Goal: Transaction & Acquisition: Purchase product/service

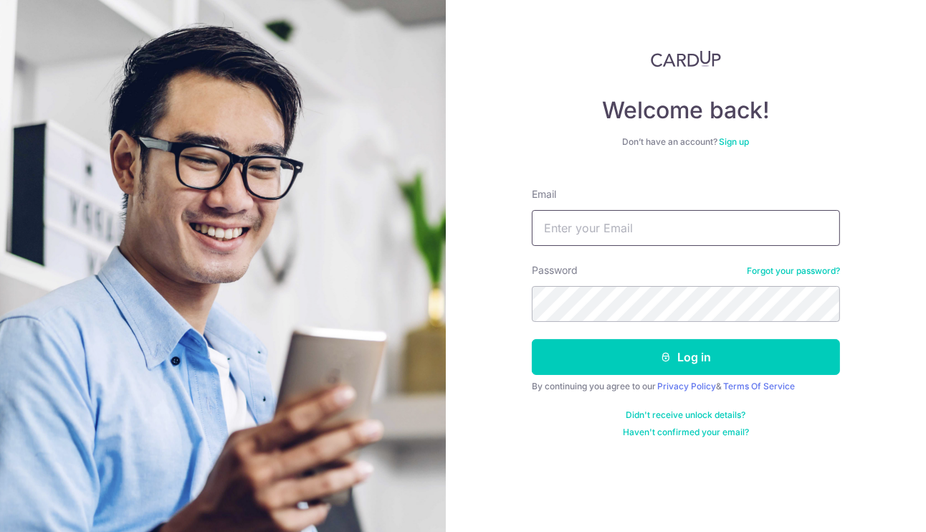
click at [643, 220] on input "Email" at bounding box center [686, 228] width 308 height 36
type input "yaismi@gmail.com"
click at [836, 272] on link "Forgot your password?" at bounding box center [793, 270] width 93 height 11
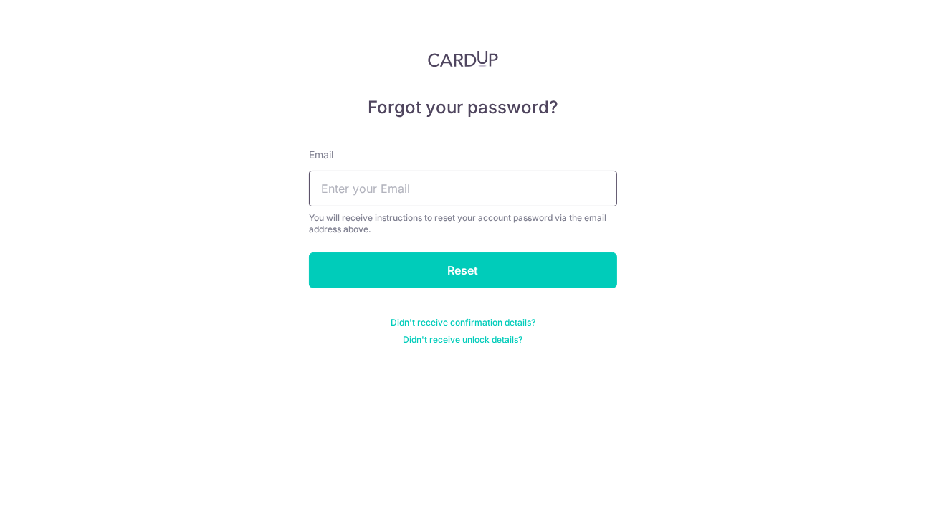
click at [574, 188] on input "text" at bounding box center [463, 189] width 308 height 36
type input "yaismi@gmail.com"
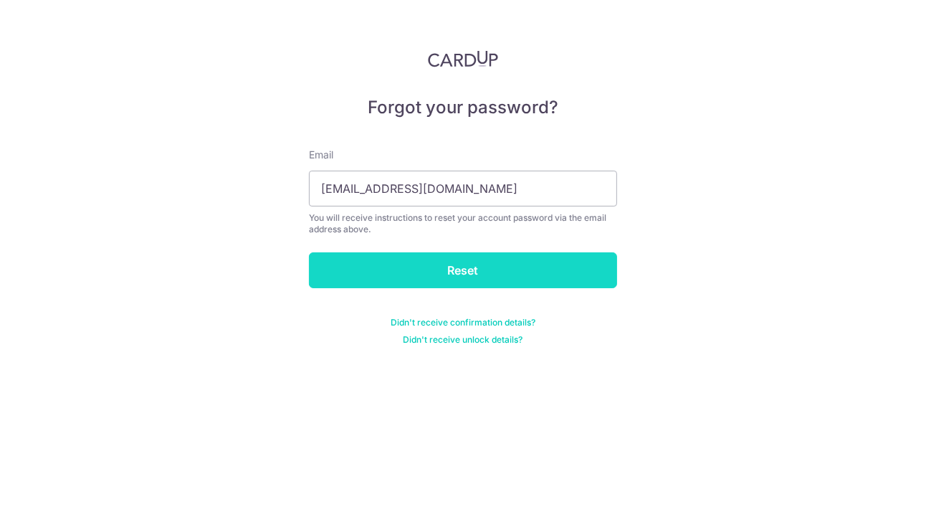
click at [536, 275] on input "Reset" at bounding box center [463, 270] width 308 height 36
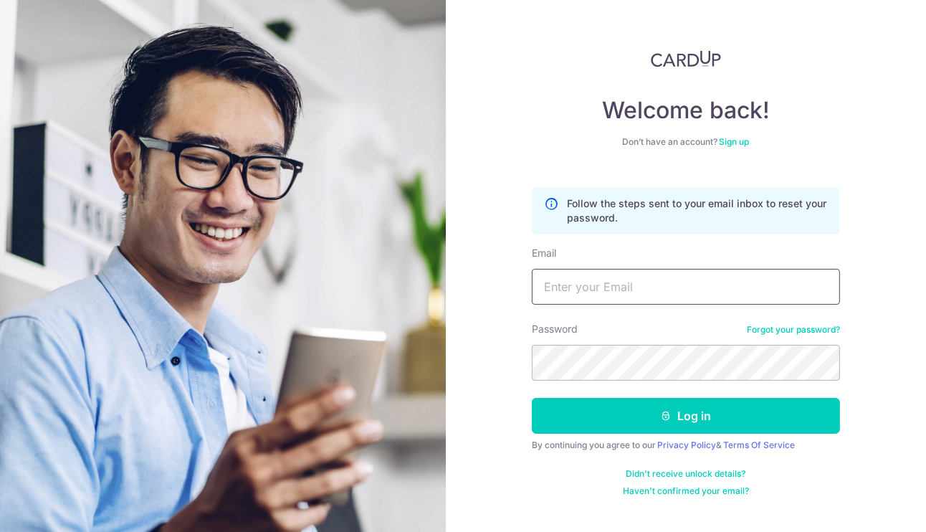
click at [680, 288] on input "Email" at bounding box center [686, 287] width 308 height 36
type input "[EMAIL_ADDRESS][DOMAIN_NAME]"
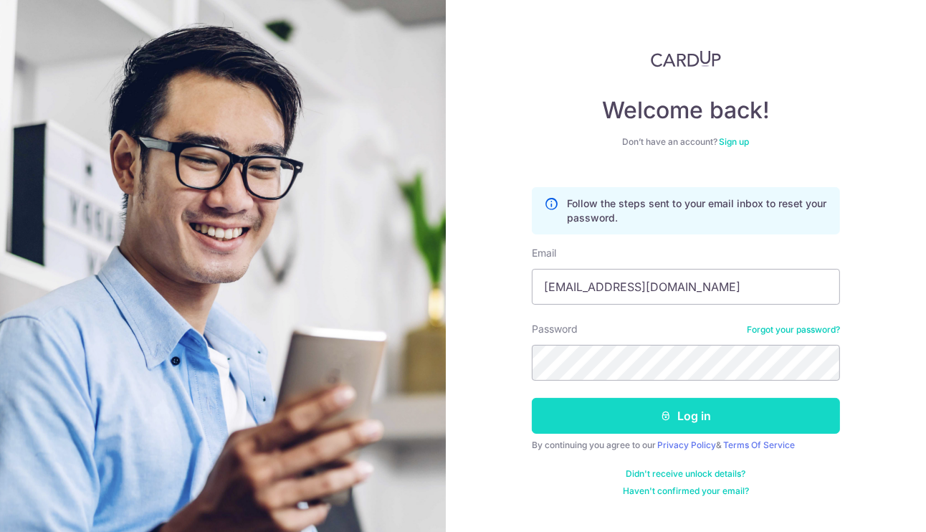
click at [739, 417] on button "Log in" at bounding box center [686, 416] width 308 height 36
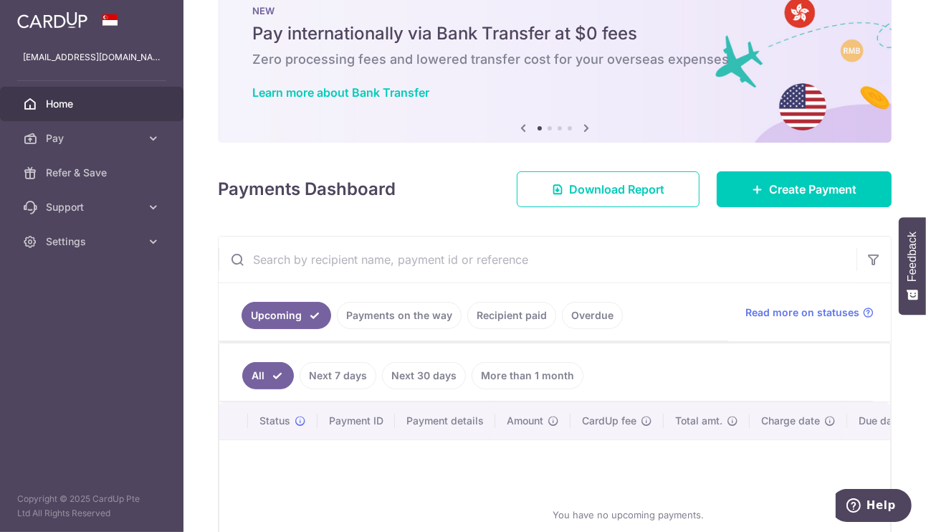
scroll to position [4, 0]
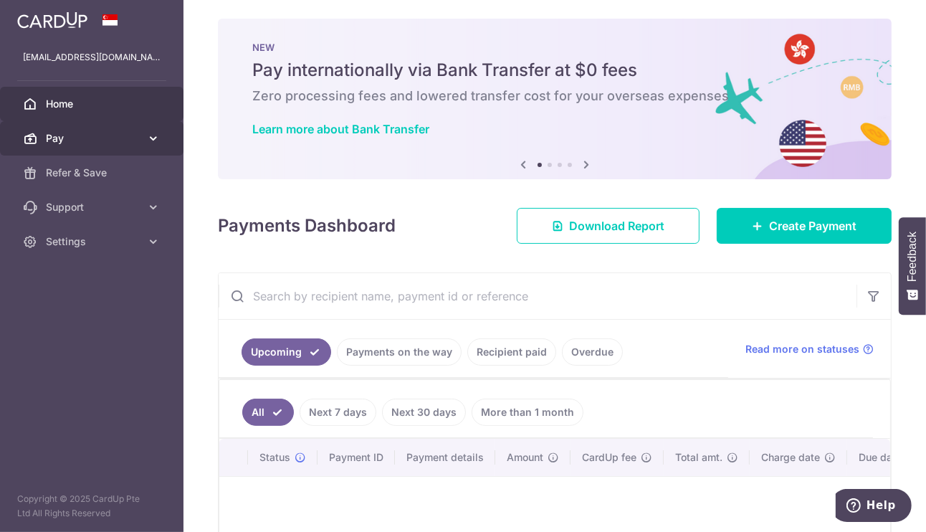
click at [155, 143] on icon at bounding box center [153, 138] width 14 height 14
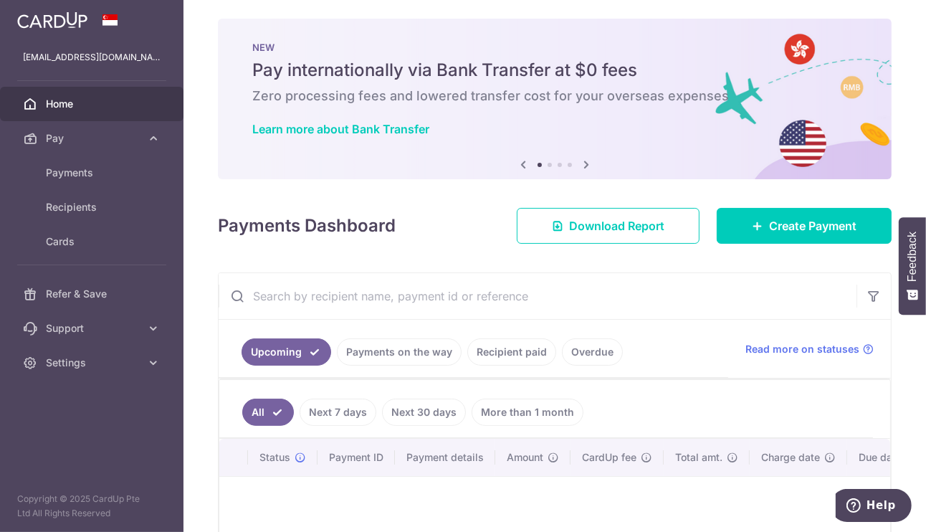
click at [136, 113] on link "Home" at bounding box center [92, 104] width 184 height 34
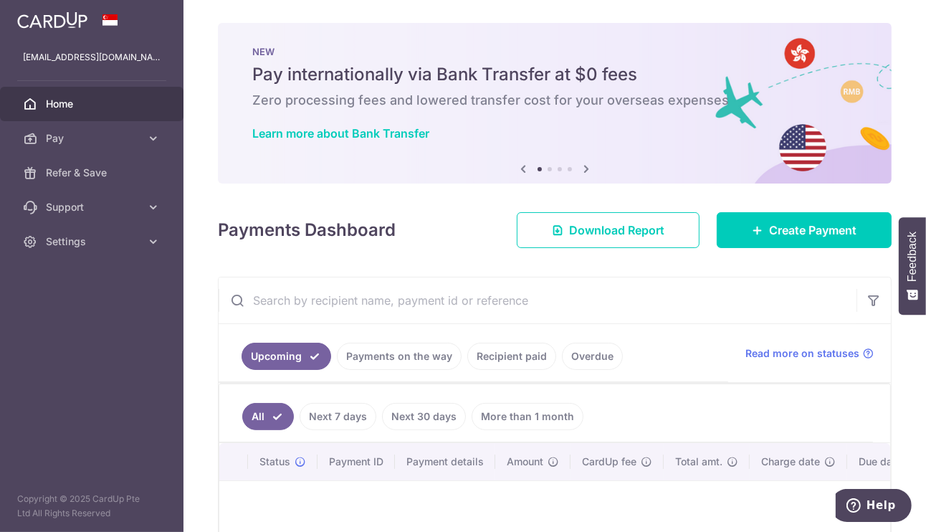
click at [584, 169] on icon at bounding box center [586, 169] width 17 height 18
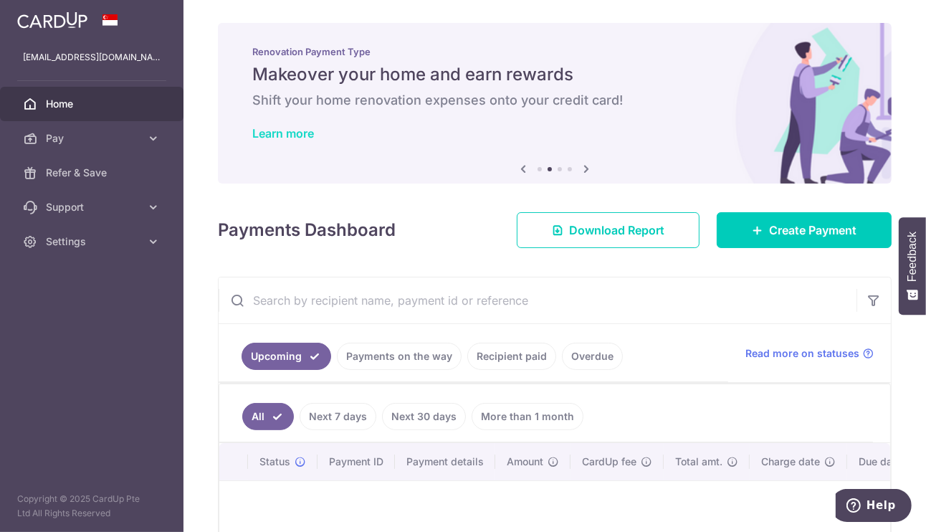
scroll to position [23, 0]
click at [270, 126] on link "Learn more" at bounding box center [283, 133] width 62 height 14
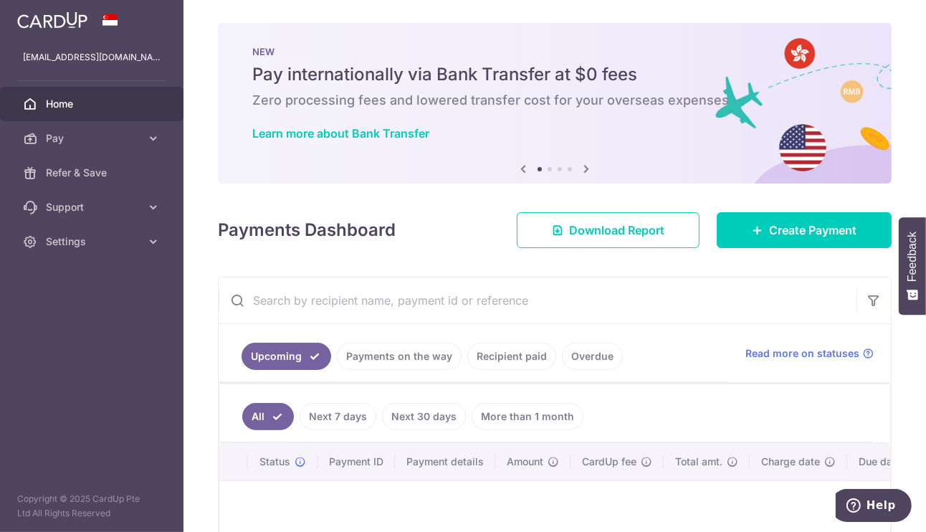
click at [524, 160] on icon at bounding box center [523, 169] width 17 height 18
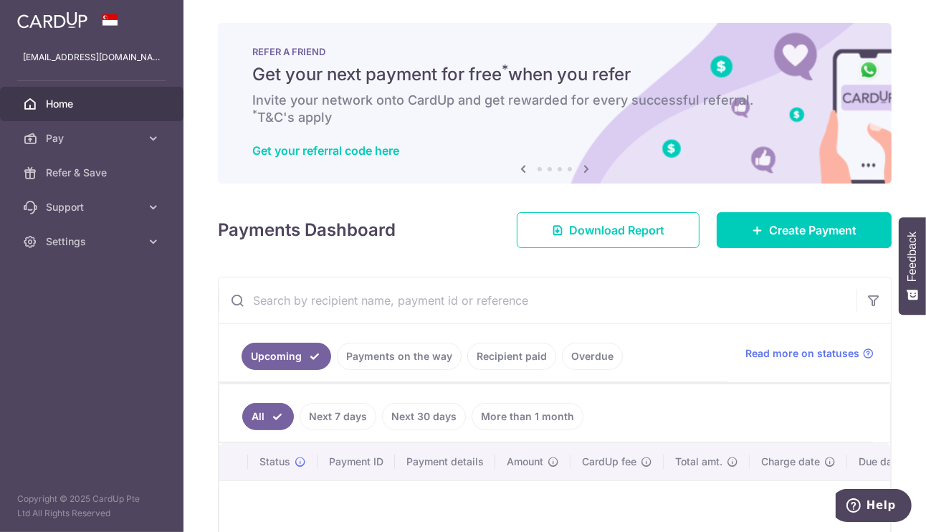
click at [524, 160] on icon at bounding box center [523, 169] width 17 height 18
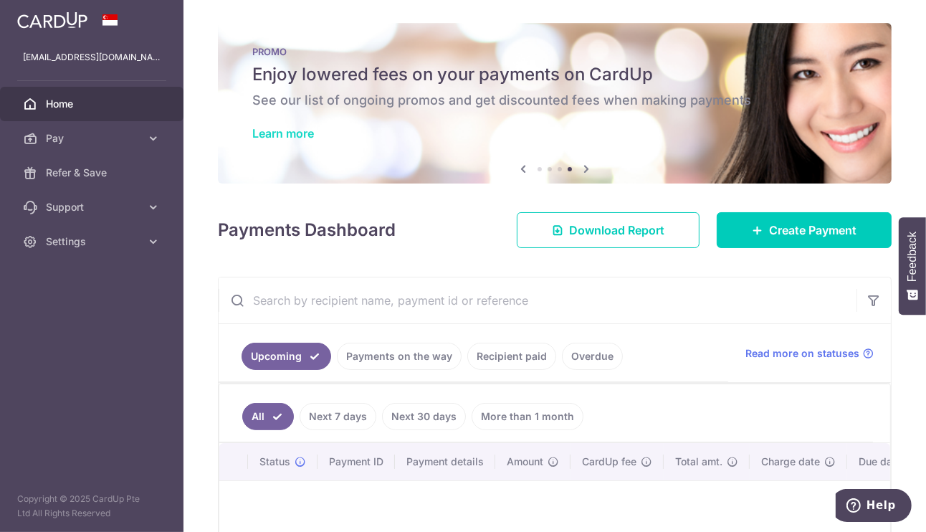
click at [288, 126] on link "Learn more" at bounding box center [283, 133] width 62 height 14
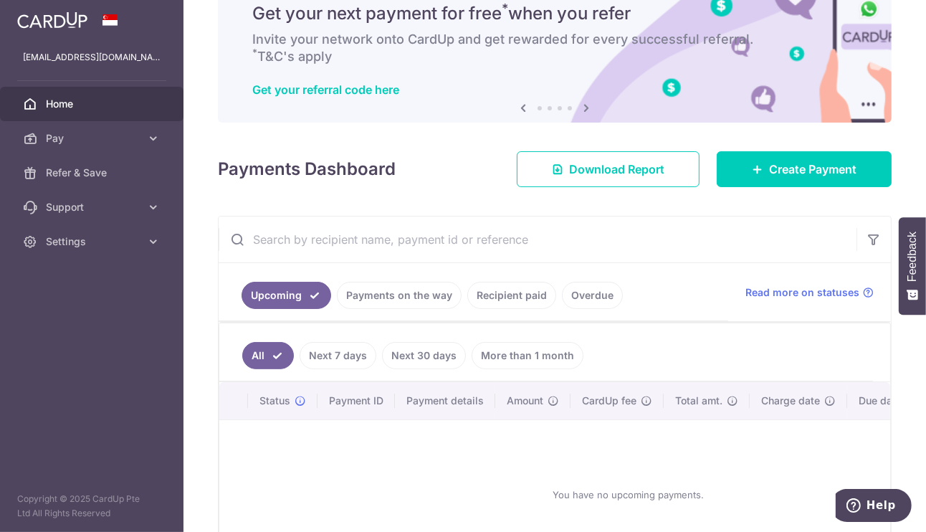
scroll to position [96, 0]
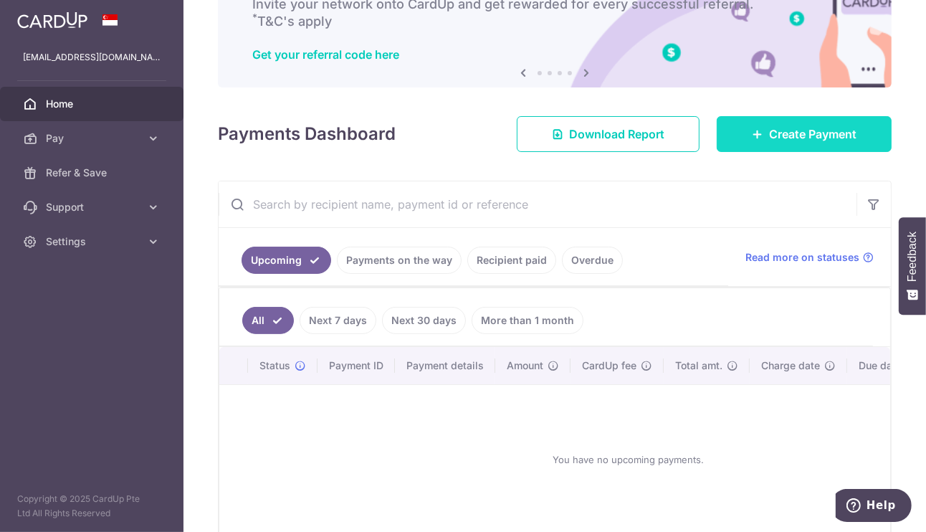
click at [851, 120] on link "Create Payment" at bounding box center [804, 134] width 175 height 36
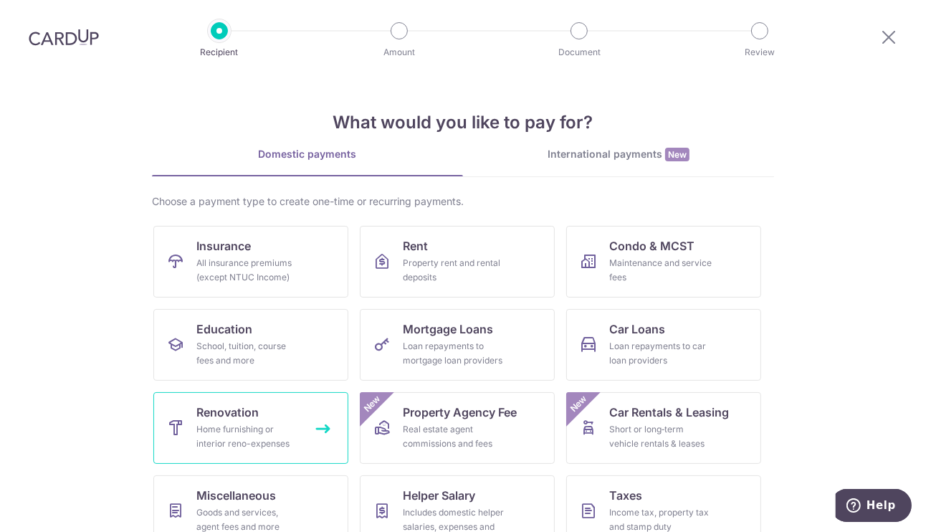
click at [282, 445] on div "Home furnishing or interior reno-expenses" at bounding box center [247, 436] width 103 height 29
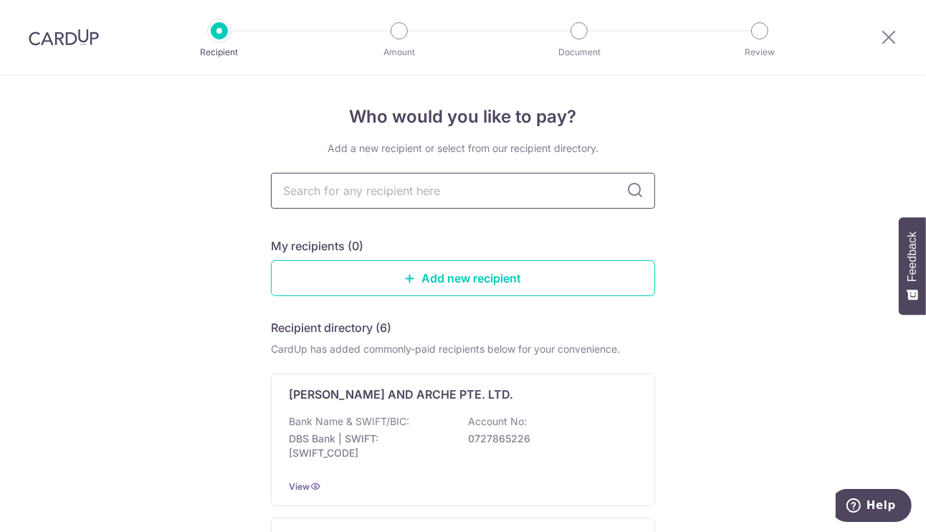
click at [444, 192] on input "text" at bounding box center [463, 191] width 384 height 36
click at [453, 284] on link "Add new recipient" at bounding box center [463, 278] width 384 height 36
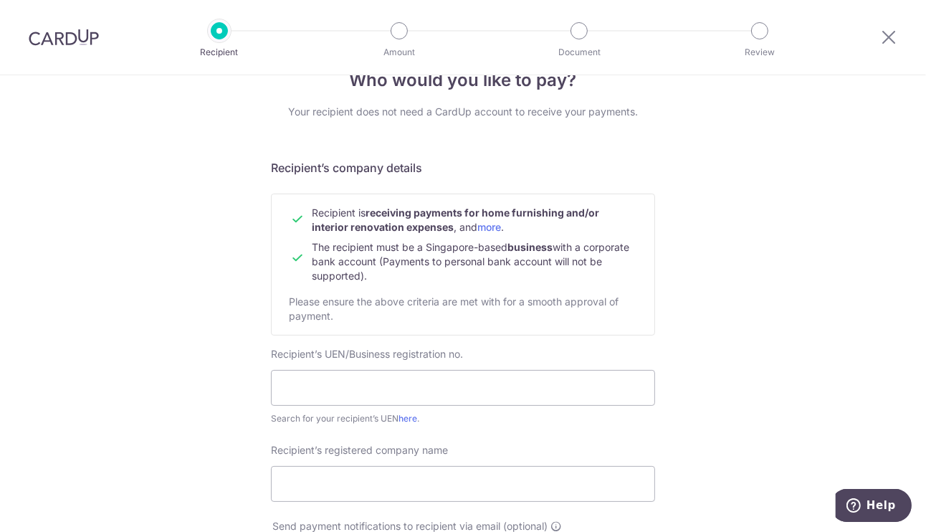
scroll to position [92, 0]
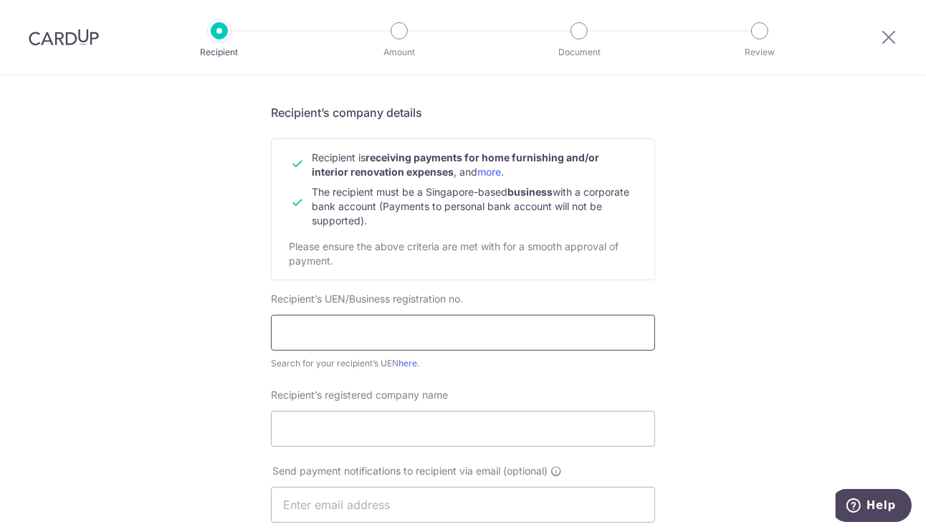
click at [439, 336] on input "text" at bounding box center [463, 333] width 384 height 36
type input "53446780j"
click at [359, 417] on input "Recipient’s registered company name" at bounding box center [463, 429] width 384 height 36
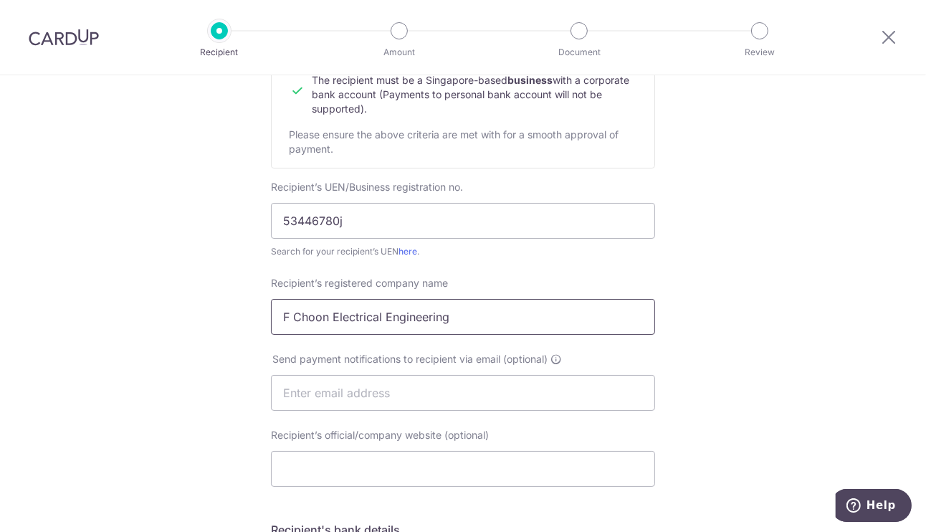
scroll to position [229, 0]
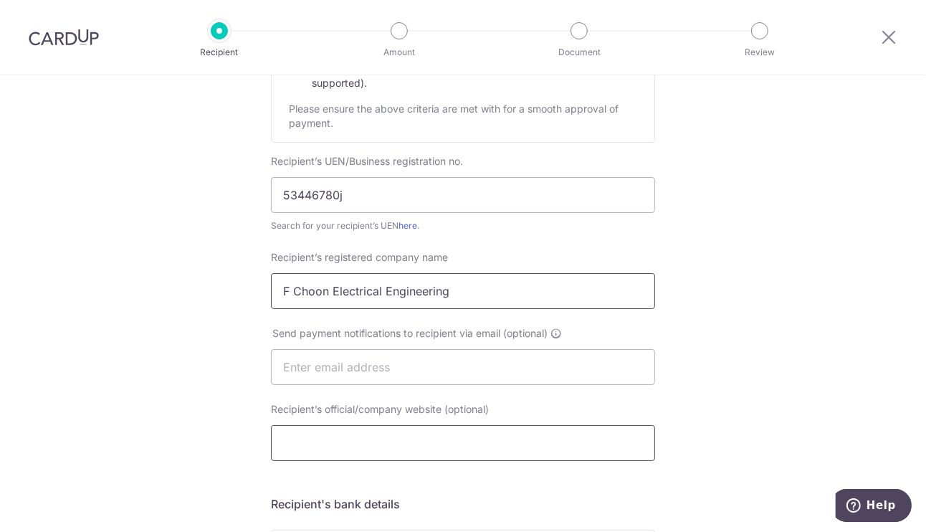
type input "F Choon Electrical Engineering"
click at [381, 452] on input "Recipient’s official/company website (optional)" at bounding box center [463, 443] width 384 height 36
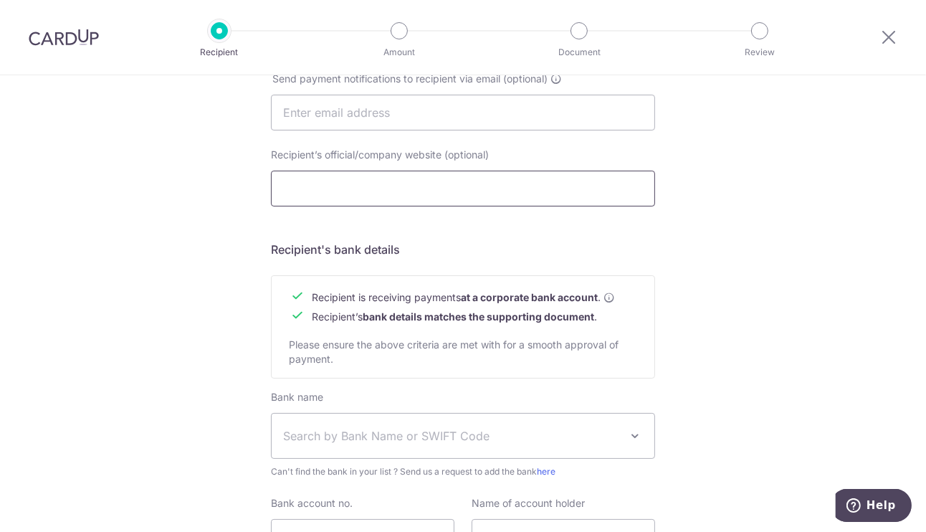
scroll to position [505, 0]
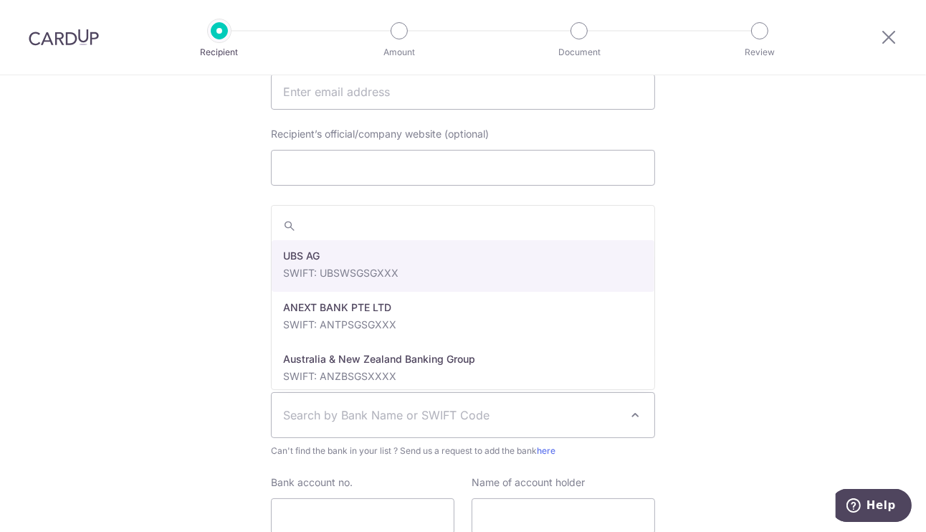
click at [408, 428] on span "Search by Bank Name or SWIFT Code" at bounding box center [463, 415] width 383 height 44
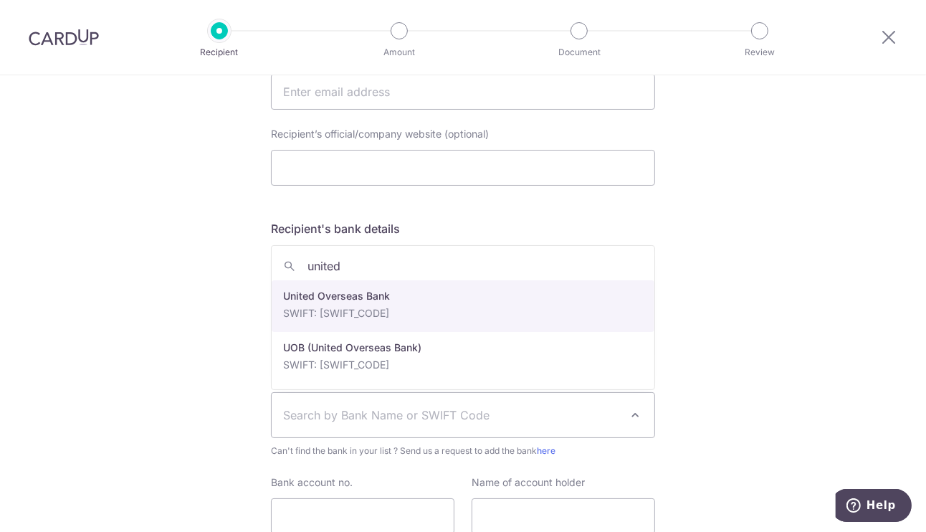
type input "united"
select select "23668"
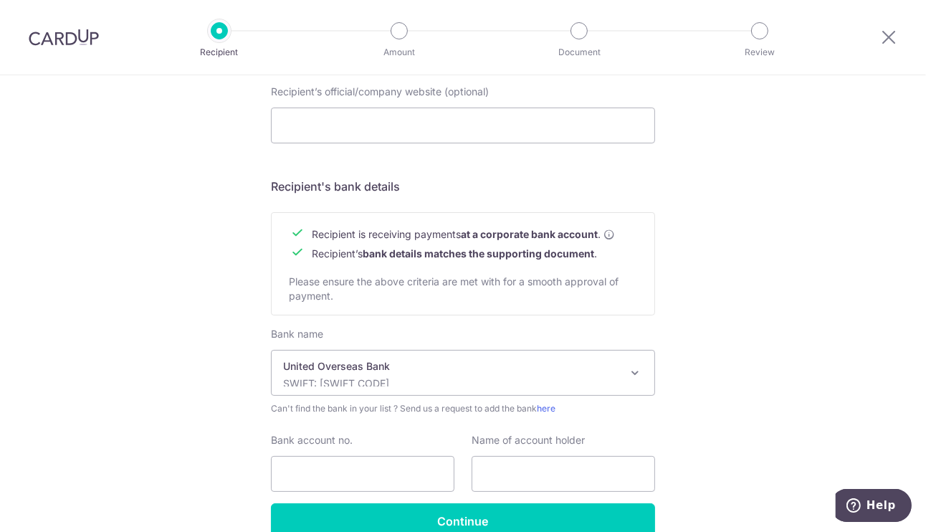
scroll to position [552, 0]
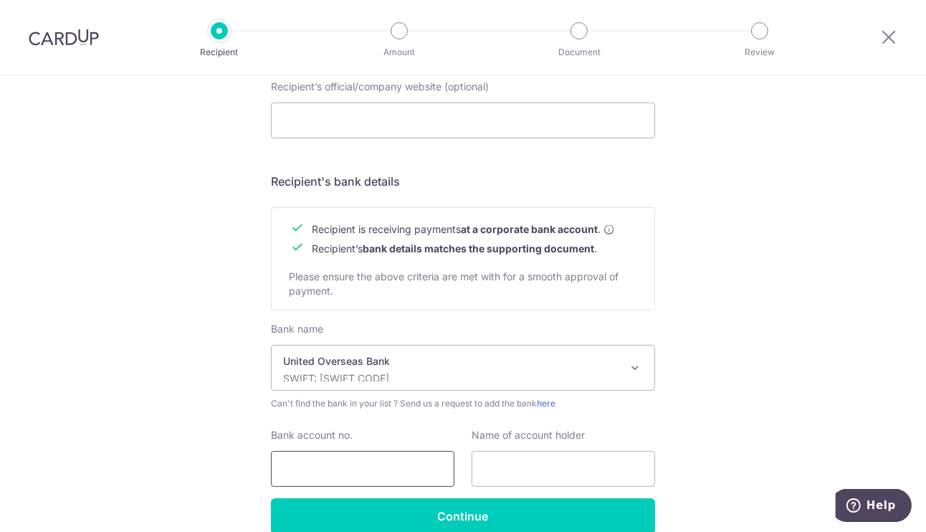
click at [412, 468] on input "Bank account no." at bounding box center [363, 469] width 184 height 36
type input "3483246909"
click at [512, 464] on input "text" at bounding box center [564, 469] width 184 height 36
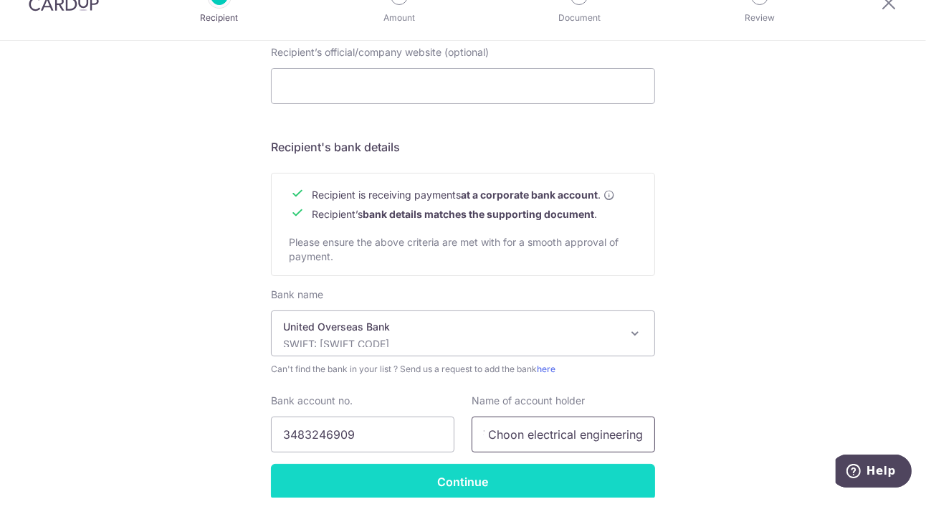
type input "F Choon electrical engineering"
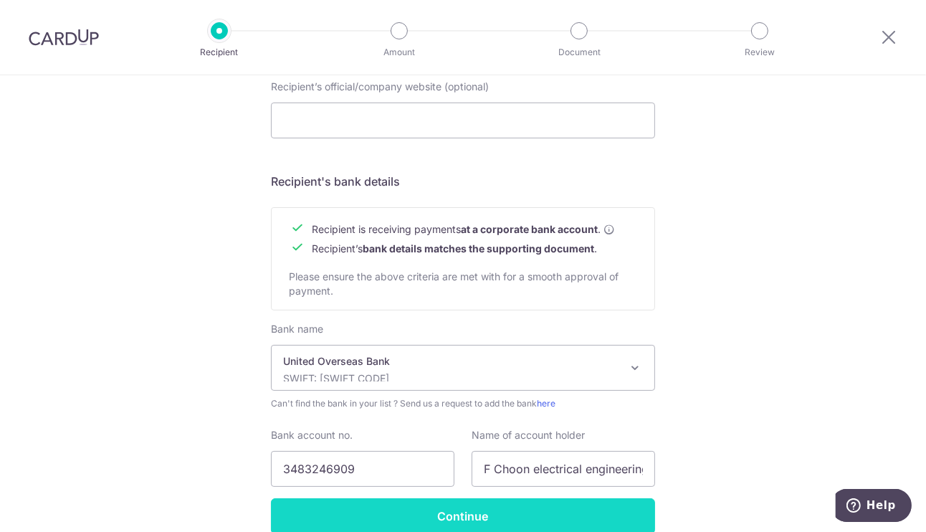
click at [513, 476] on form "Recipient’s company details Recipient is receiving payments for home furnishing…" at bounding box center [463, 89] width 384 height 891
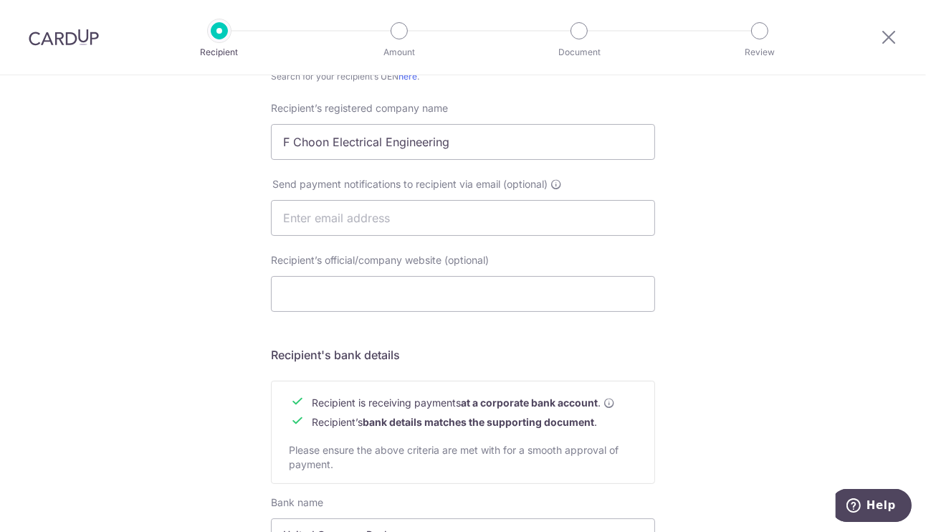
scroll to position [552, 0]
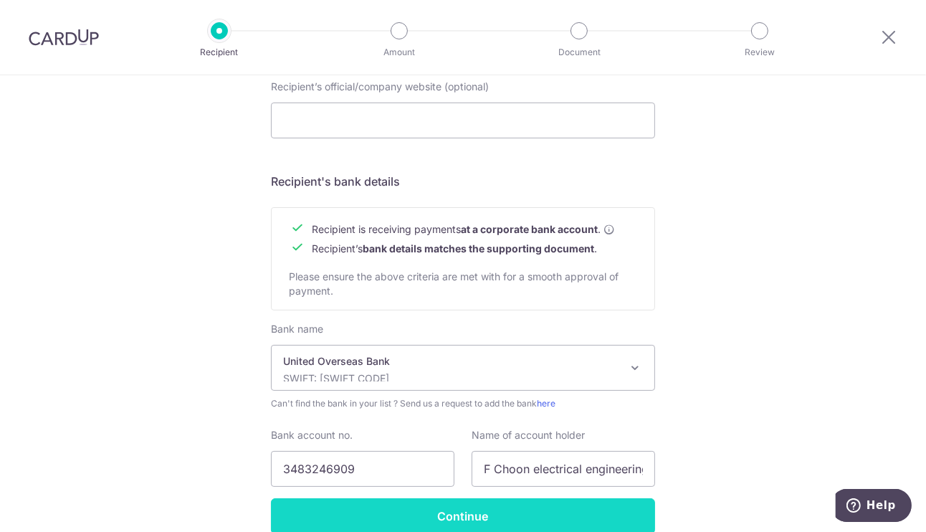
click at [477, 514] on input "Continue" at bounding box center [463, 516] width 384 height 36
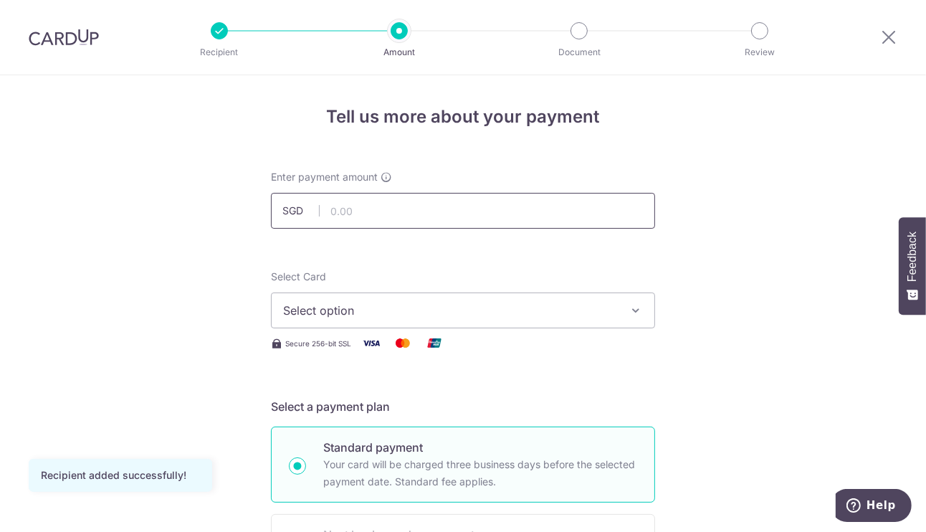
click at [420, 216] on input "text" at bounding box center [463, 211] width 384 height 36
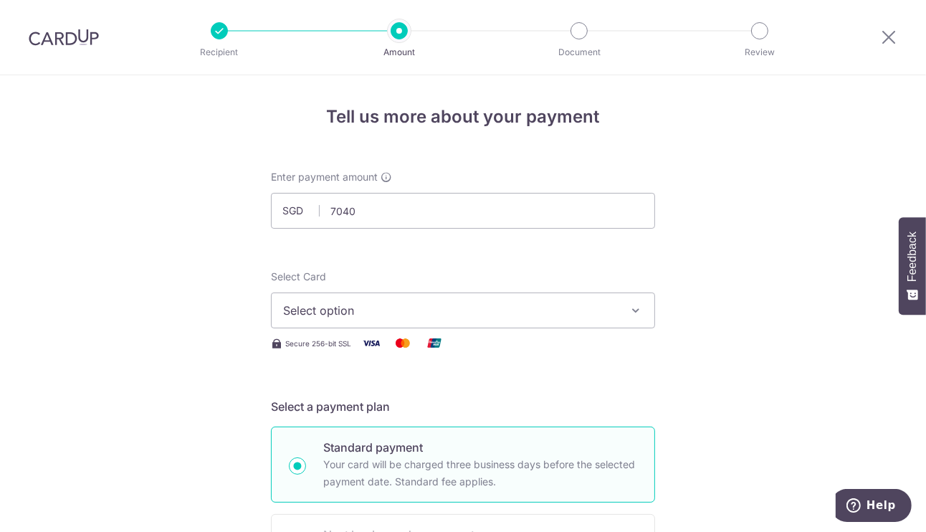
type input "7,040.00"
click at [430, 304] on span "Select option" at bounding box center [450, 310] width 334 height 17
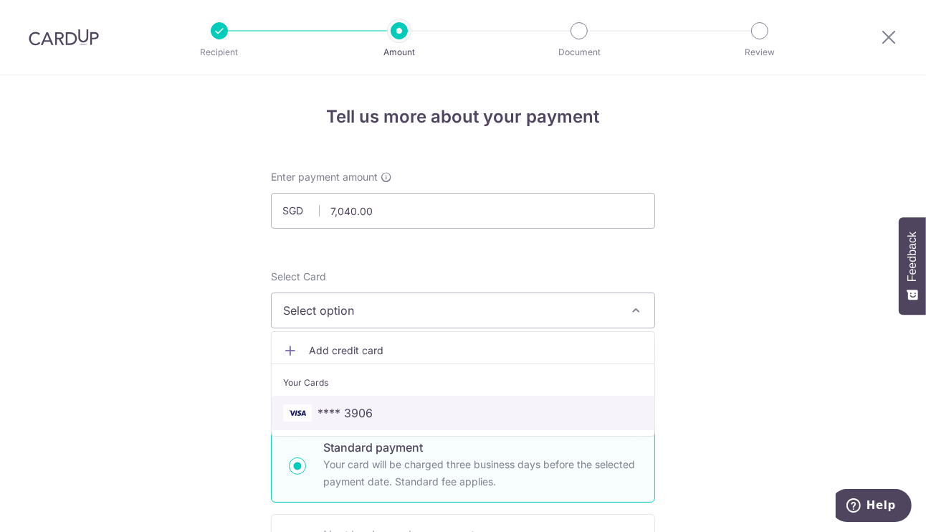
click at [393, 420] on span "**** 3906" at bounding box center [463, 412] width 360 height 17
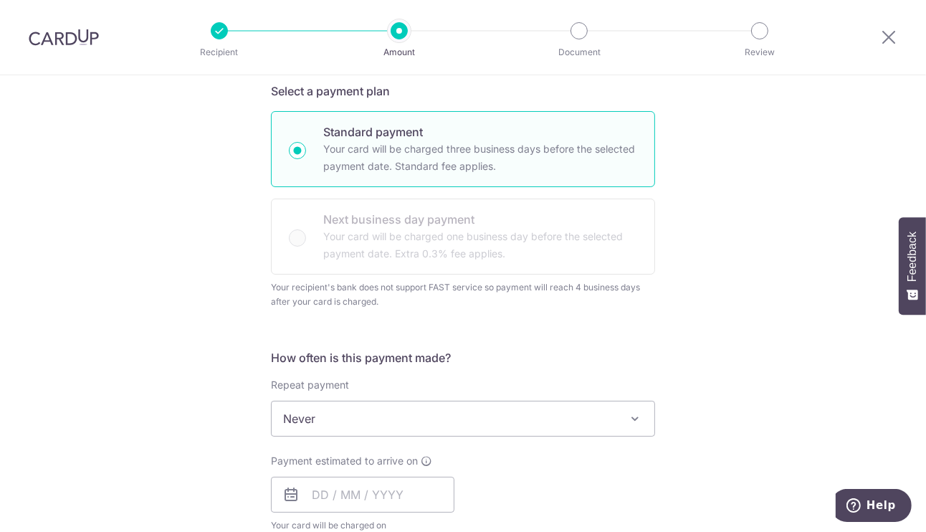
scroll to position [389, 0]
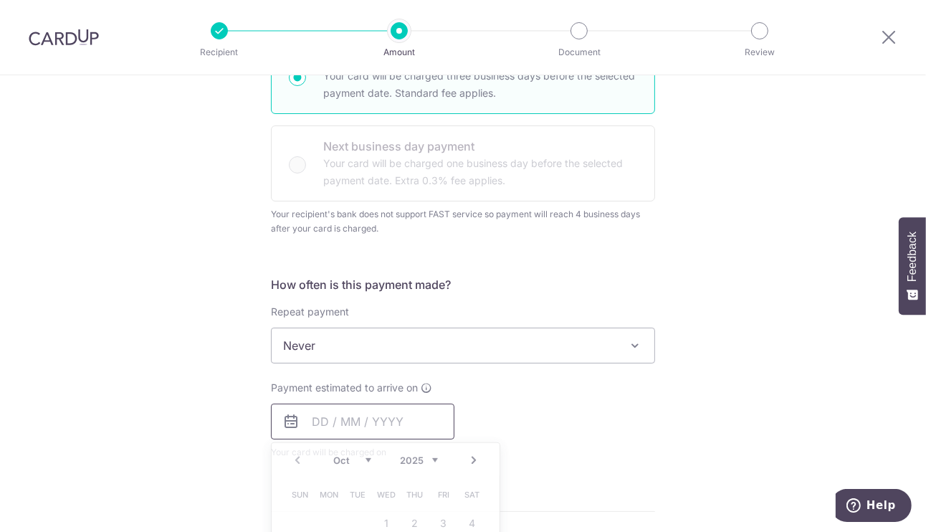
click at [417, 421] on input "text" at bounding box center [363, 422] width 184 height 36
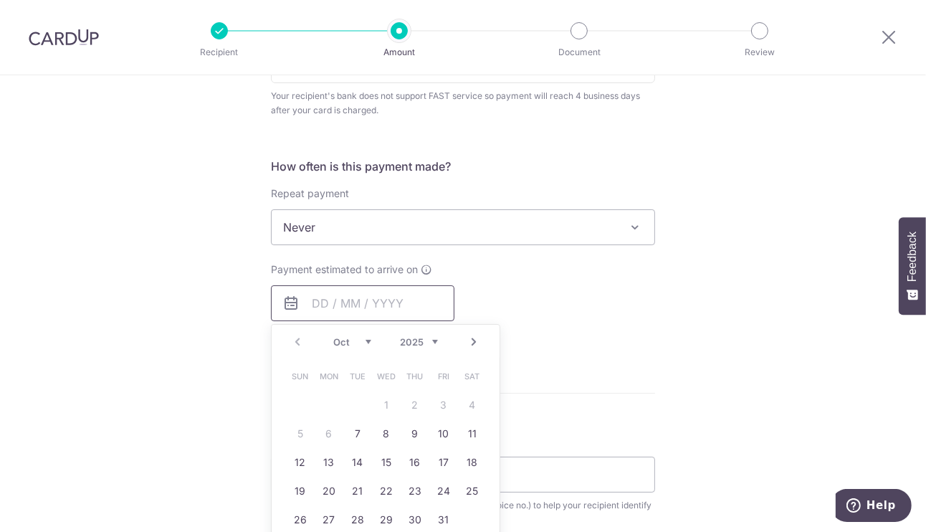
scroll to position [596, 0]
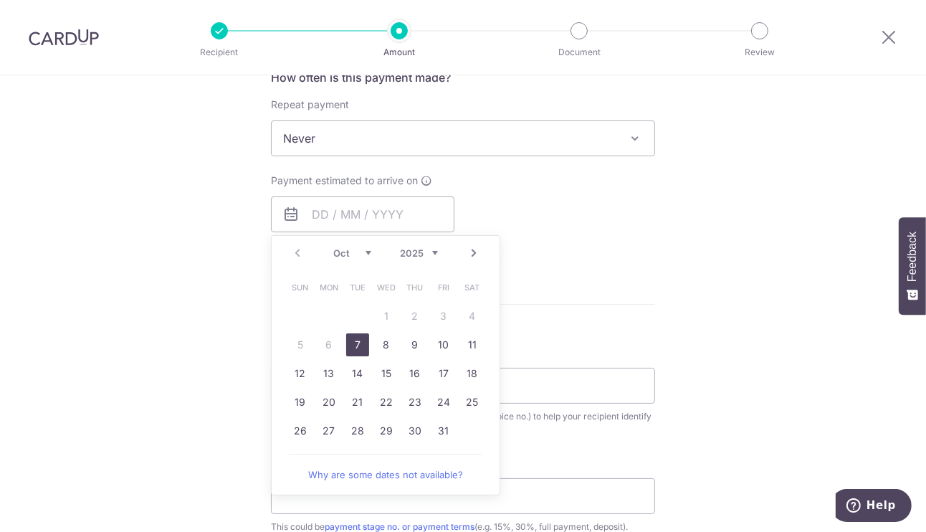
click at [359, 343] on link "7" at bounding box center [357, 344] width 23 height 23
type input "07/10/2025"
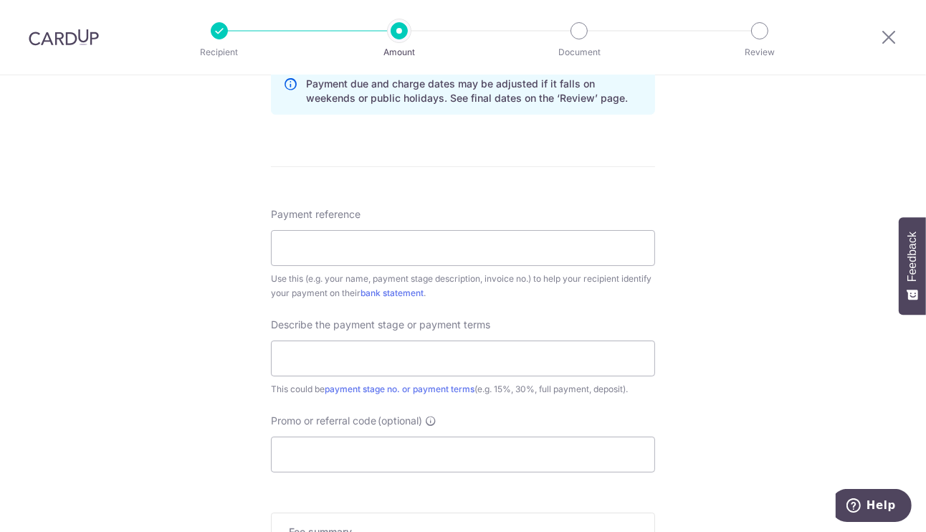
scroll to position [864, 0]
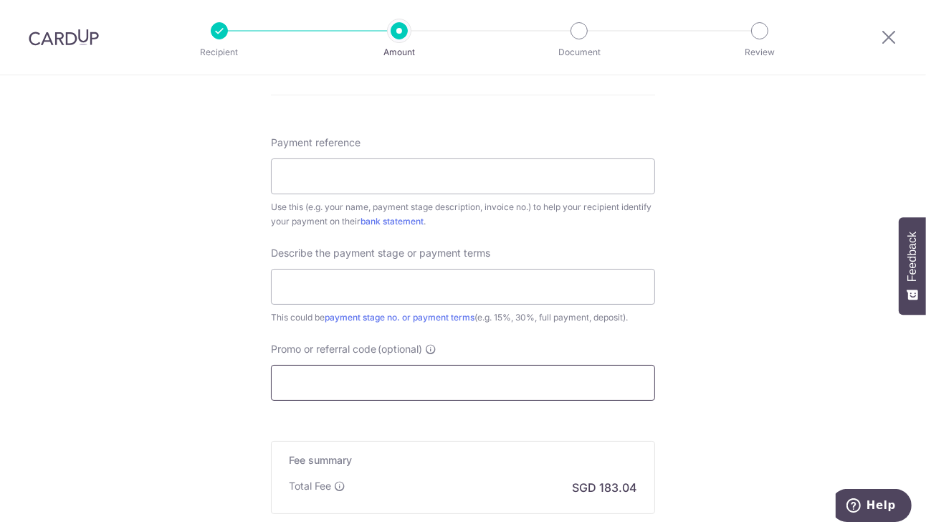
click at [430, 392] on input "Promo or referral code (optional)" at bounding box center [463, 383] width 384 height 36
paste input "3HOME25R"
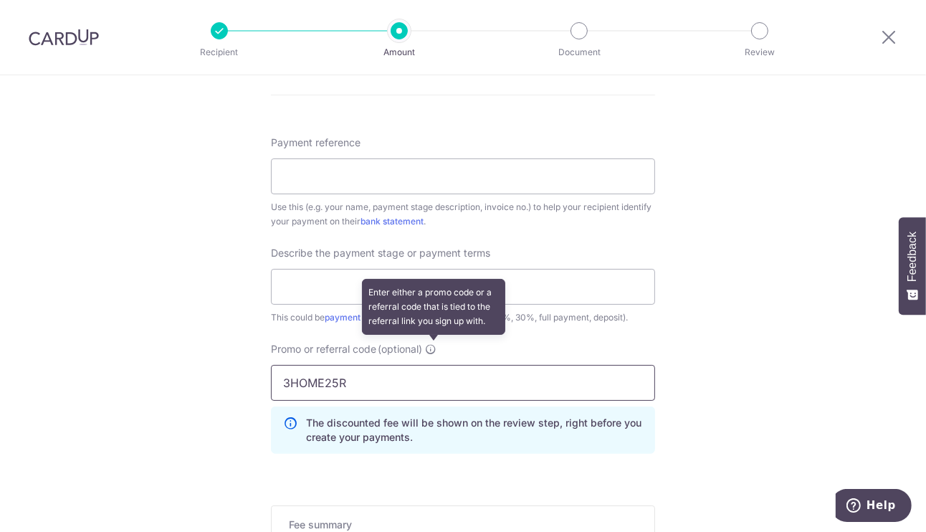
type input "3HOME25R"
click at [434, 345] on icon at bounding box center [430, 348] width 11 height 11
click at [434, 365] on input "3HOME25R" at bounding box center [463, 383] width 384 height 36
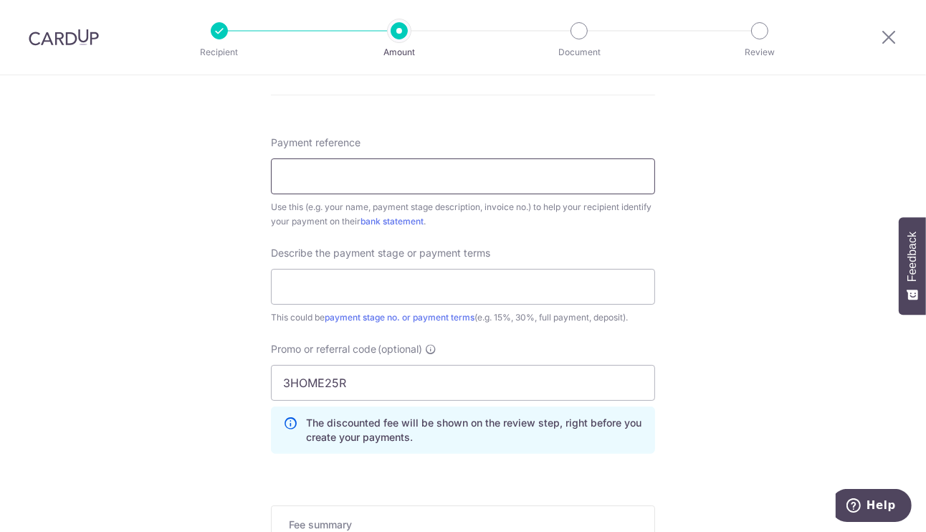
click at [394, 174] on input "Payment reference" at bounding box center [463, 176] width 384 height 36
type input "QUOTE-2022-0620"
click at [455, 280] on input "text" at bounding box center [463, 287] width 384 height 36
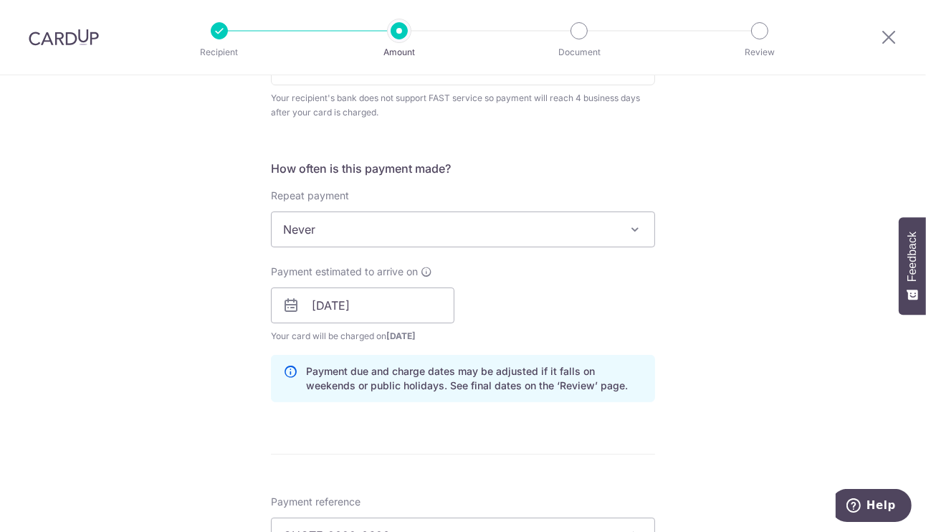
scroll to position [1023, 0]
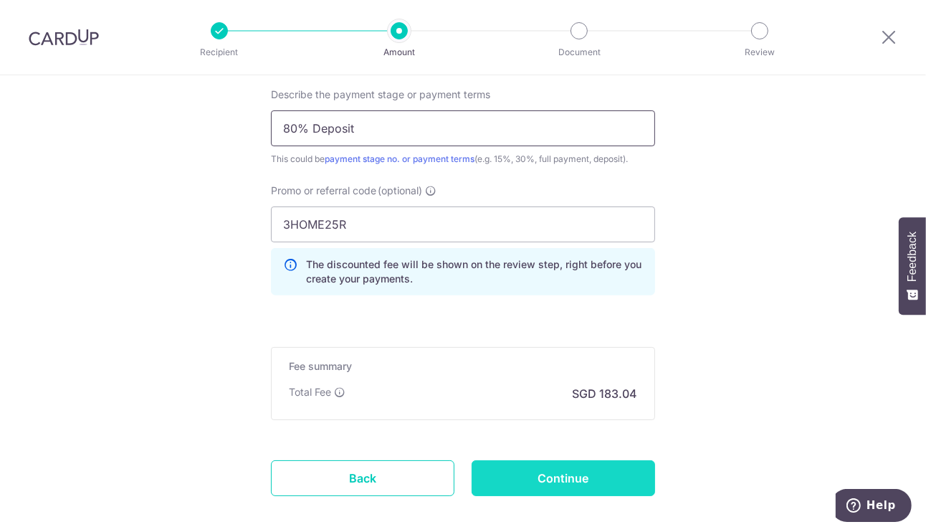
type input "80% Deposit"
click at [574, 479] on input "Continue" at bounding box center [564, 478] width 184 height 36
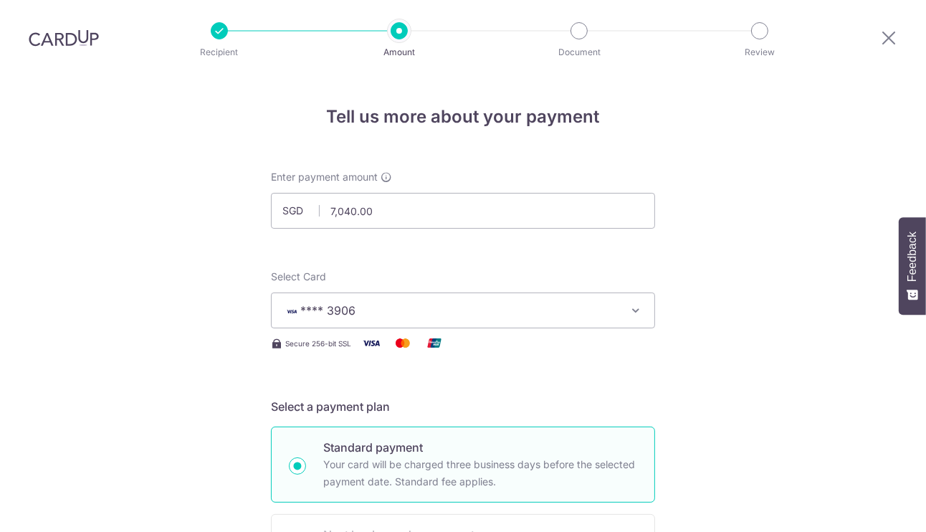
scroll to position [1043, 0]
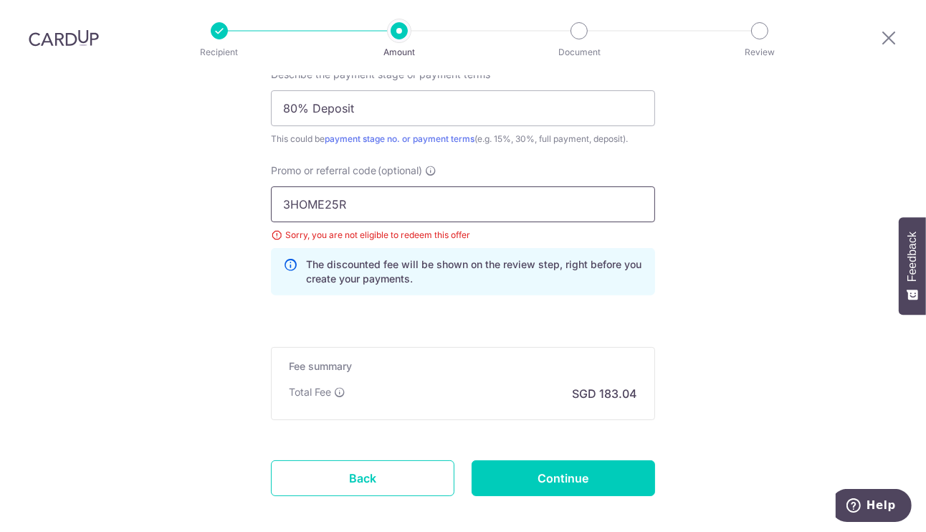
click at [386, 186] on input "3HOME25R" at bounding box center [463, 204] width 384 height 36
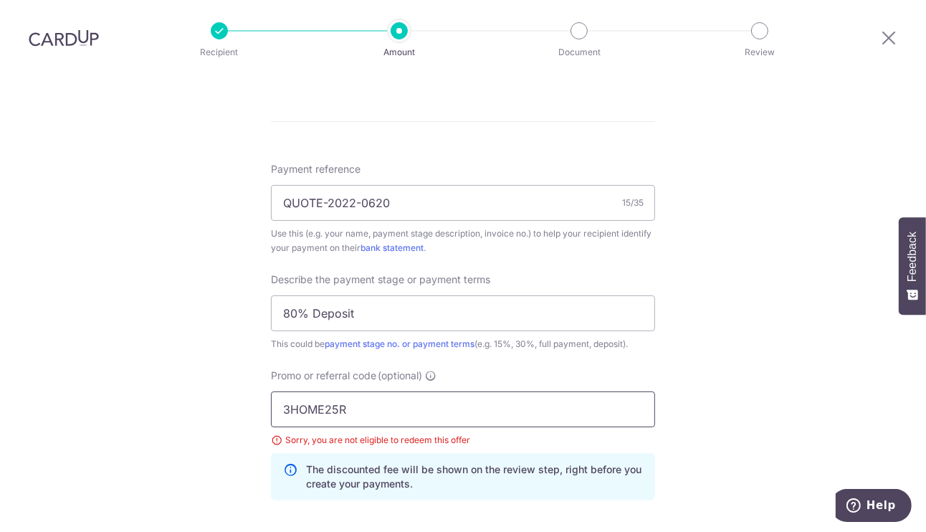
scroll to position [964, 0]
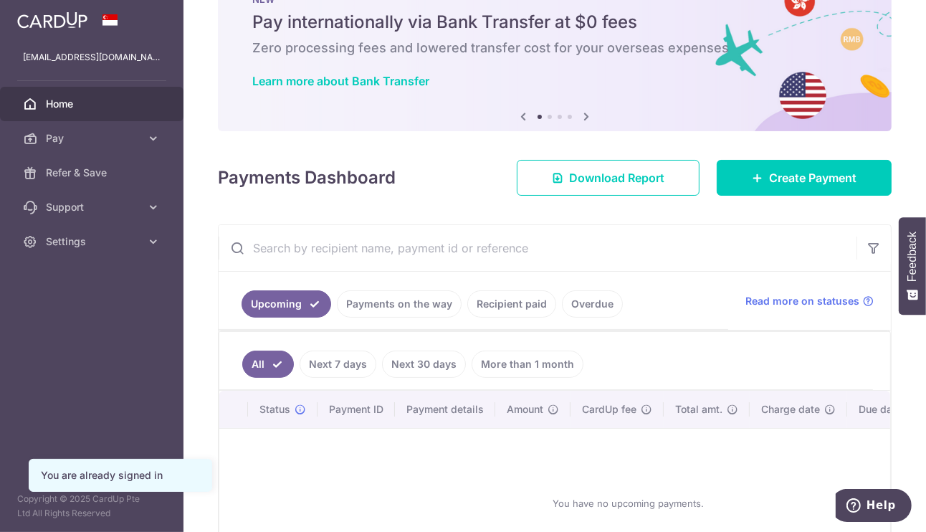
scroll to position [96, 0]
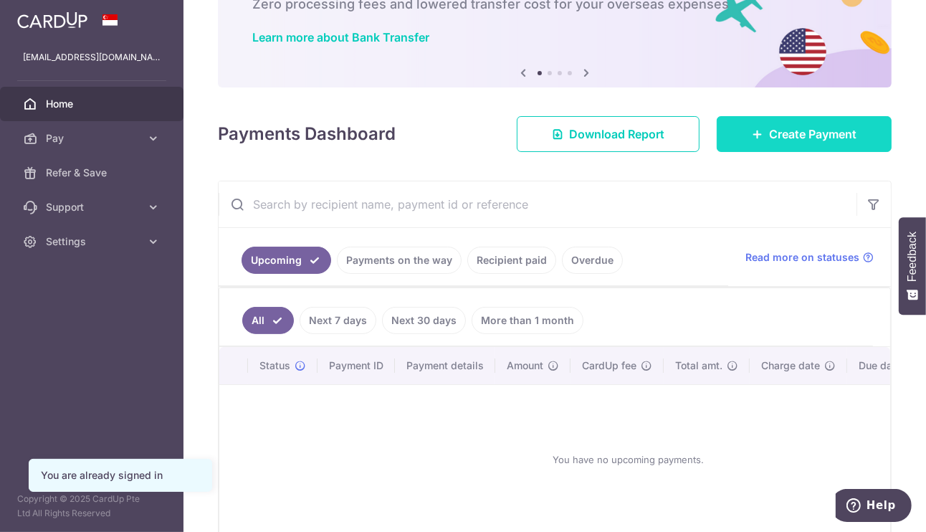
click at [815, 143] on link "Create Payment" at bounding box center [804, 134] width 175 height 36
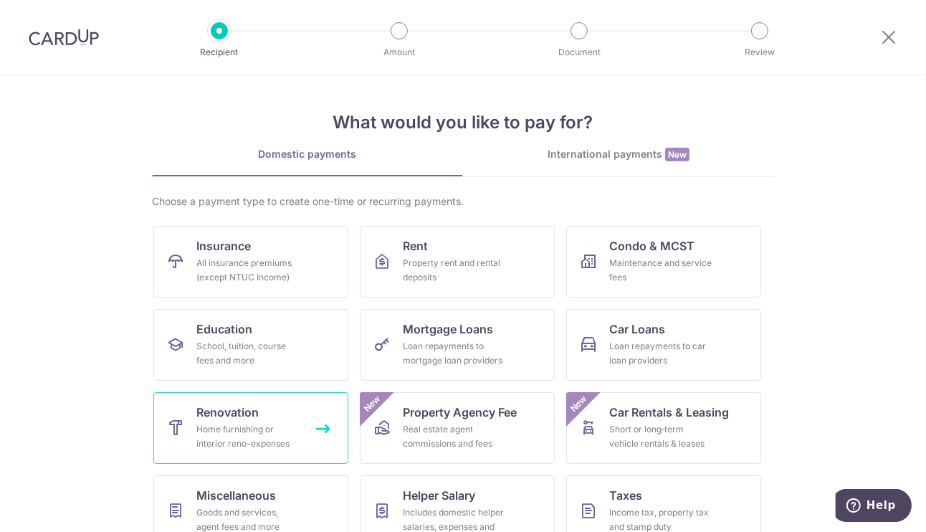
click at [254, 418] on span "Renovation" at bounding box center [227, 412] width 62 height 17
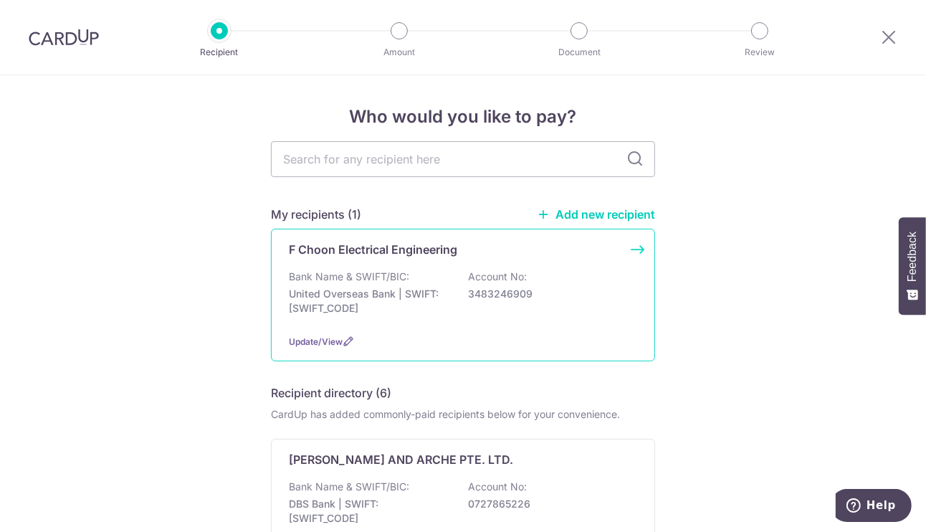
click at [501, 292] on p "3483246909" at bounding box center [548, 294] width 161 height 14
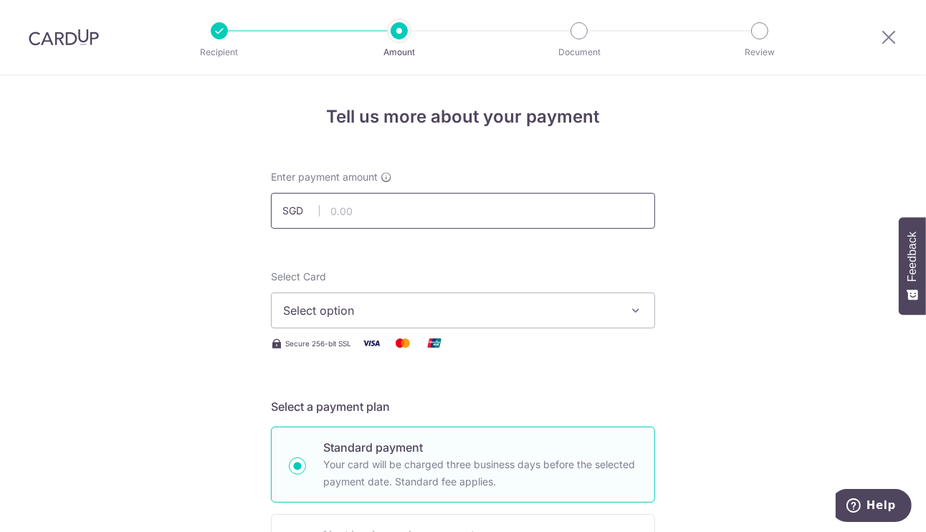
click at [434, 217] on input "text" at bounding box center [463, 211] width 384 height 36
type input "7,040.00"
click at [505, 313] on span "Select option" at bounding box center [450, 310] width 334 height 17
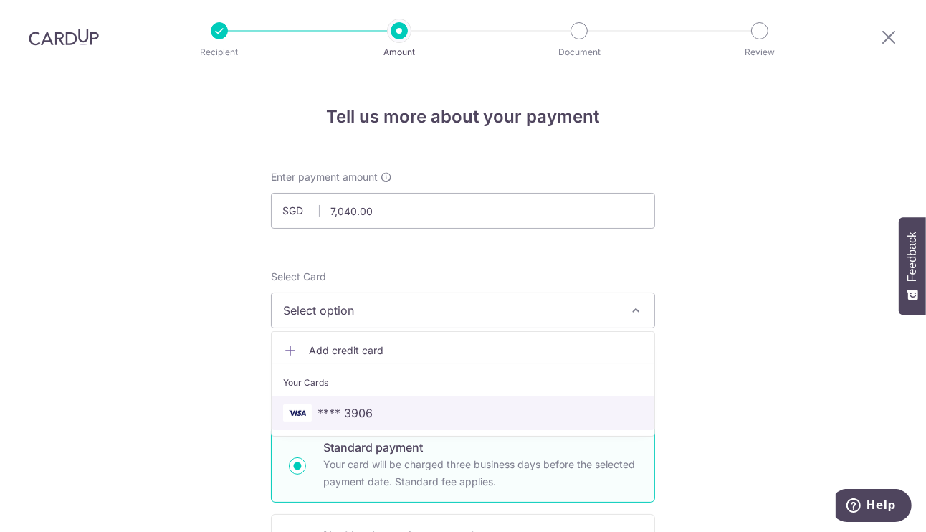
click at [412, 400] on link "**** 3906" at bounding box center [463, 413] width 383 height 34
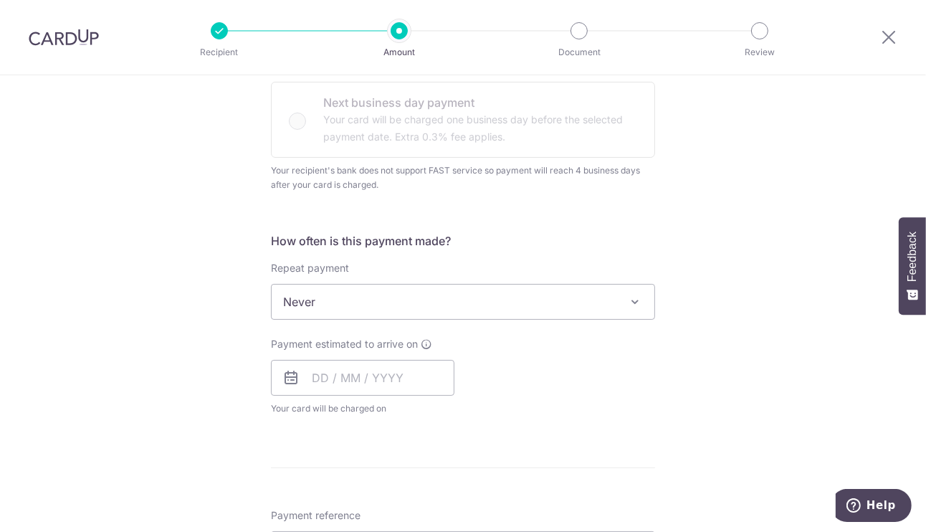
scroll to position [491, 0]
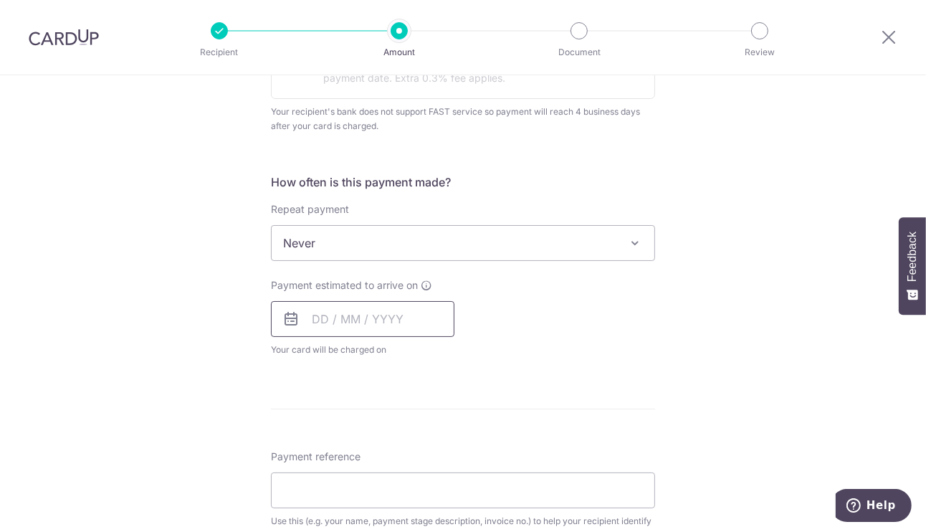
click at [351, 312] on input "text" at bounding box center [363, 319] width 184 height 36
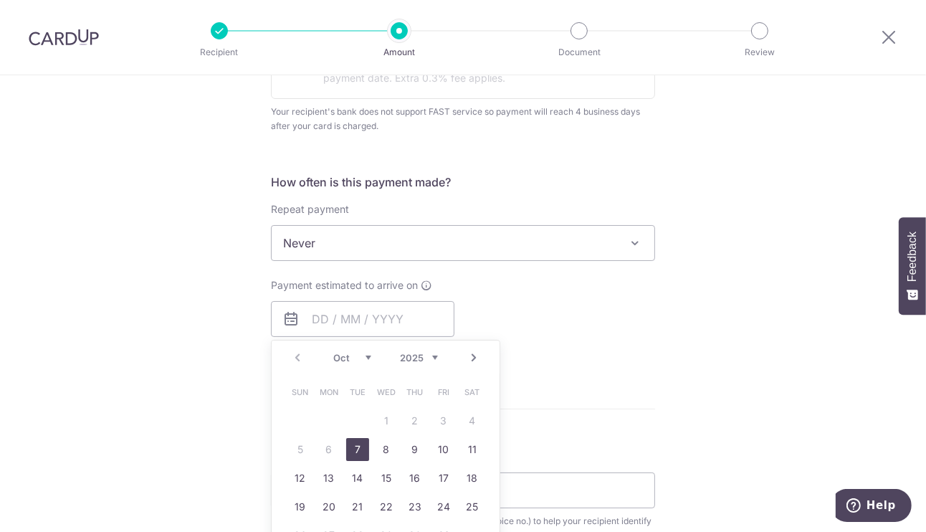
click at [355, 450] on link "7" at bounding box center [357, 449] width 23 height 23
type input "07/10/2025"
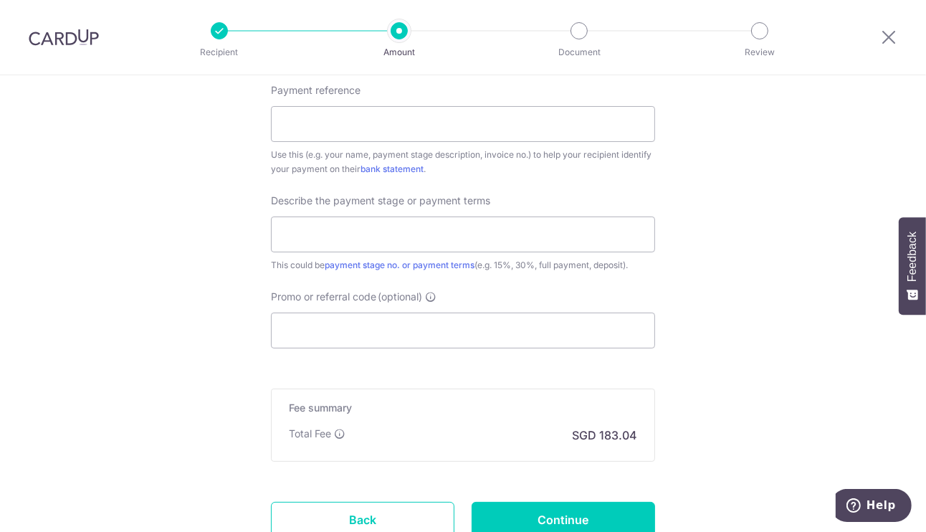
scroll to position [641, 0]
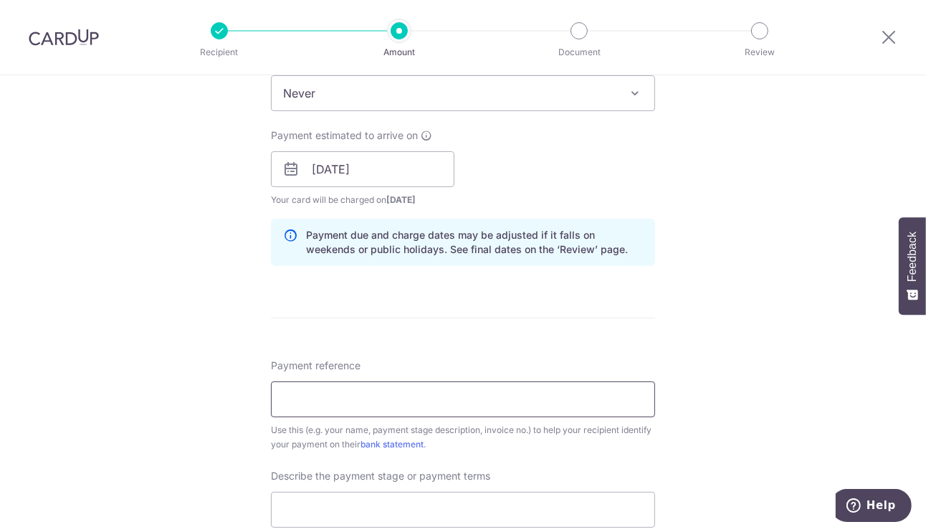
click at [444, 399] on input "Payment reference" at bounding box center [463, 399] width 384 height 36
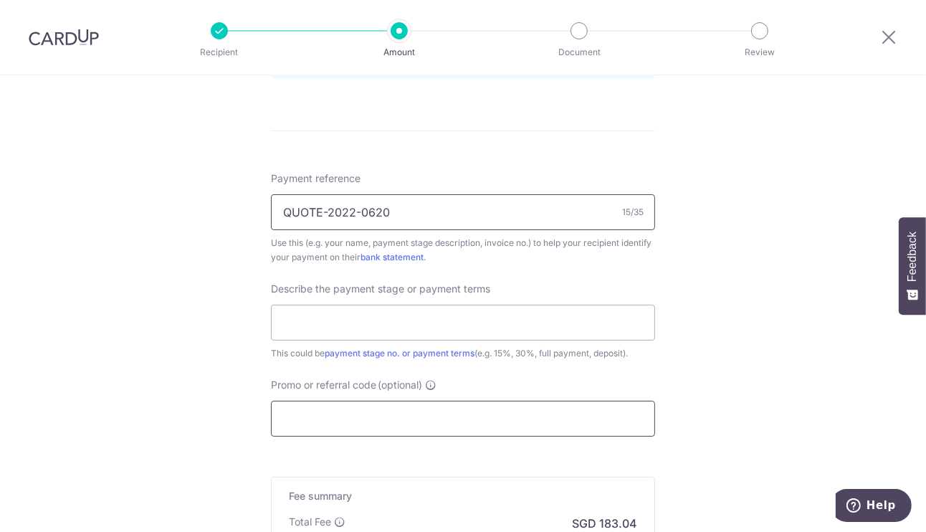
scroll to position [871, 0]
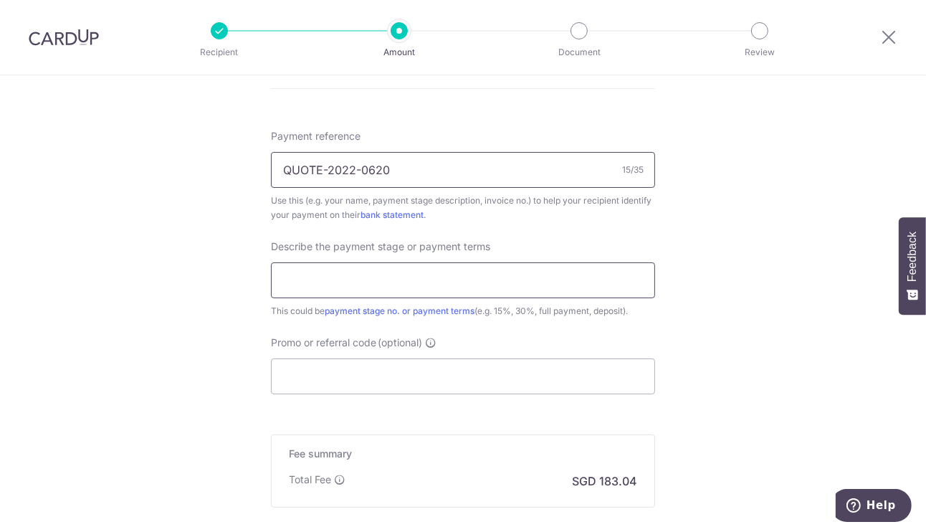
type input "QUOTE-2022-0620"
click at [446, 278] on input "text" at bounding box center [463, 280] width 384 height 36
type input "80% deposit payment"
click at [458, 367] on input "Promo or referral code (optional)" at bounding box center [463, 377] width 384 height 36
paste input "3HOME25R"
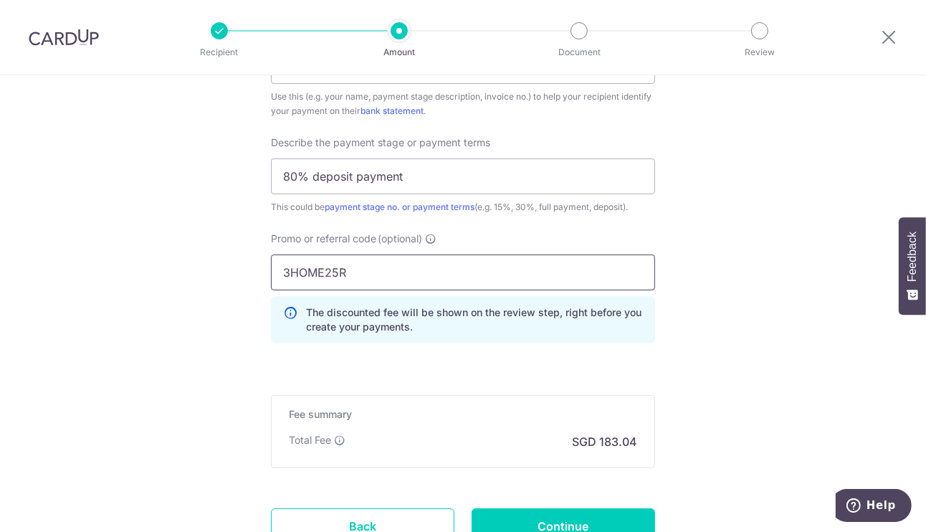
scroll to position [1023, 0]
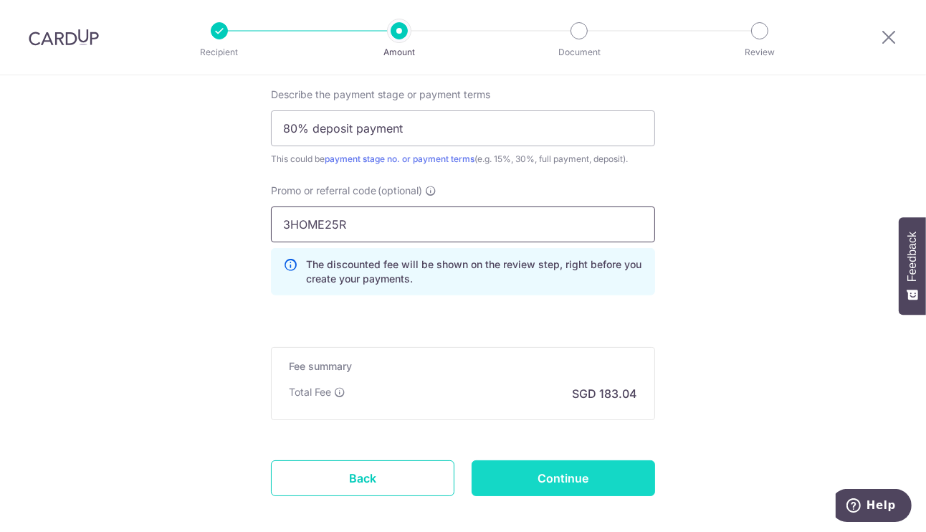
type input "3HOME25R"
click at [576, 470] on input "Continue" at bounding box center [564, 478] width 184 height 36
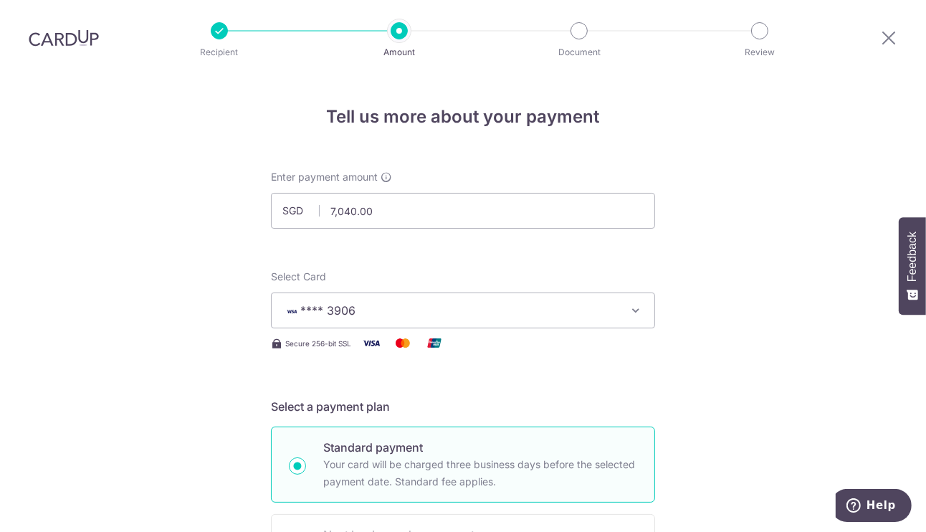
drag, startPoint x: 85, startPoint y: 14, endPoint x: 44, endPoint y: 311, distance: 299.7
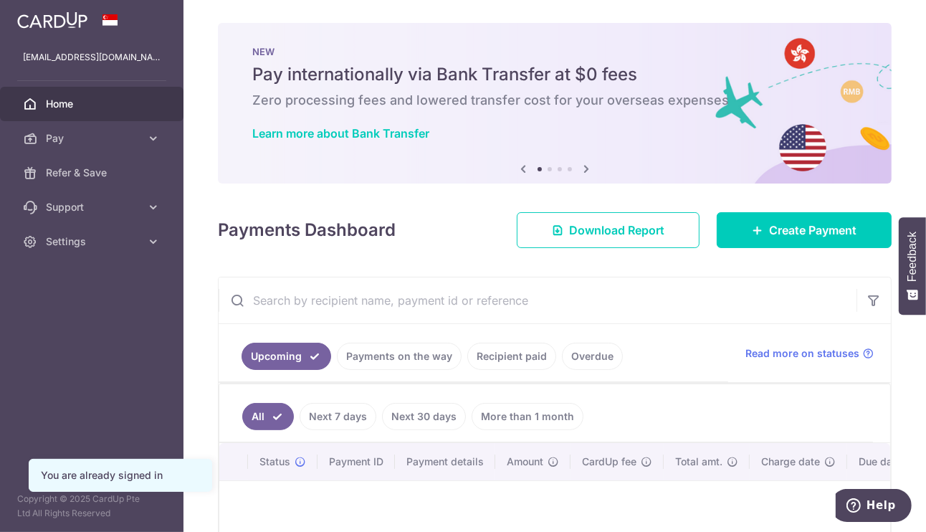
click at [100, 100] on span "Home" at bounding box center [93, 104] width 95 height 14
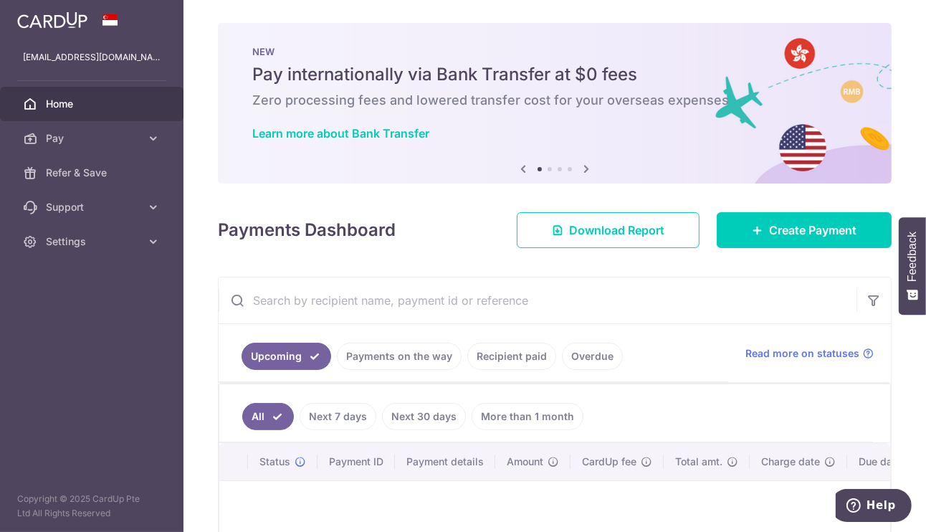
click at [592, 170] on icon at bounding box center [586, 169] width 17 height 18
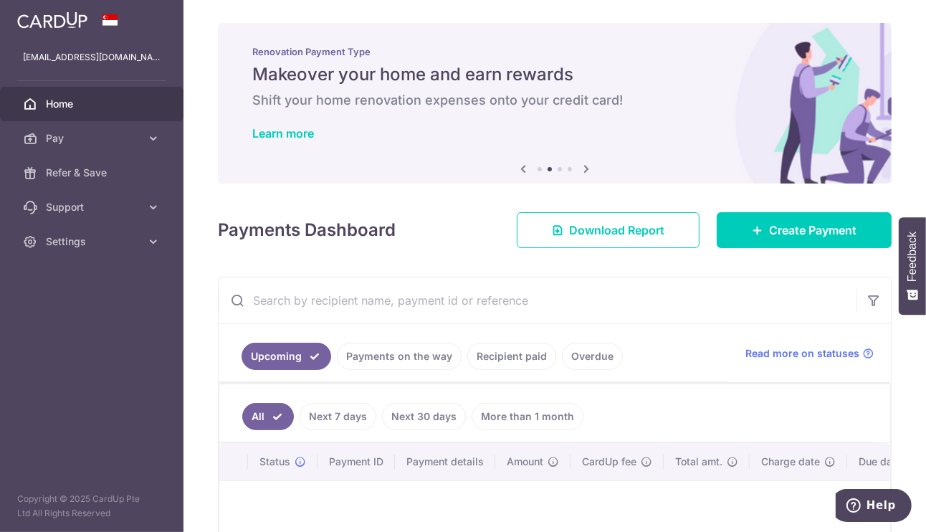
click at [592, 170] on div "NEW Pay internationally via Bank Transfer at $0 fees Zero processing fees and l…" at bounding box center [555, 103] width 674 height 161
click at [608, 222] on span "Download Report" at bounding box center [616, 230] width 95 height 17
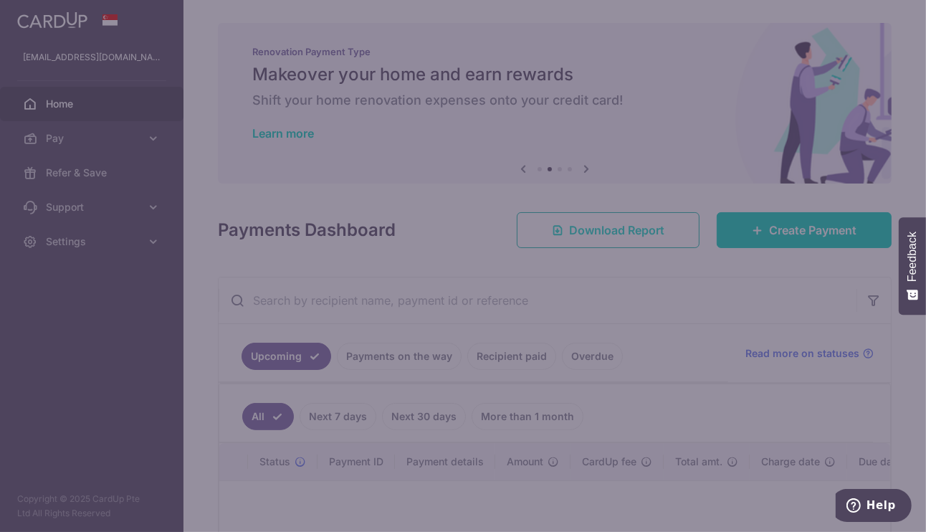
scroll to position [23, 0]
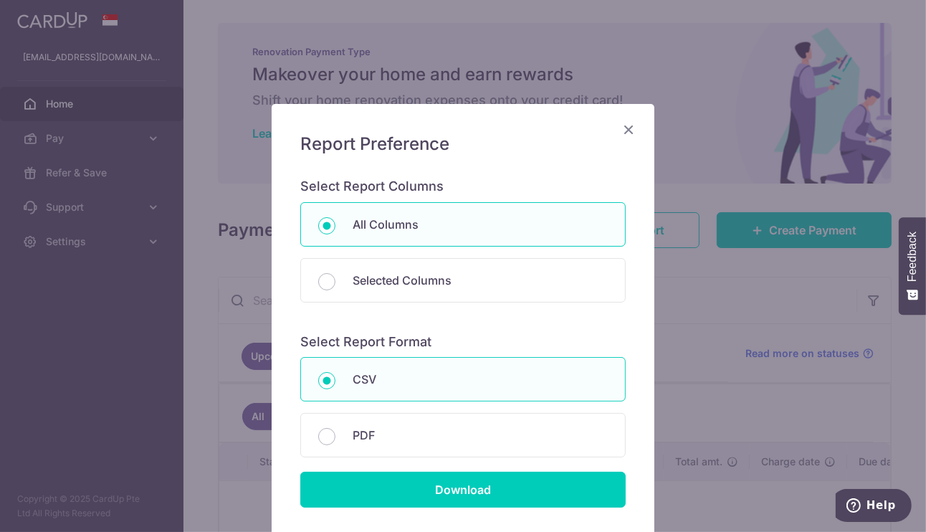
click at [634, 129] on icon "Close" at bounding box center [628, 129] width 17 height 18
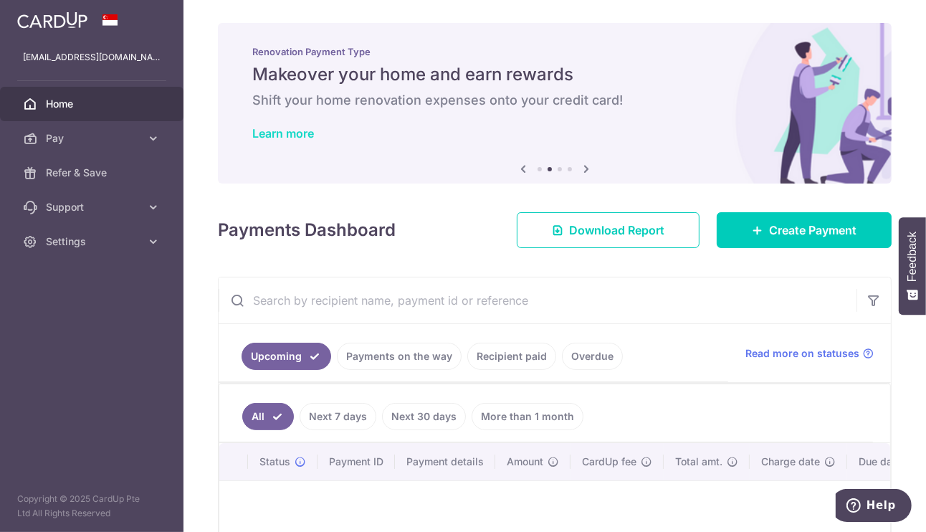
click at [265, 126] on link "Learn more" at bounding box center [283, 133] width 62 height 14
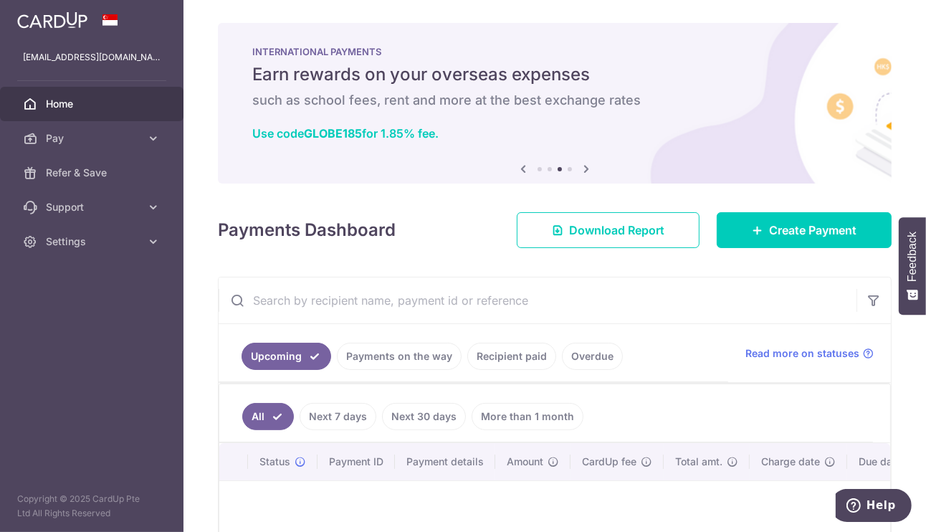
click at [583, 160] on icon at bounding box center [586, 169] width 17 height 18
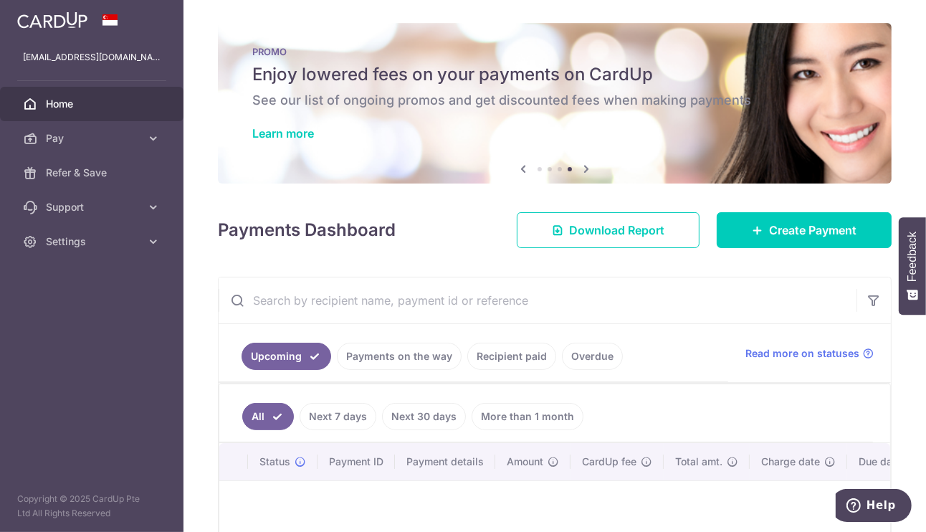
click at [583, 160] on icon at bounding box center [586, 169] width 17 height 18
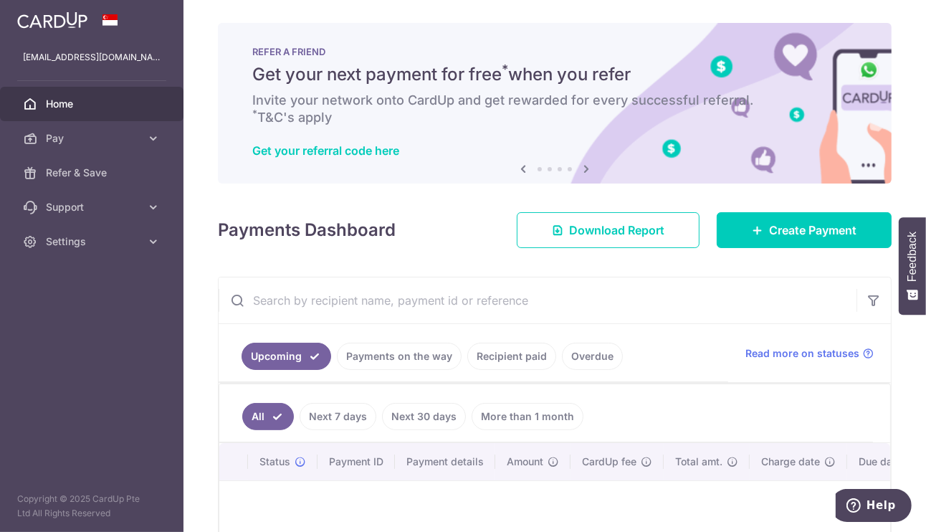
click at [523, 160] on icon at bounding box center [523, 169] width 17 height 18
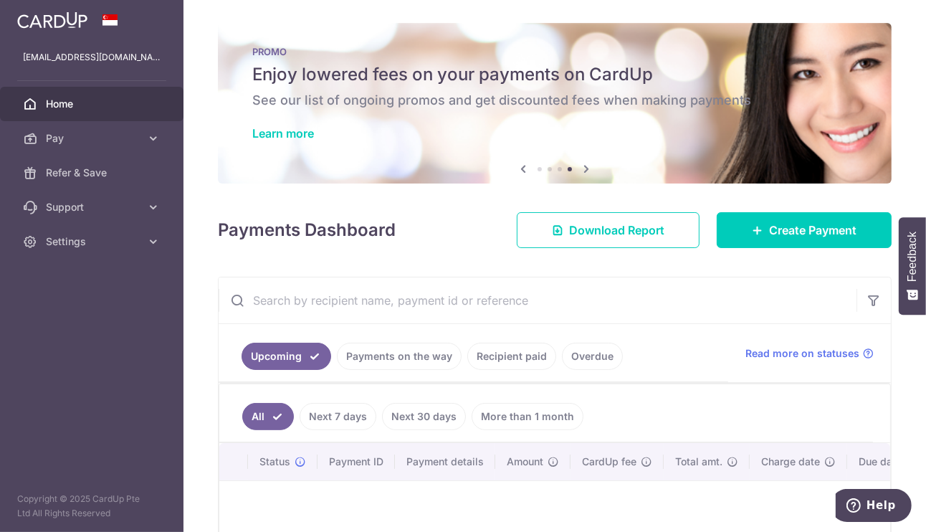
click at [303, 118] on div "PROMO Enjoy lowered fees on your payments on CardUp See our list of ongoing pro…" at bounding box center [555, 94] width 674 height 143
click at [306, 126] on link "Learn more" at bounding box center [283, 133] width 62 height 14
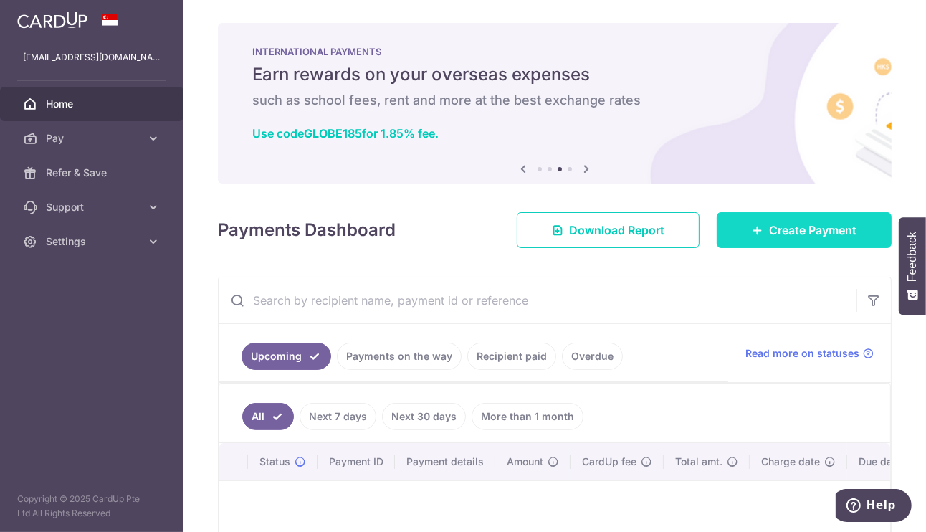
click at [835, 220] on link "Create Payment" at bounding box center [804, 230] width 175 height 36
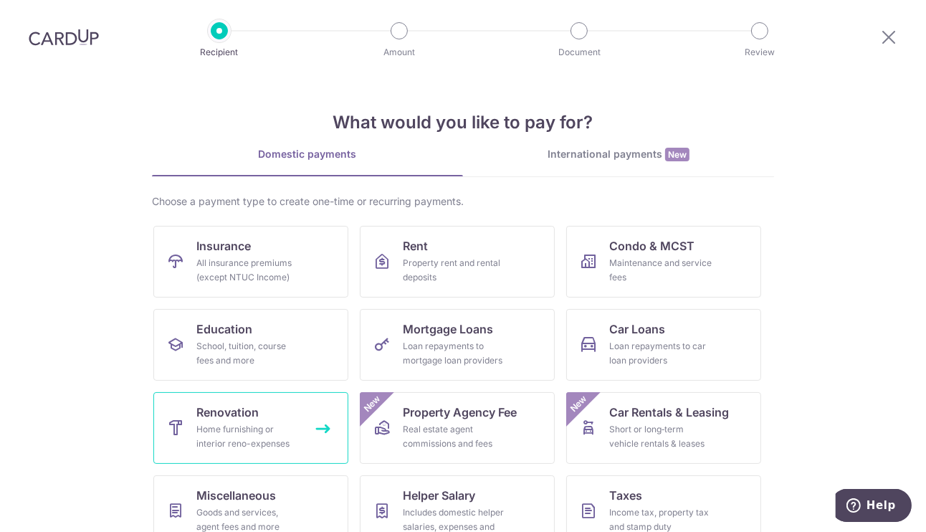
click at [264, 428] on div "Home furnishing or interior reno-expenses" at bounding box center [247, 436] width 103 height 29
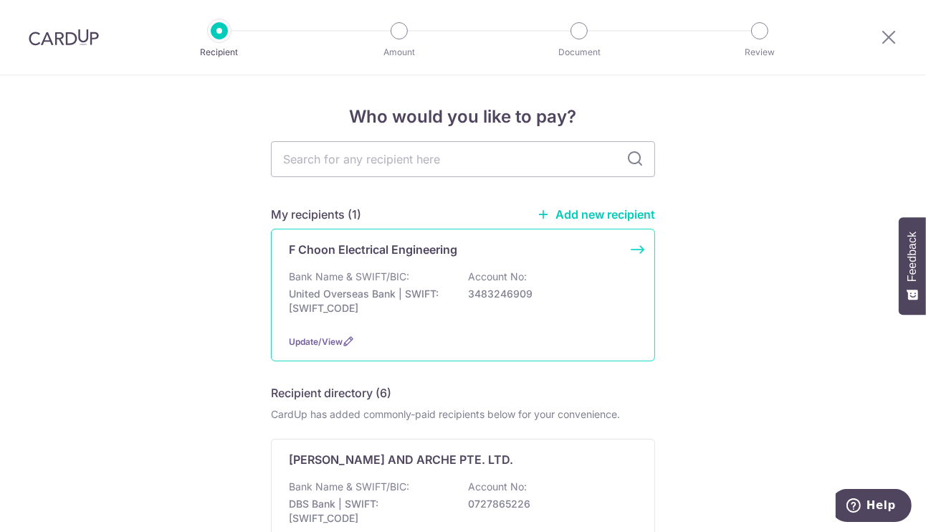
click at [377, 260] on div "F Choon Electrical Engineering Bank Name & SWIFT/BIC: United Overseas Bank | SW…" at bounding box center [463, 295] width 384 height 133
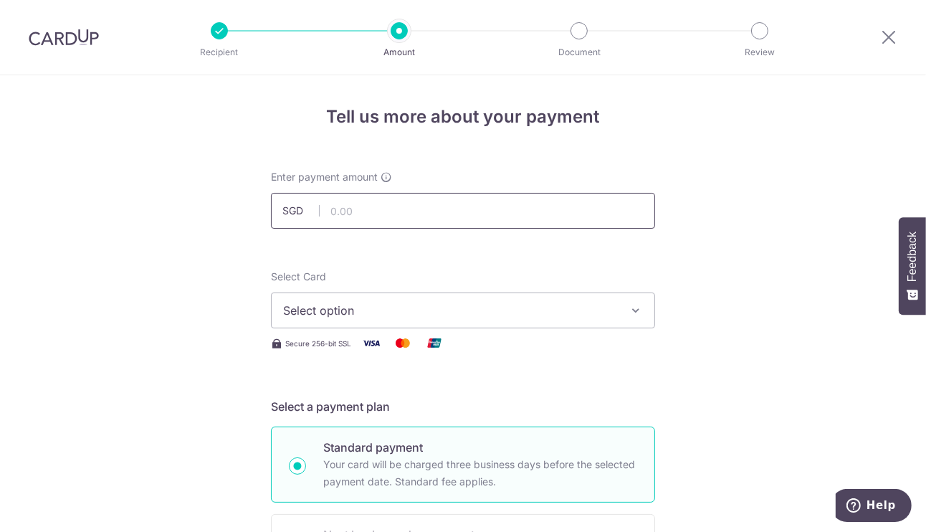
click at [392, 217] on input "text" at bounding box center [463, 211] width 384 height 36
type input "7,040.00"
click at [388, 316] on span "Select option" at bounding box center [450, 310] width 334 height 17
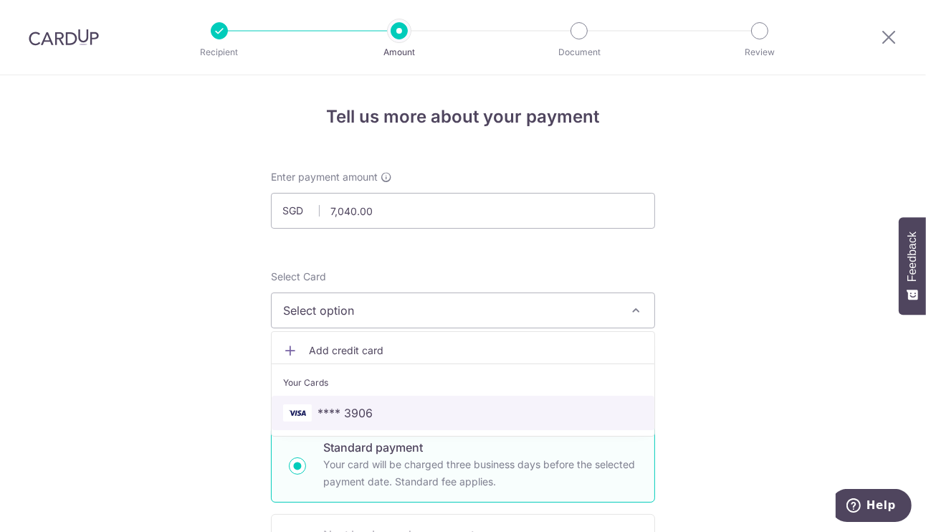
click at [424, 404] on span "**** 3906" at bounding box center [463, 412] width 360 height 17
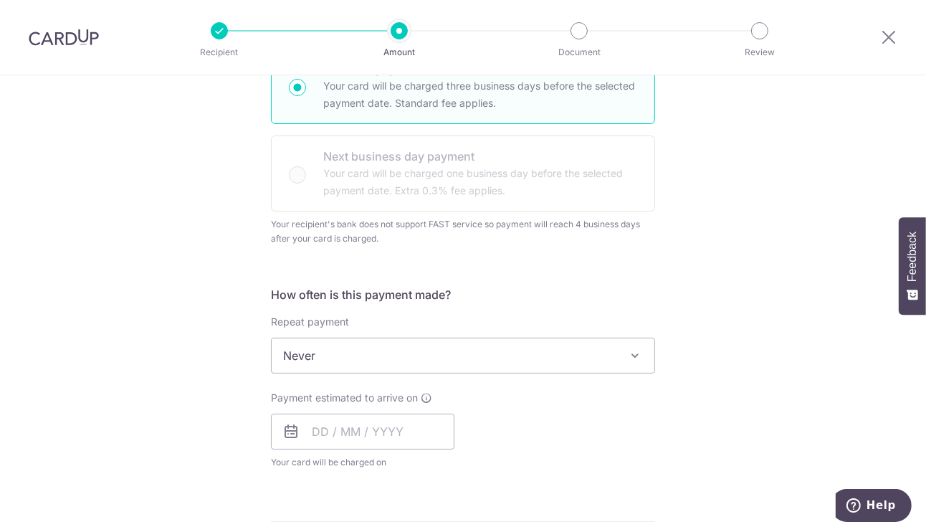
scroll to position [505, 0]
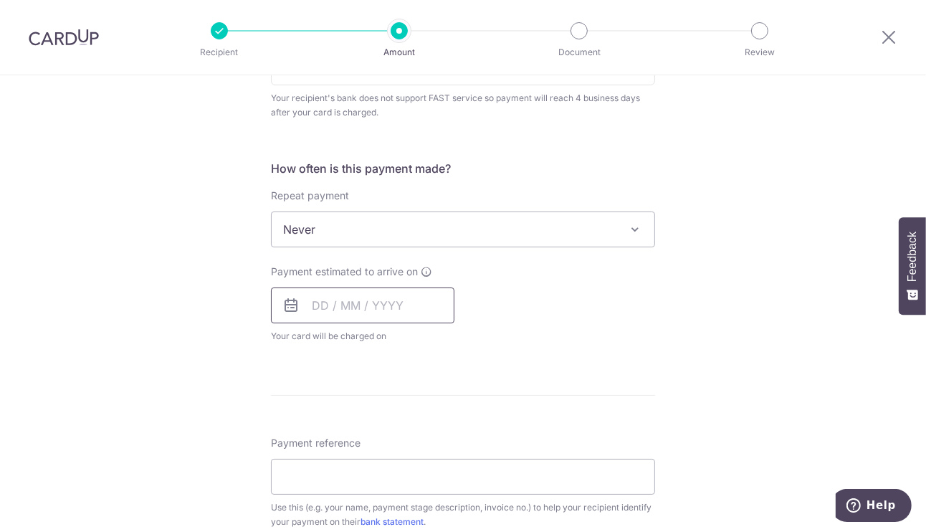
click at [386, 300] on input "text" at bounding box center [363, 306] width 184 height 36
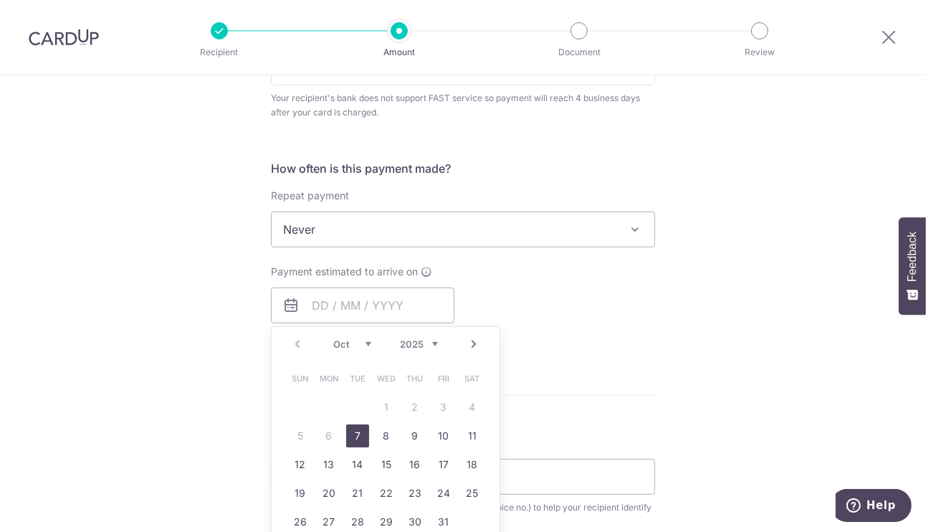
click at [353, 429] on link "7" at bounding box center [357, 435] width 23 height 23
type input "[DATE]"
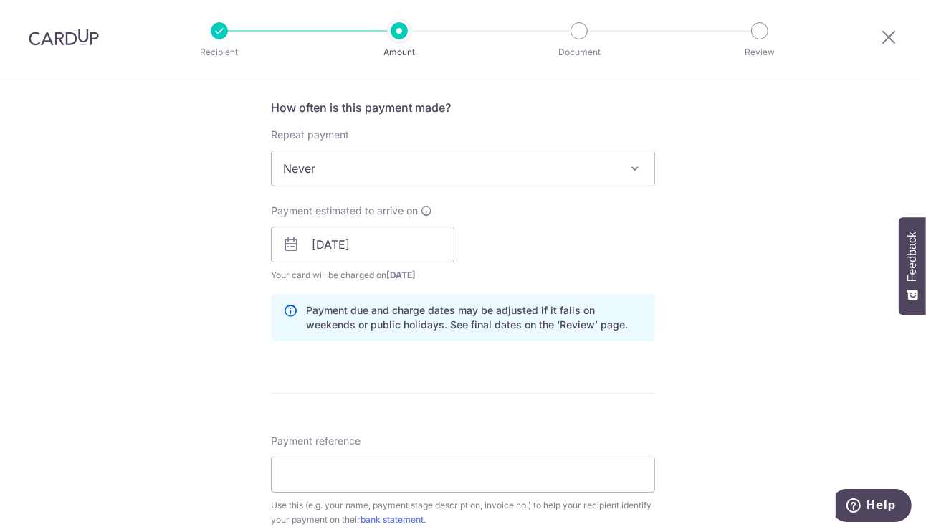
scroll to position [656, 0]
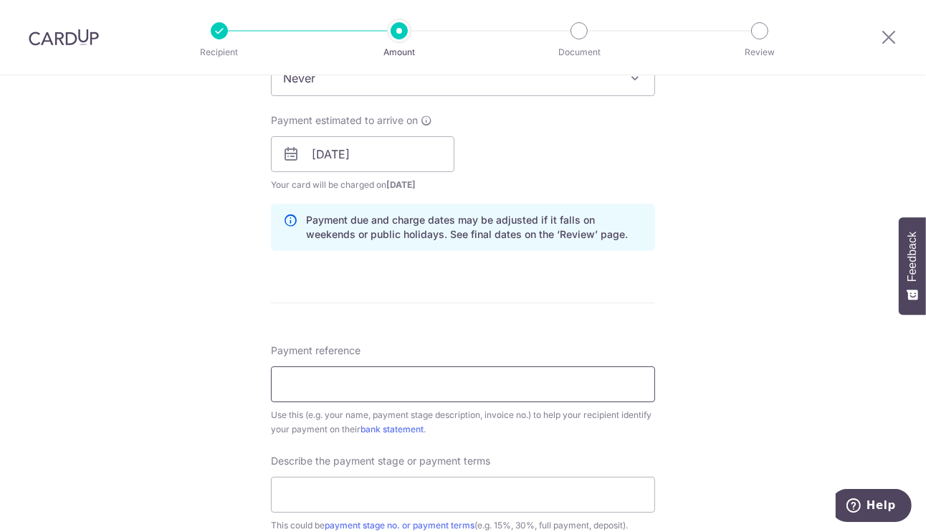
click at [357, 381] on input "Payment reference" at bounding box center [463, 384] width 384 height 36
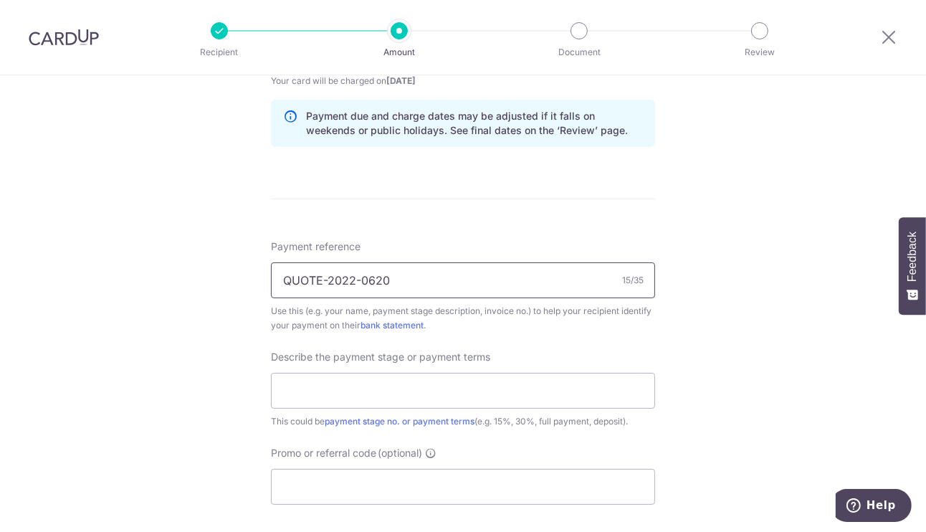
scroll to position [794, 0]
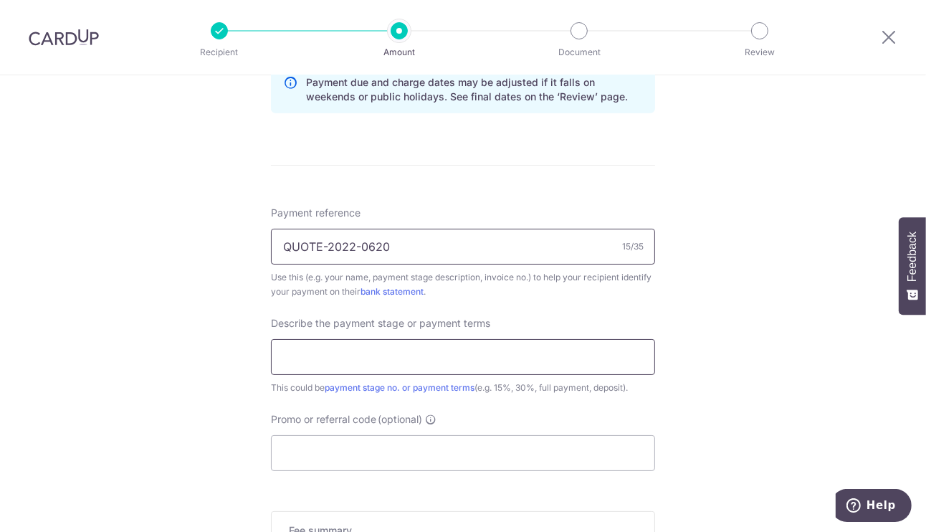
type input "QUOTE-2022-0620"
click at [396, 342] on input "text" at bounding box center [463, 357] width 384 height 36
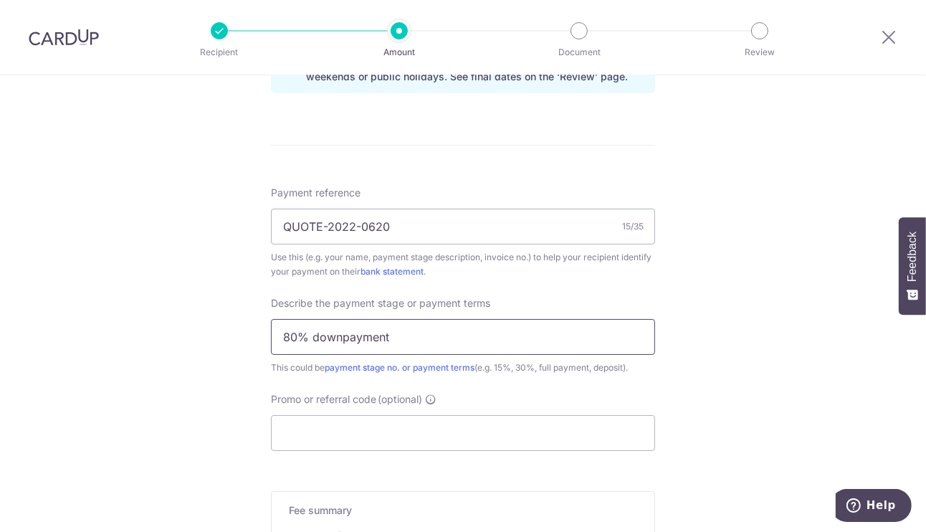
scroll to position [840, 0]
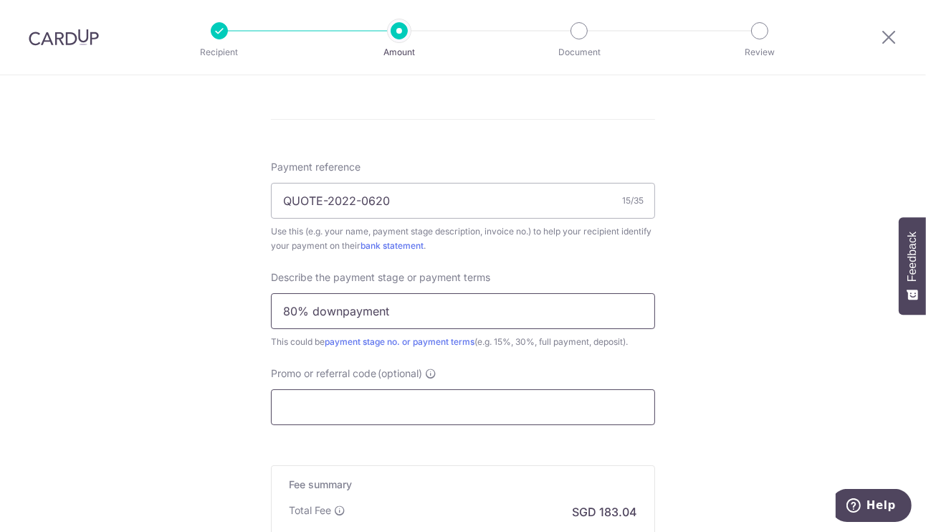
type input "80% downpayment"
click at [430, 392] on input "Promo or referral code (optional)" at bounding box center [463, 407] width 384 height 36
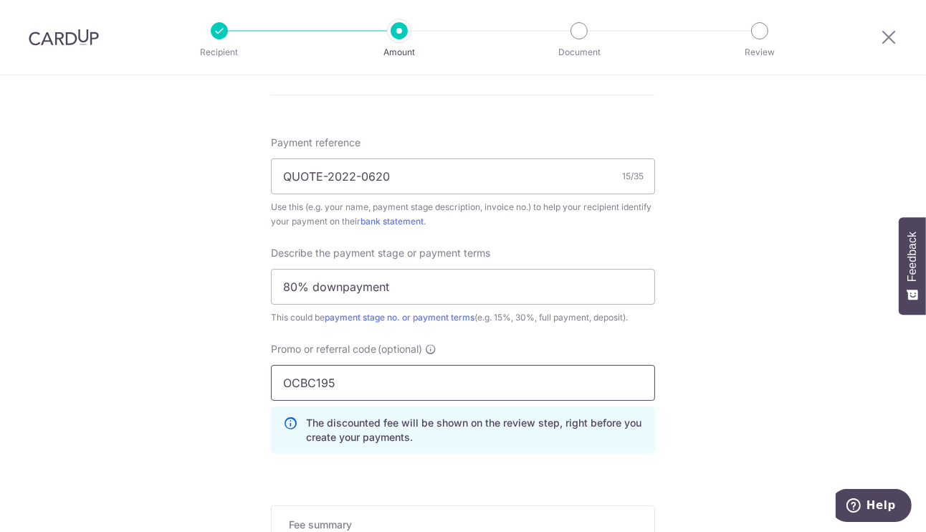
scroll to position [1023, 0]
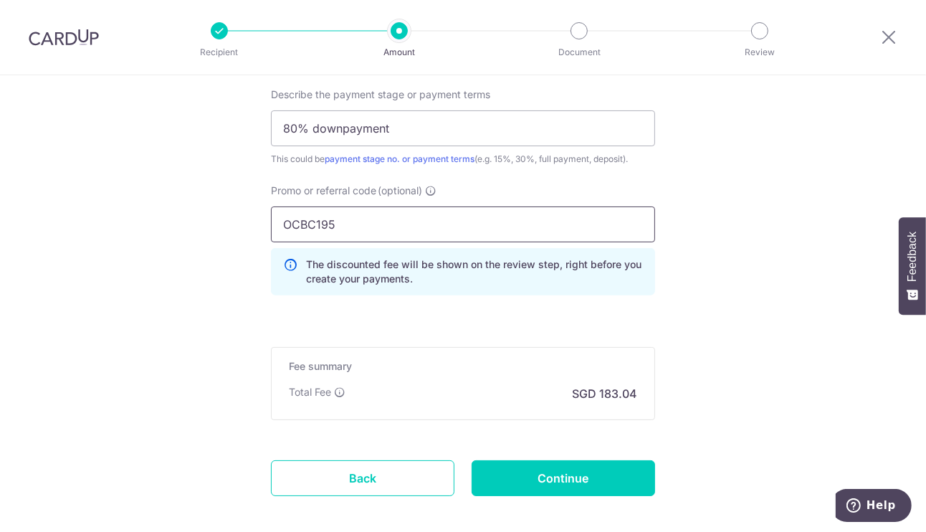
type input "OCBC195"
click at [604, 471] on input "Continue" at bounding box center [564, 478] width 184 height 36
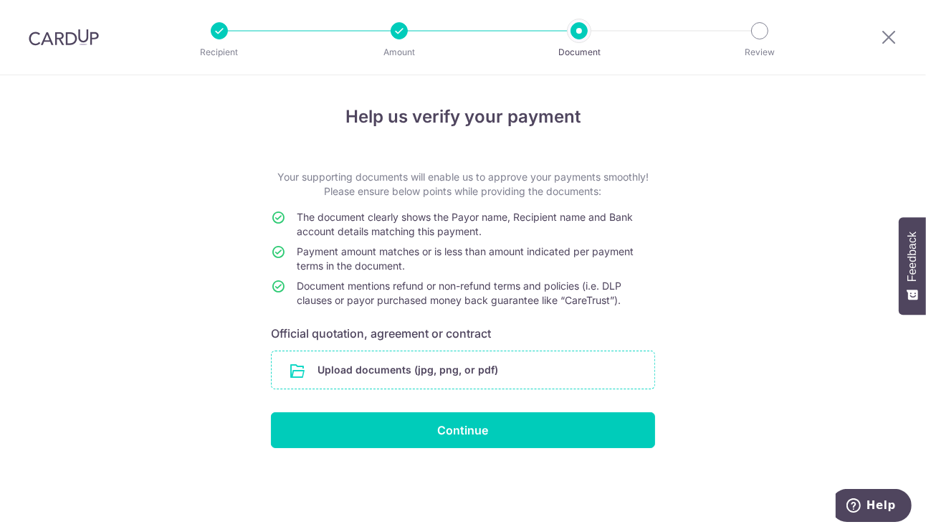
click at [475, 366] on input "file" at bounding box center [463, 369] width 383 height 37
click at [440, 368] on input "file" at bounding box center [463, 369] width 383 height 37
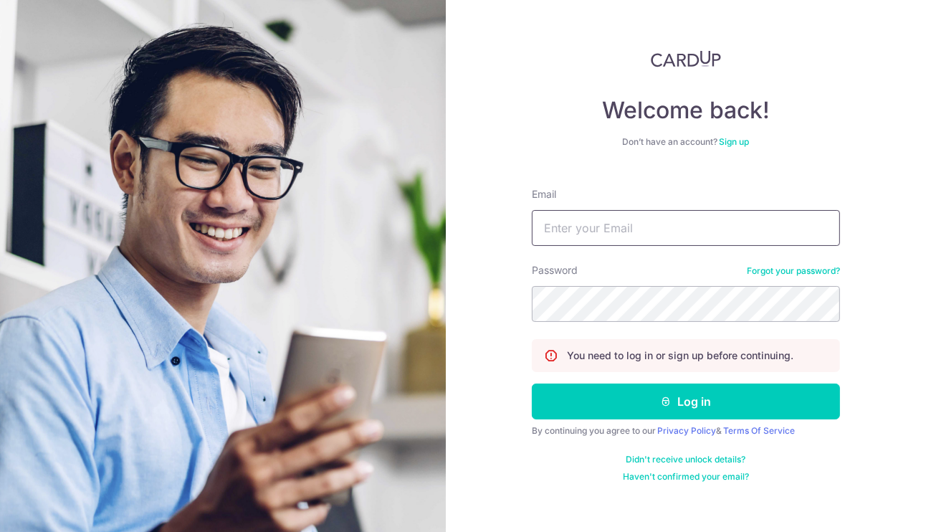
click at [748, 237] on input "Email" at bounding box center [686, 228] width 308 height 36
type input "[EMAIL_ADDRESS][DOMAIN_NAME]"
click at [532, 384] on button "Log in" at bounding box center [686, 402] width 308 height 36
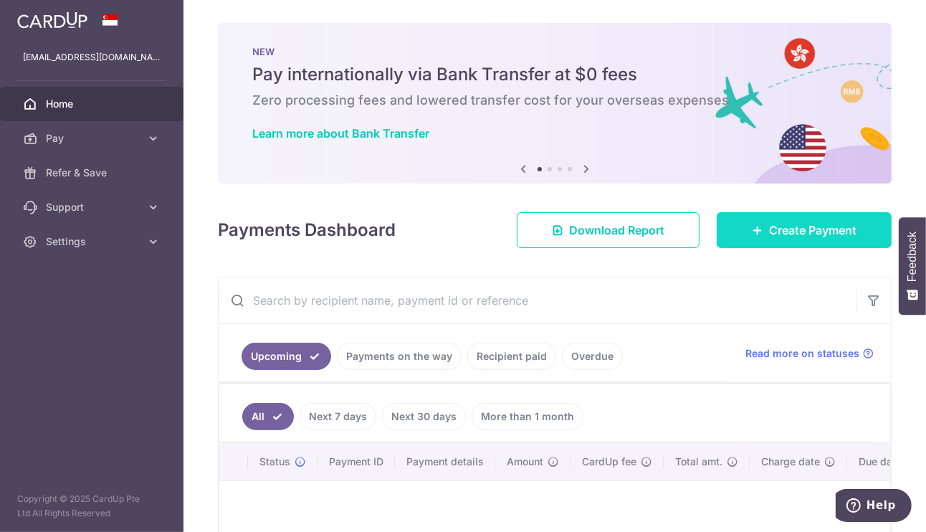
click at [789, 234] on span "Create Payment" at bounding box center [812, 230] width 87 height 17
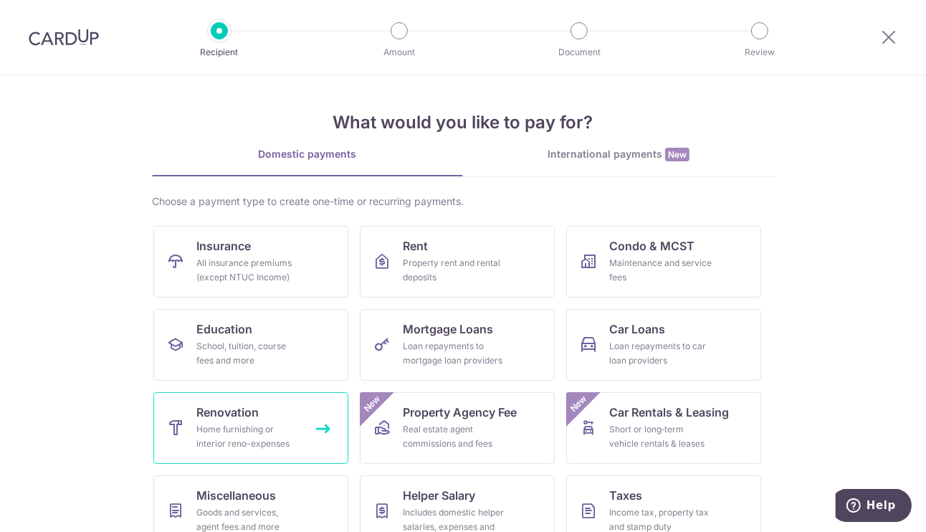
click at [235, 432] on div "Home furnishing or interior reno-expenses" at bounding box center [247, 436] width 103 height 29
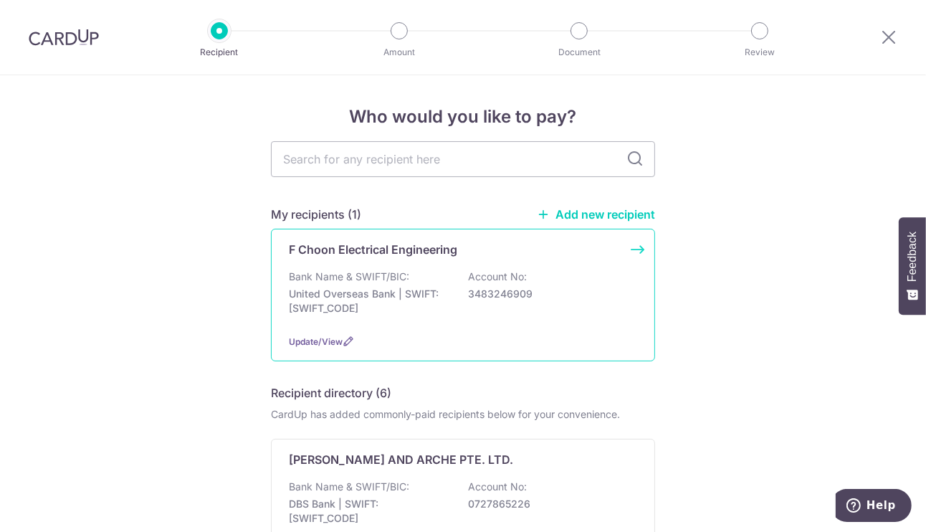
click at [457, 324] on div "F Choon Electrical Engineering Bank Name & SWIFT/BIC: United Overseas Bank | SW…" at bounding box center [463, 295] width 384 height 133
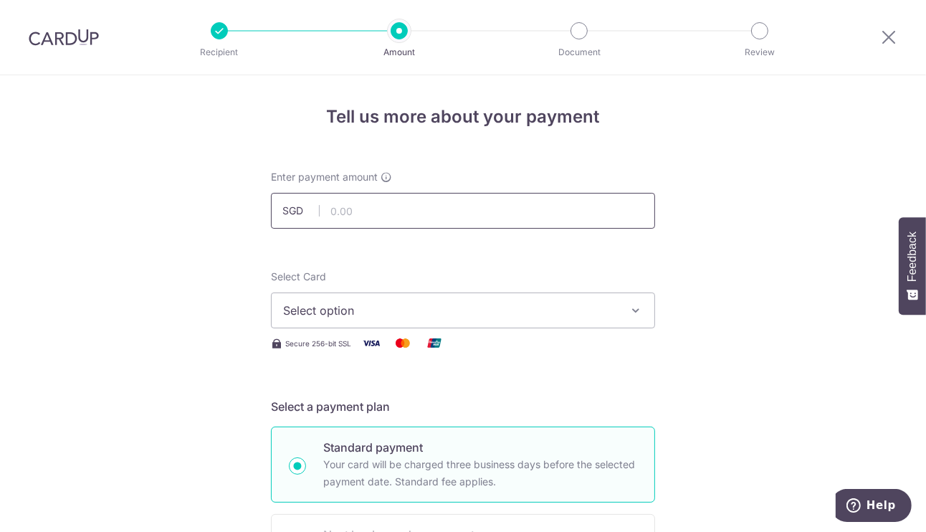
click at [485, 208] on input "text" at bounding box center [463, 211] width 384 height 36
type input "7,040.00"
click at [535, 308] on span "Select option" at bounding box center [450, 310] width 334 height 17
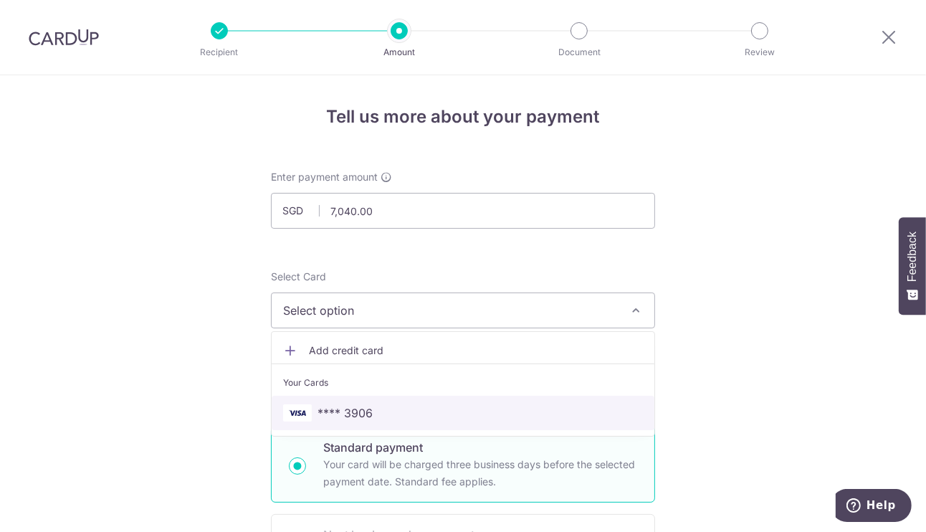
click at [526, 397] on link "**** 3906" at bounding box center [463, 413] width 383 height 34
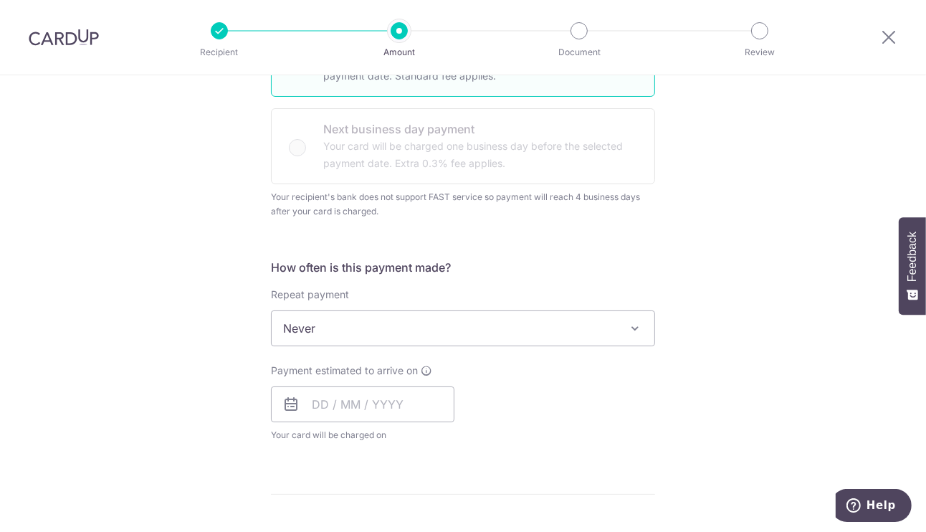
scroll to position [505, 0]
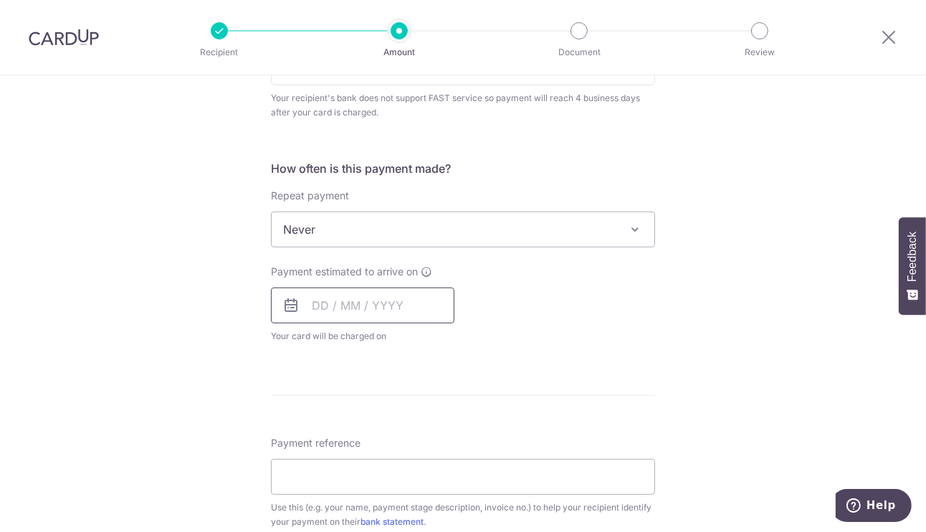
click at [369, 305] on input "text" at bounding box center [363, 306] width 184 height 36
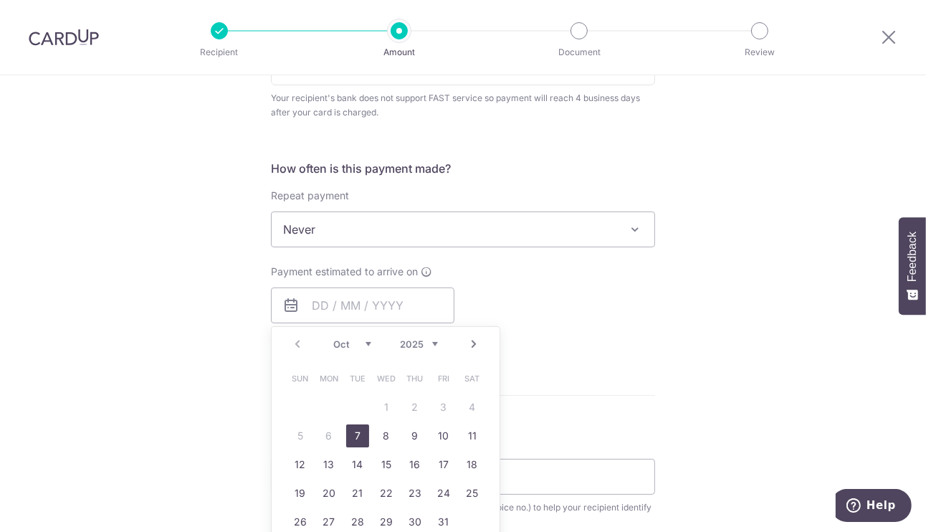
click at [363, 435] on link "7" at bounding box center [357, 435] width 23 height 23
type input "[DATE]"
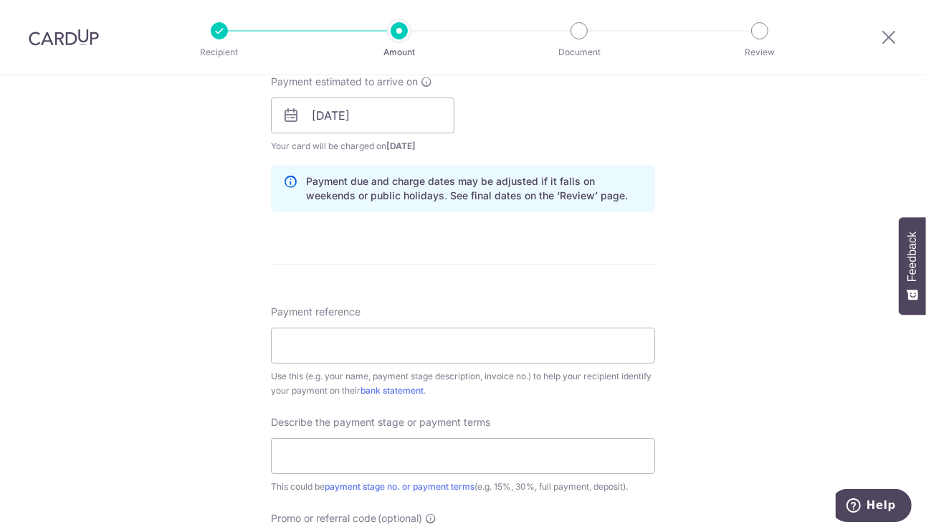
scroll to position [701, 0]
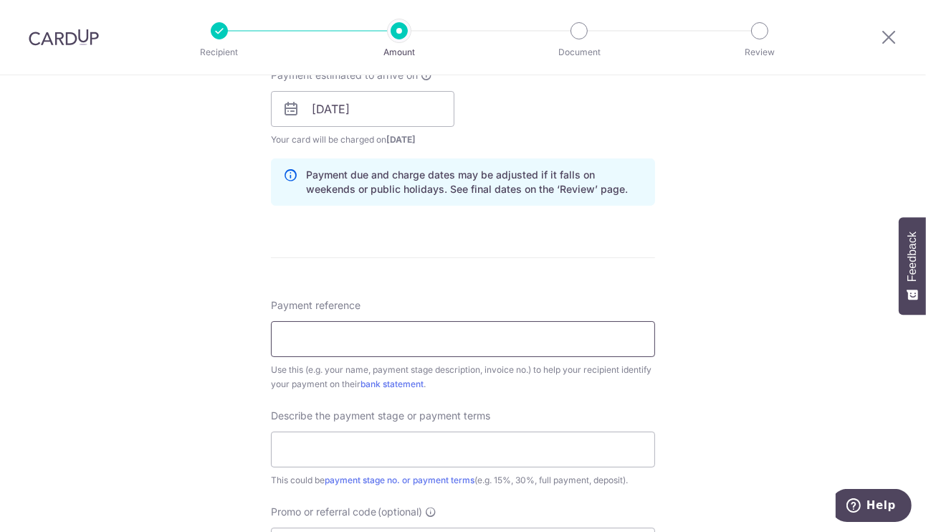
click at [498, 327] on input "Payment reference" at bounding box center [463, 339] width 384 height 36
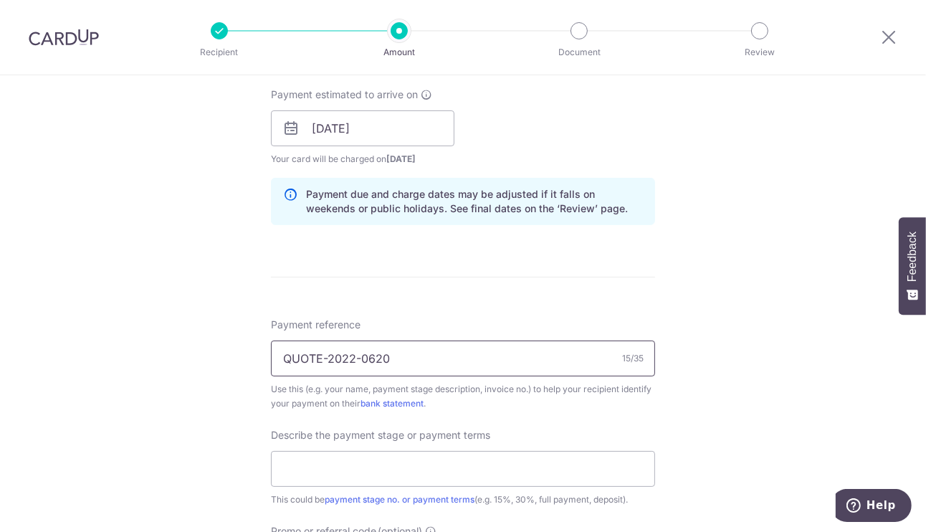
scroll to position [655, 0]
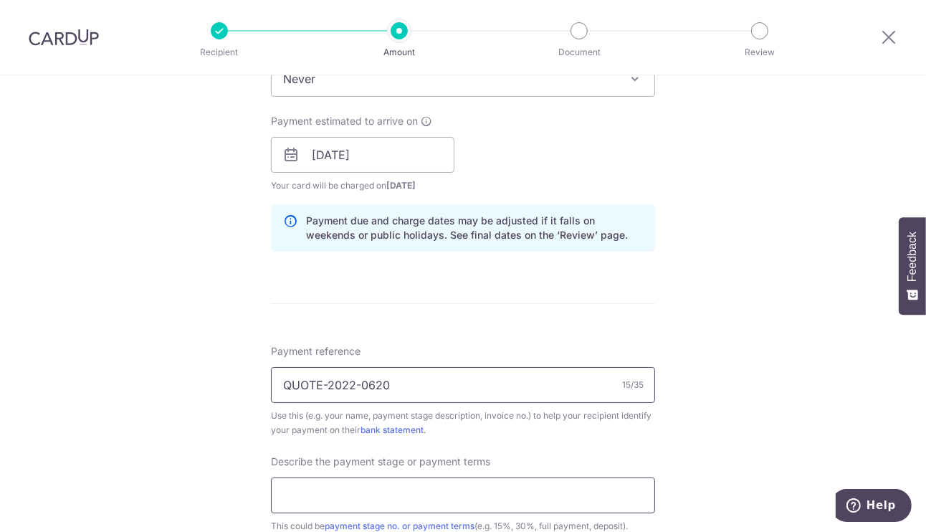
type input "QUOTE-2022-0620"
click at [489, 478] on input "text" at bounding box center [463, 496] width 384 height 36
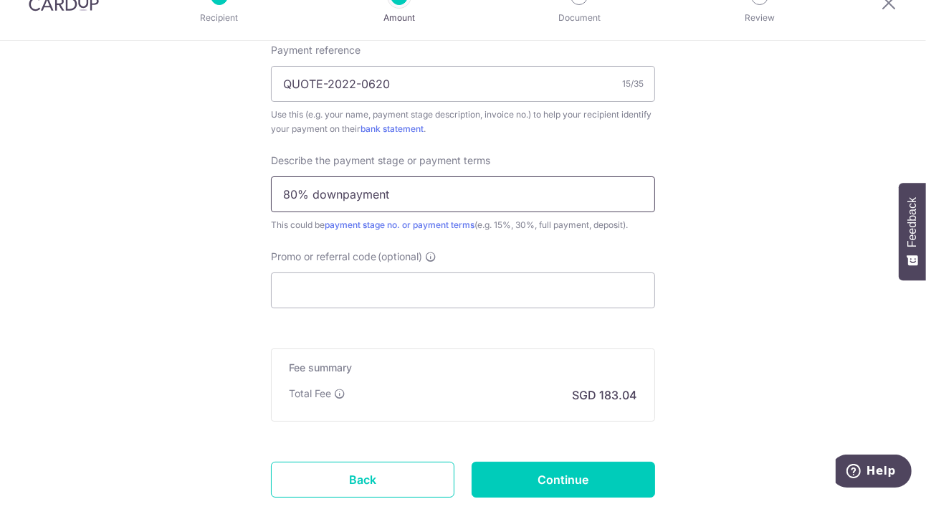
scroll to position [924, 0]
type input "80% downpayment"
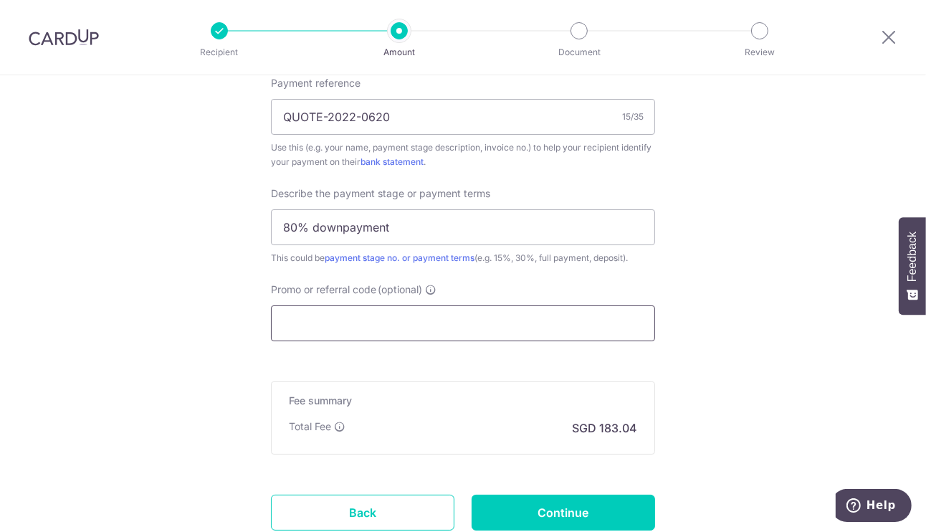
click at [526, 298] on div "Promo or referral code (optional) The discounted fee will be shown on the revie…" at bounding box center [463, 312] width 384 height 59
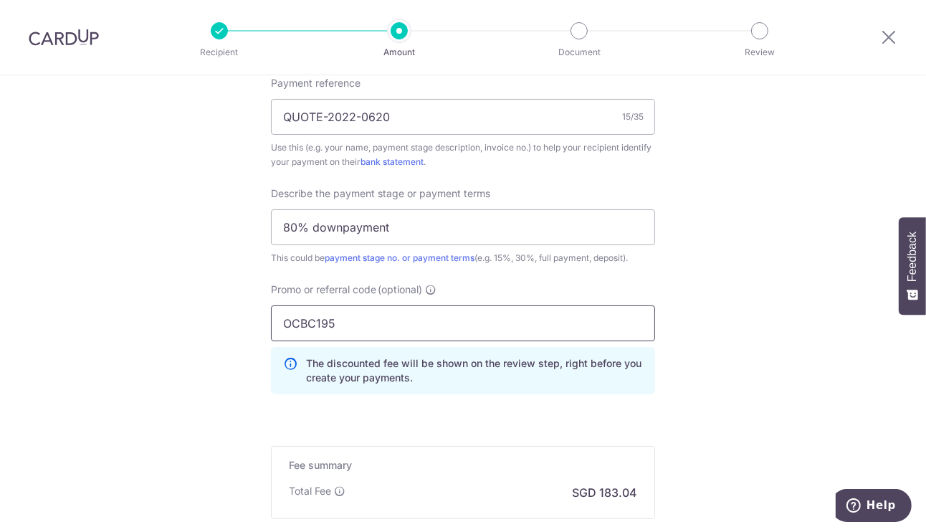
type input "OCBC195"
click at [538, 386] on div "The discounted fee will be shown on the review step, right before you create yo…" at bounding box center [463, 370] width 384 height 47
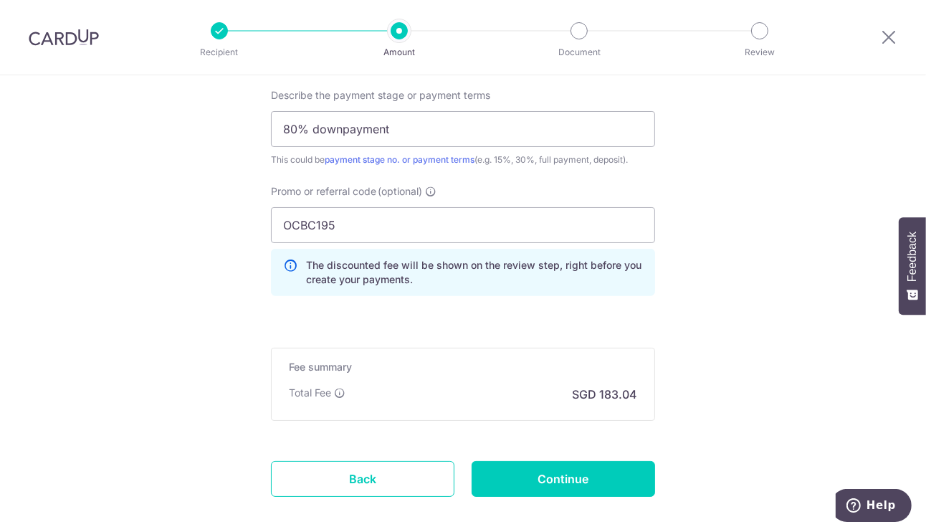
scroll to position [1023, 0]
click at [596, 468] on input "Continue" at bounding box center [564, 478] width 184 height 36
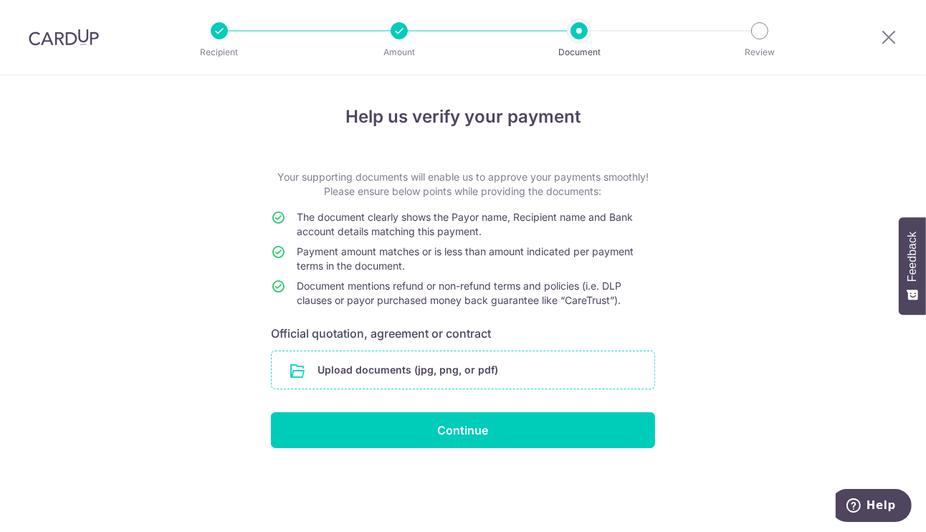
click at [400, 378] on input "file" at bounding box center [463, 369] width 383 height 37
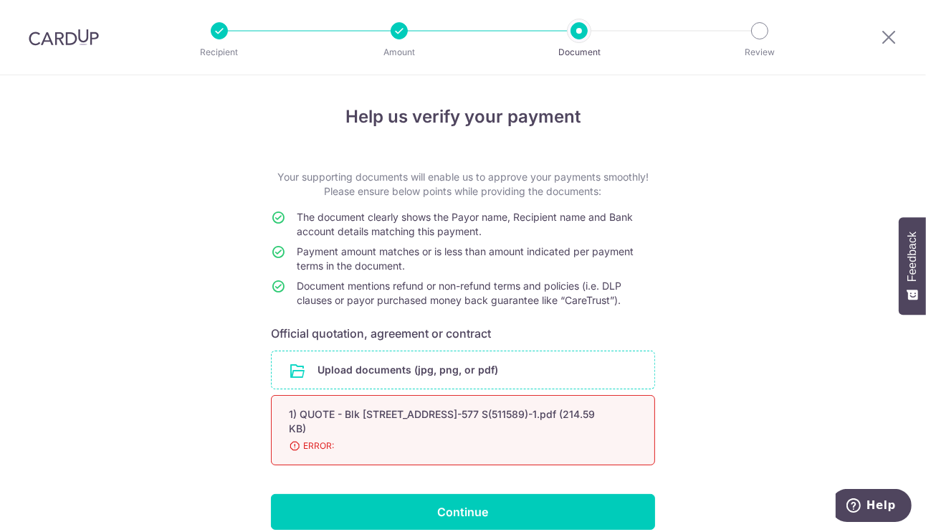
click at [227, 219] on div "Help us verify your payment Your supporting documents will enable us to approve…" at bounding box center [463, 336] width 926 height 522
click at [526, 444] on span "ERROR:" at bounding box center [446, 446] width 314 height 14
click at [368, 441] on span "ERROR:" at bounding box center [446, 446] width 314 height 14
click at [442, 368] on input "file" at bounding box center [463, 369] width 383 height 37
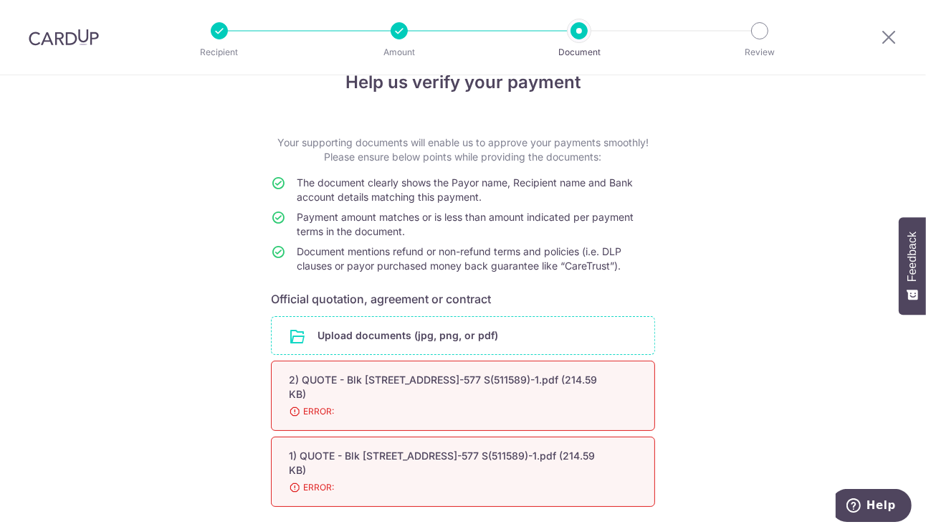
scroll to position [71, 0]
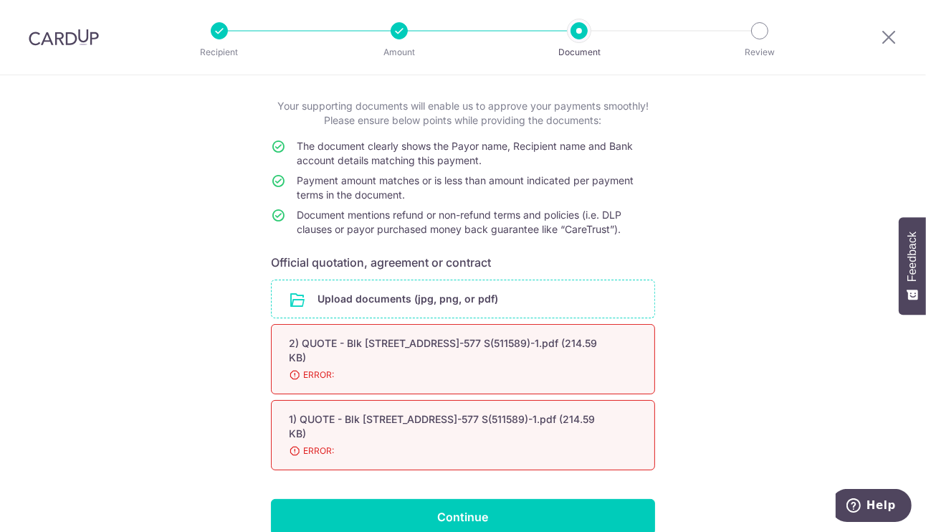
click at [328, 381] on span "ERROR:" at bounding box center [446, 375] width 314 height 14
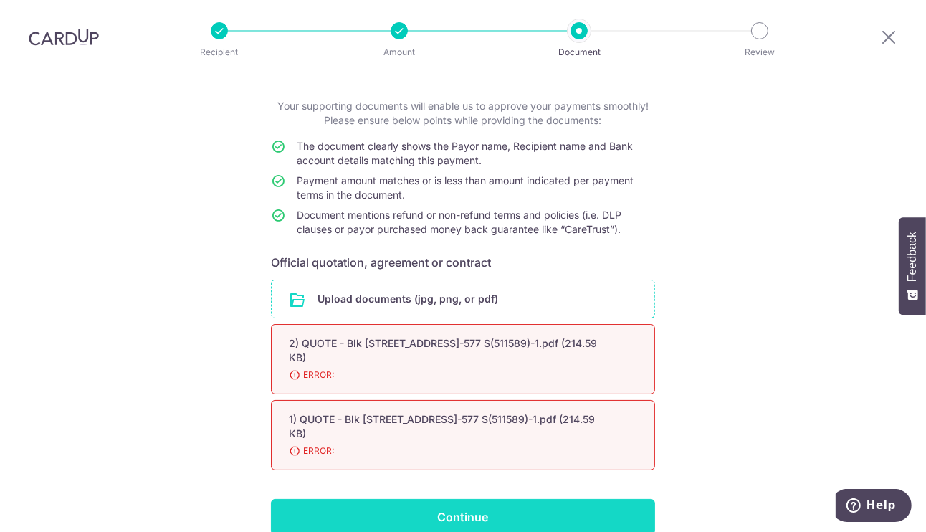
click at [530, 511] on input "Continue" at bounding box center [463, 517] width 384 height 36
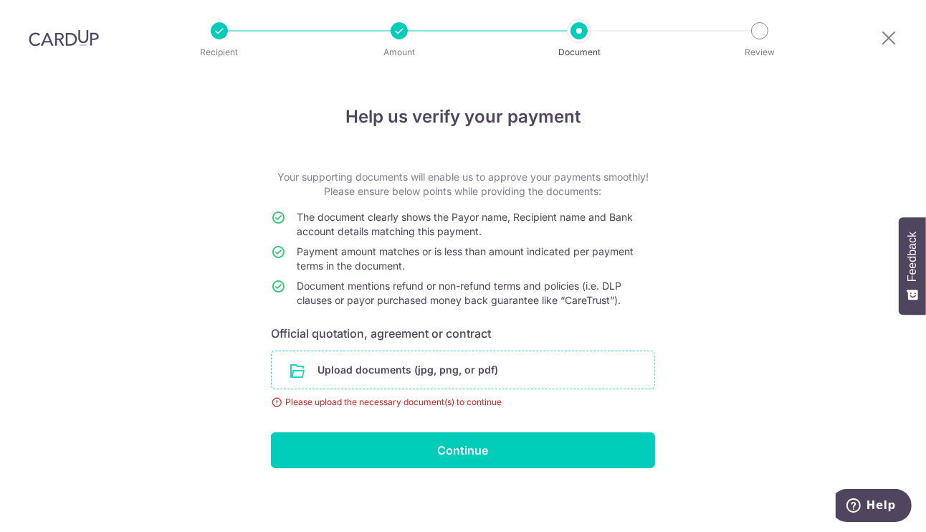
click at [390, 351] on input "file" at bounding box center [463, 369] width 383 height 37
click at [410, 351] on input "file" at bounding box center [463, 369] width 383 height 37
click at [546, 351] on input "file" at bounding box center [463, 369] width 383 height 37
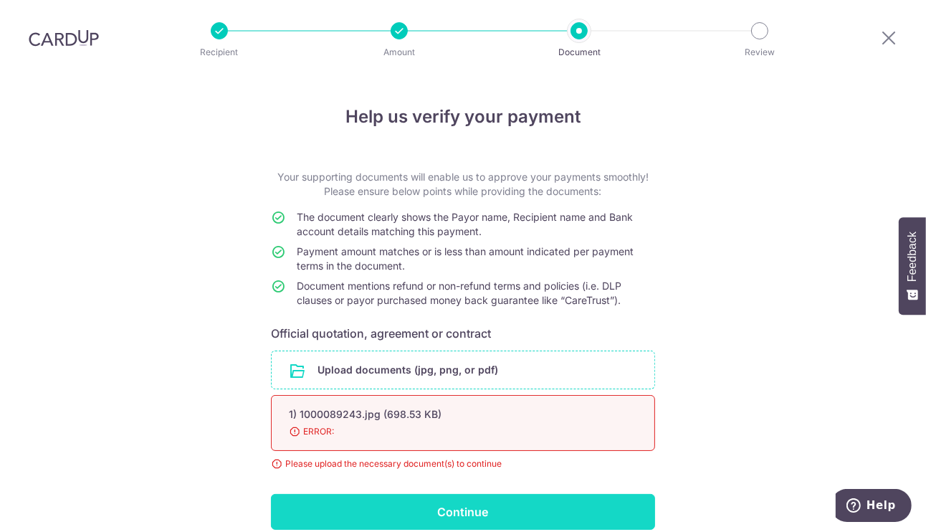
click at [521, 494] on input "Continue" at bounding box center [463, 512] width 384 height 36
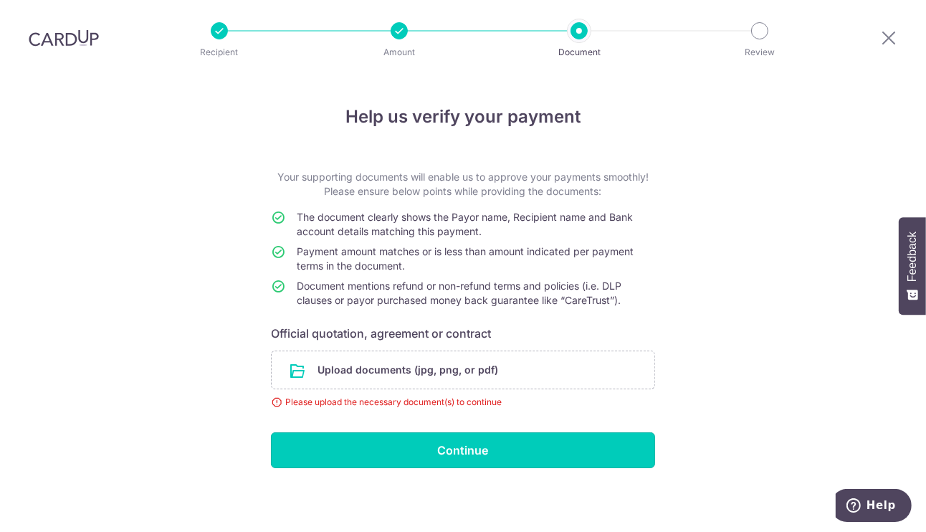
click at [528, 432] on input "Continue" at bounding box center [463, 450] width 384 height 36
click at [560, 351] on input "file" at bounding box center [463, 369] width 383 height 37
click at [571, 351] on input "file" at bounding box center [463, 369] width 383 height 37
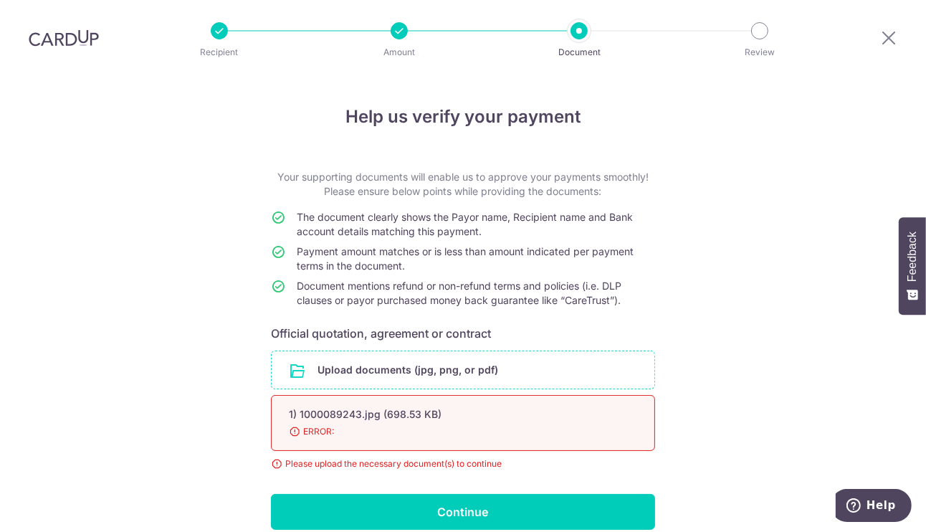
click at [599, 424] on span "ERROR:" at bounding box center [446, 431] width 314 height 14
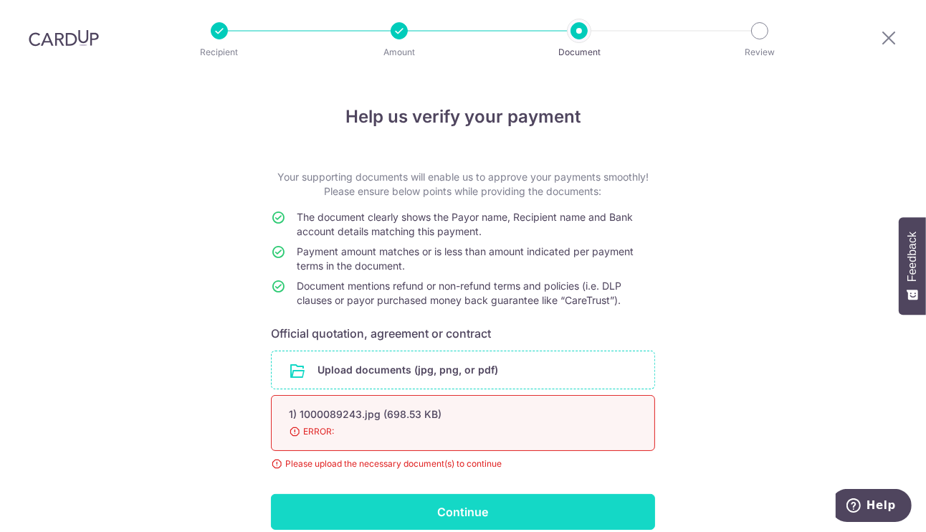
click at [563, 494] on input "Continue" at bounding box center [463, 512] width 384 height 36
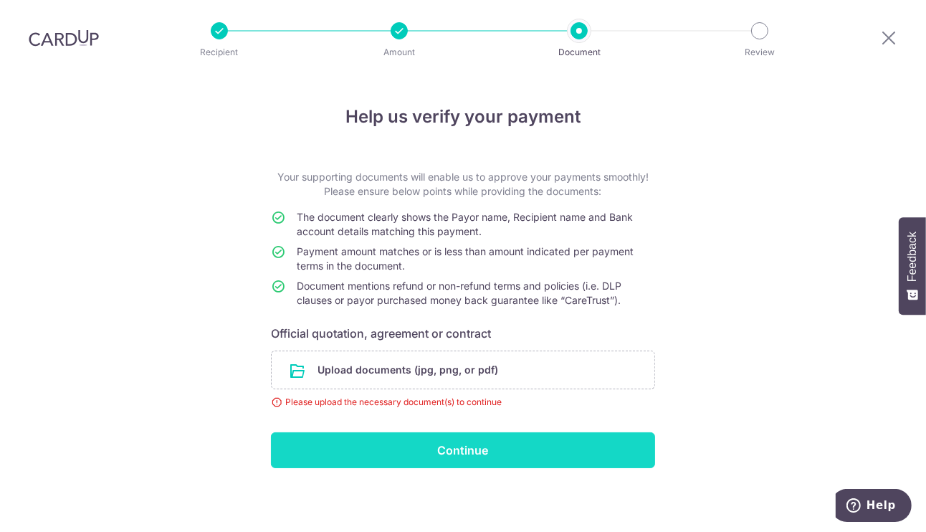
click at [595, 432] on input "Continue" at bounding box center [463, 450] width 384 height 36
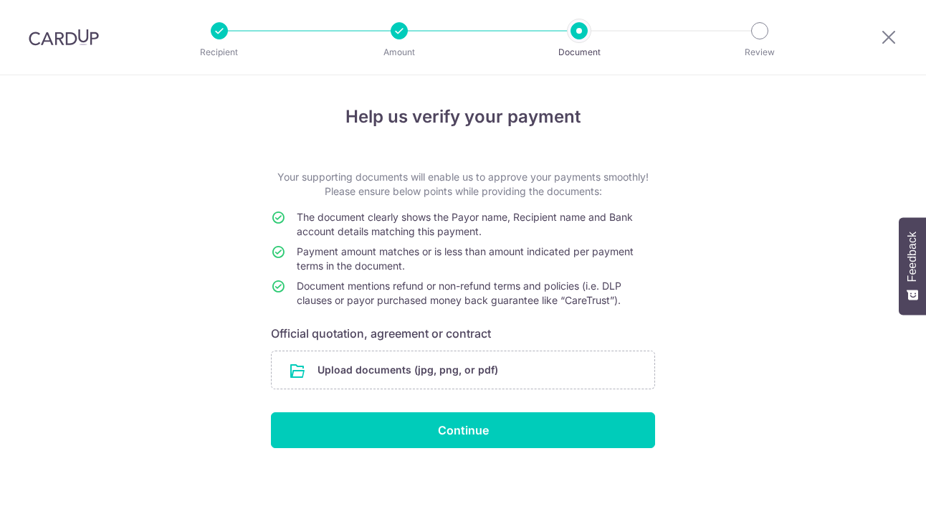
scroll to position [69, 0]
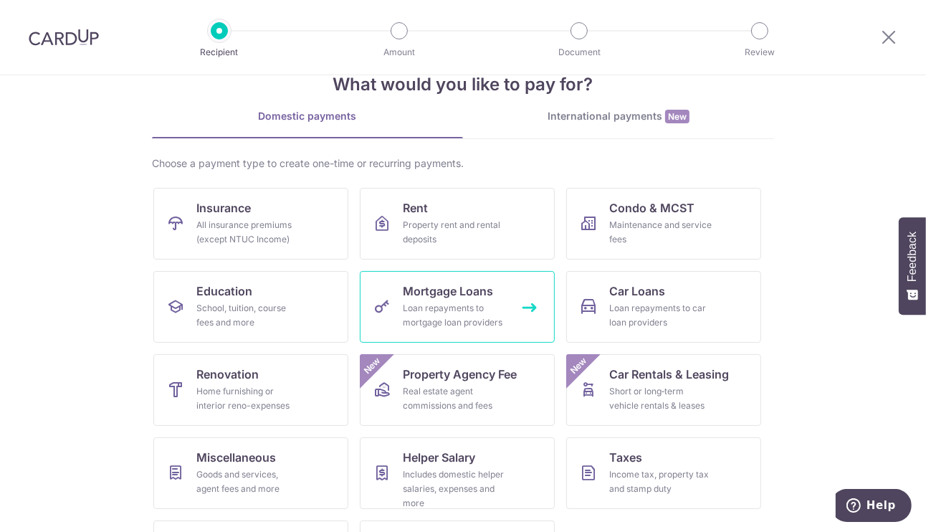
scroll to position [40, 0]
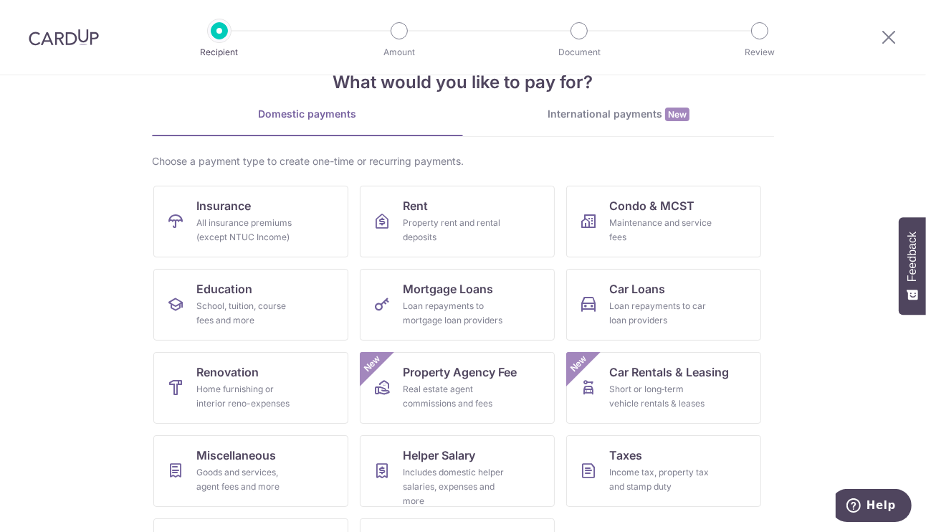
click at [829, 323] on section "What would you like to pay for? Domestic payments International payments New Ch…" at bounding box center [463, 303] width 926 height 457
click at [212, 470] on div "Goods and services, agent fees and more" at bounding box center [247, 479] width 103 height 29
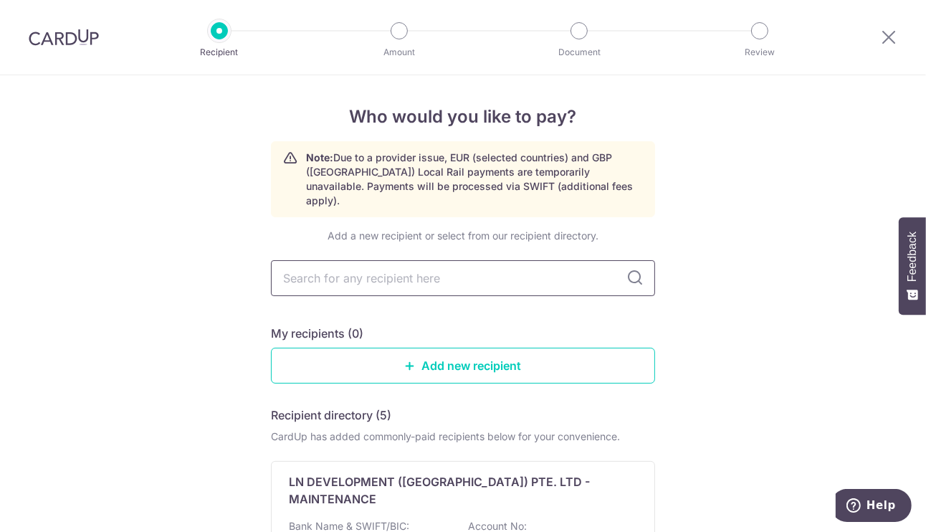
click at [409, 265] on input "text" at bounding box center [463, 278] width 384 height 36
click at [462, 325] on div "My recipients (0) Add new recipient" at bounding box center [463, 354] width 384 height 59
click at [465, 348] on link "Add new recipient" at bounding box center [463, 366] width 384 height 36
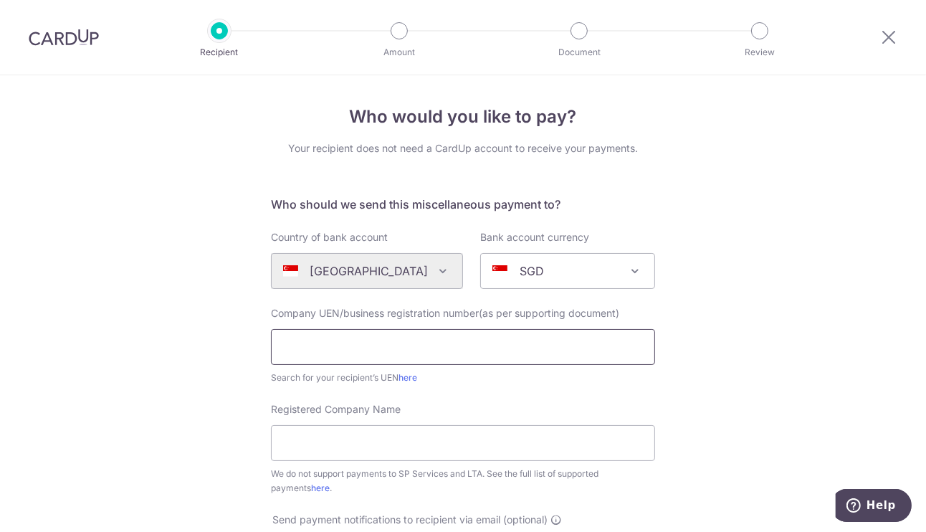
click at [412, 339] on input "text" at bounding box center [463, 347] width 384 height 36
type input "53446780J"
click at [320, 440] on input "Registered Company Name" at bounding box center [463, 443] width 384 height 36
type input "F Choon Electrical Engineering"
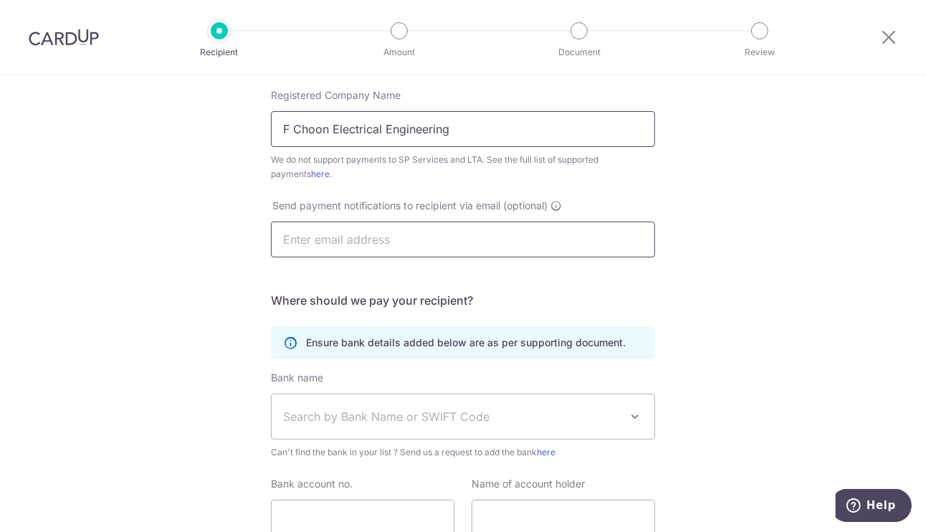
scroll to position [362, 0]
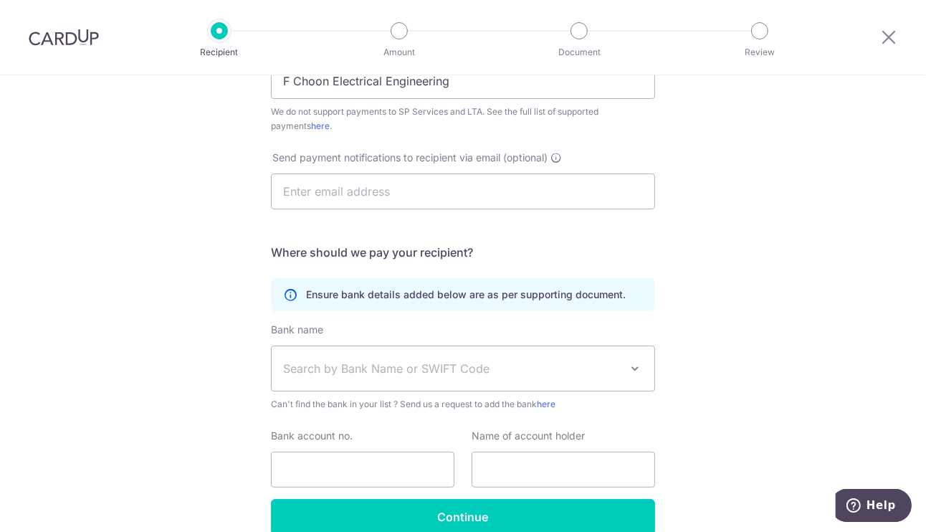
click at [448, 376] on span "Search by Bank Name or SWIFT Code" at bounding box center [463, 368] width 383 height 44
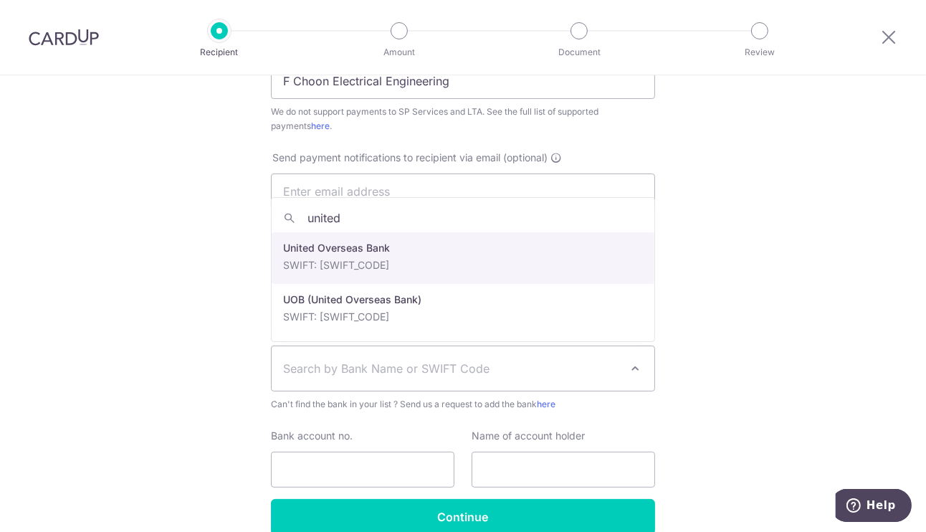
type input "united"
select select "23668"
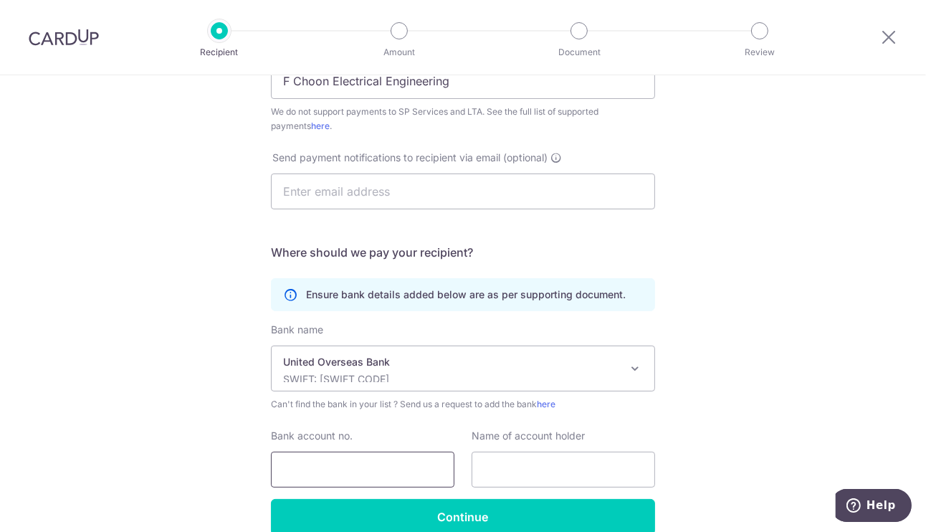
click at [369, 470] on input "Bank account no." at bounding box center [363, 470] width 184 height 36
type input "3483246909"
click at [566, 473] on input "text" at bounding box center [564, 470] width 184 height 36
type input "F Choon electrical engineering"
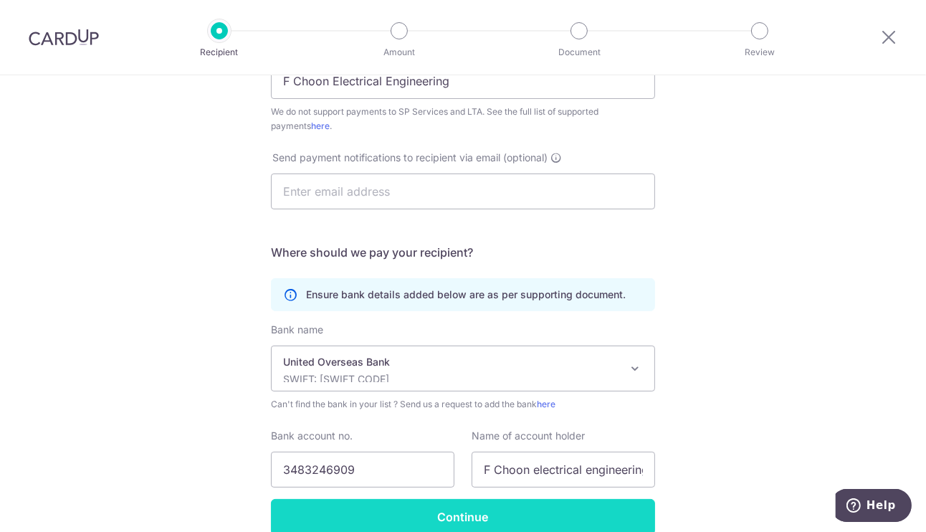
click at [554, 508] on input "Continue" at bounding box center [463, 517] width 384 height 36
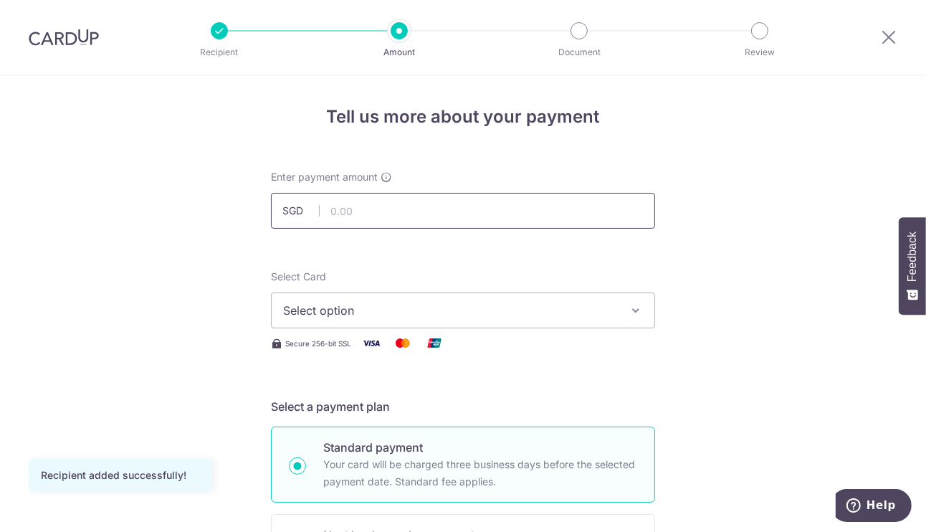
click at [516, 218] on input "text" at bounding box center [463, 211] width 384 height 36
type input "7,040.00"
click at [528, 310] on span "Select option" at bounding box center [450, 310] width 334 height 17
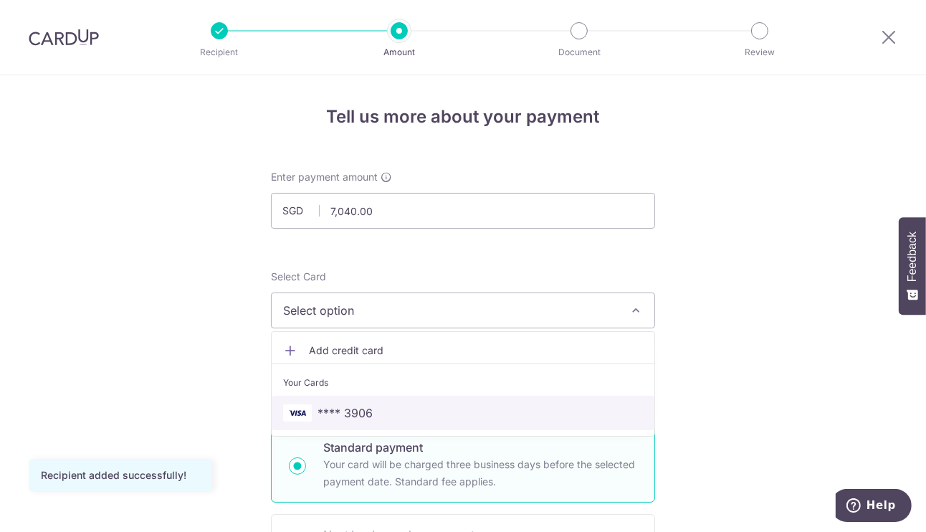
click at [422, 427] on link "**** 3906" at bounding box center [463, 413] width 383 height 34
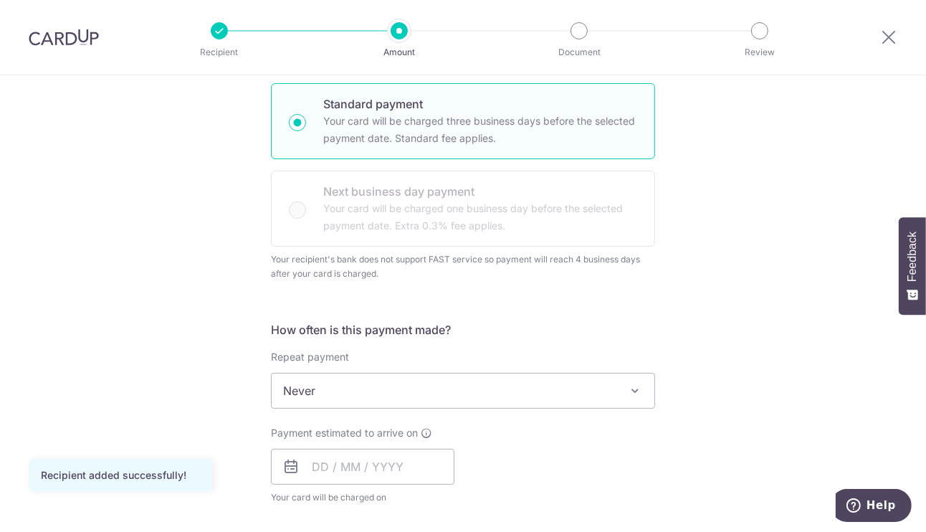
scroll to position [432, 0]
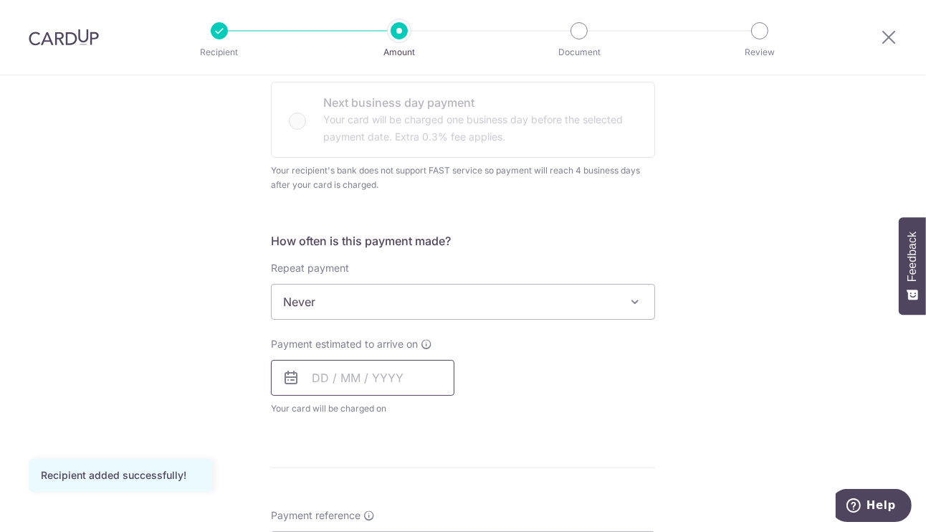
click at [343, 383] on input "text" at bounding box center [363, 378] width 184 height 36
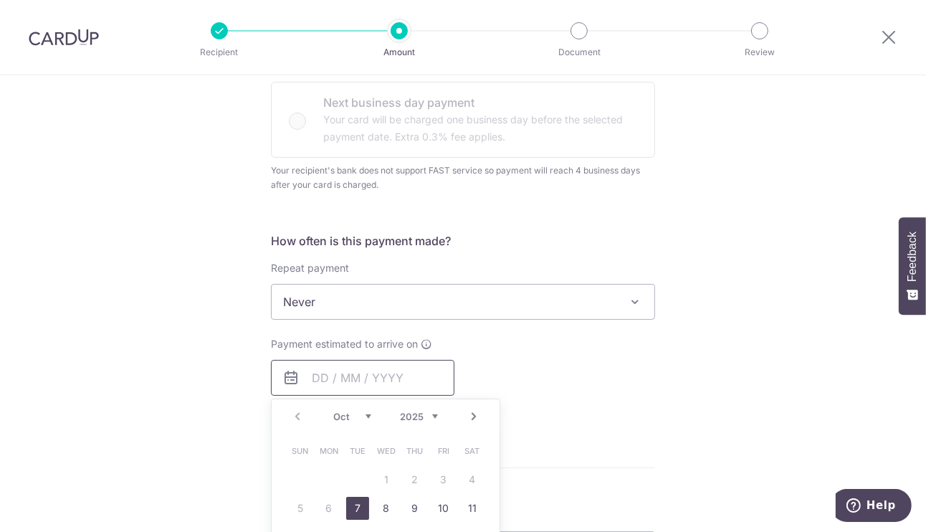
click at [850, 291] on div "Tell us more about your payment Enter payment amount SGD 7,040.00 7040.00 Recip…" at bounding box center [463, 341] width 926 height 1396
click at [409, 363] on input "text" at bounding box center [363, 378] width 184 height 36
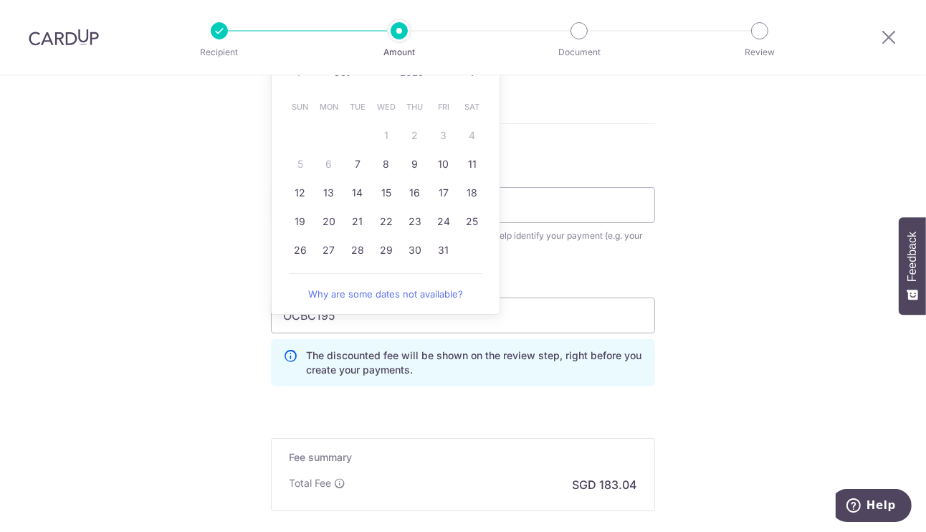
scroll to position [776, 0]
click at [361, 167] on link "7" at bounding box center [357, 164] width 23 height 23
type input "07/10/2025"
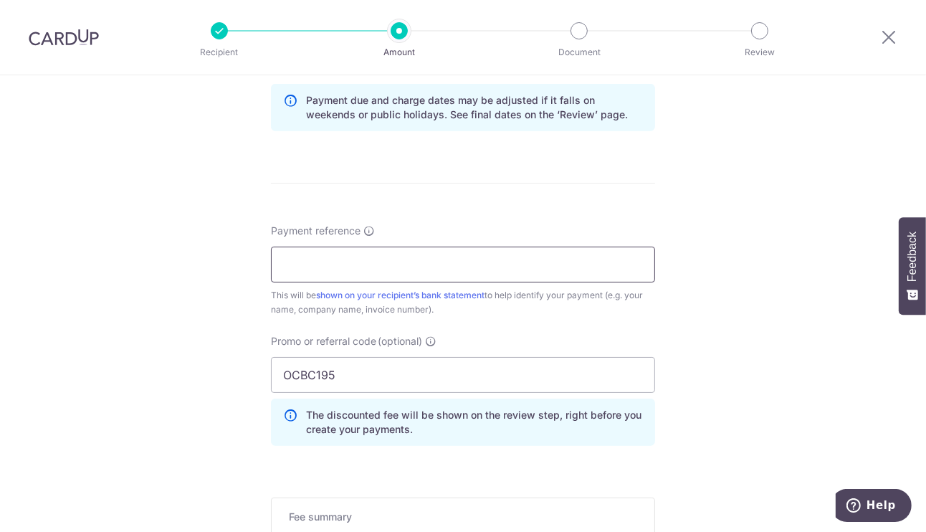
click at [494, 270] on input "Payment reference" at bounding box center [463, 265] width 384 height 36
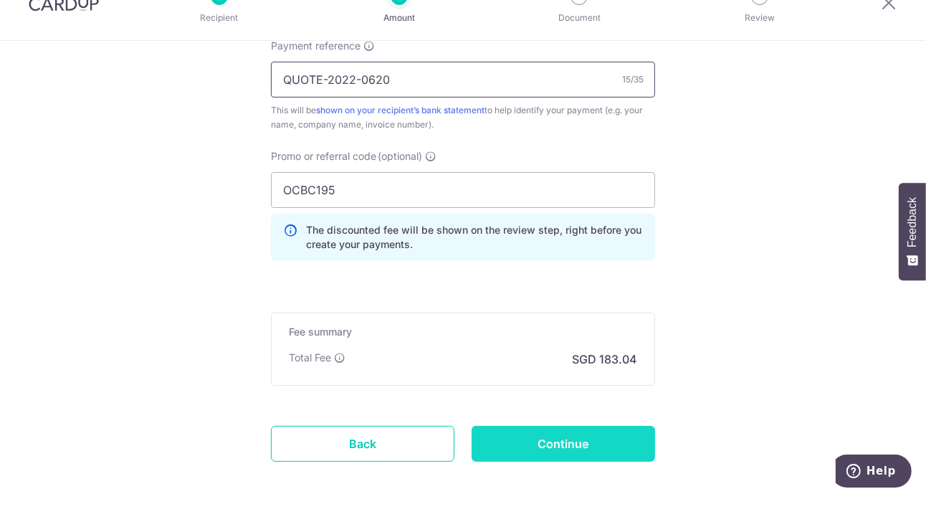
type input "QUOTE-2022-0620"
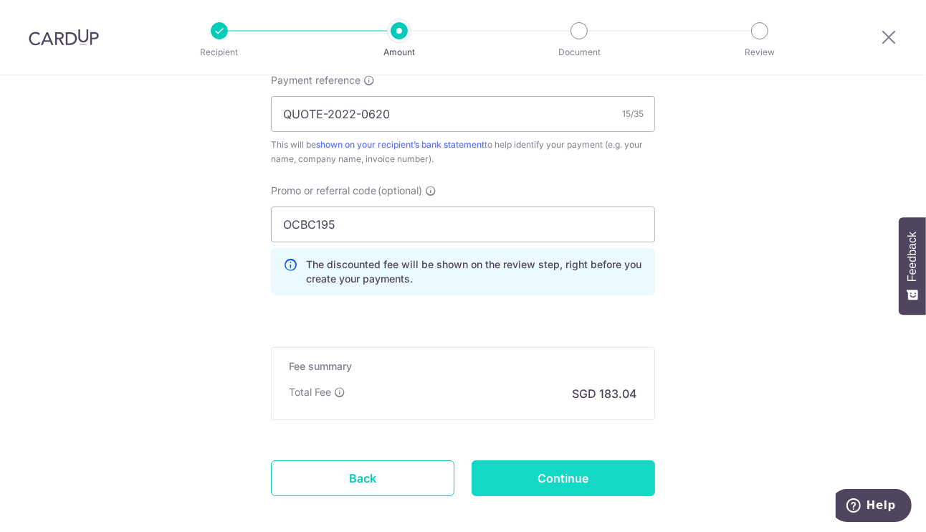
click at [588, 465] on input "Continue" at bounding box center [564, 478] width 184 height 36
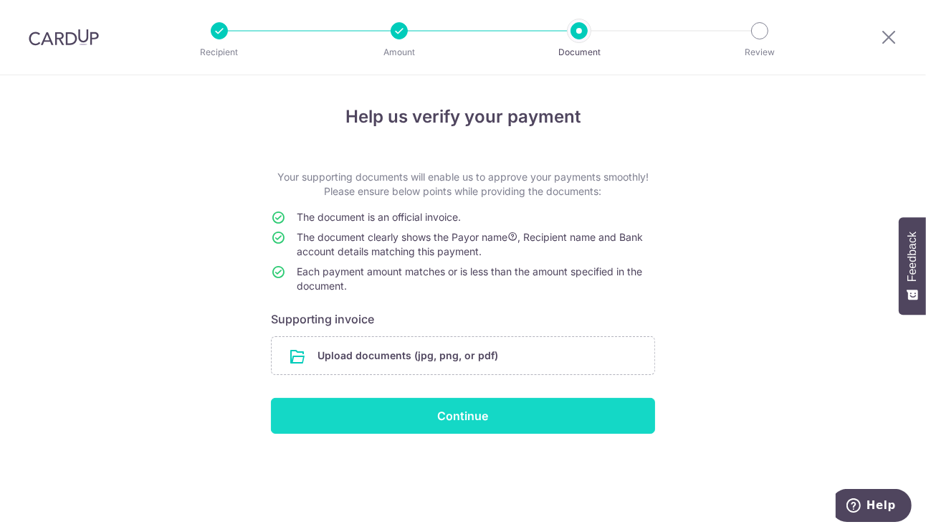
click at [509, 413] on input "Continue" at bounding box center [463, 416] width 384 height 36
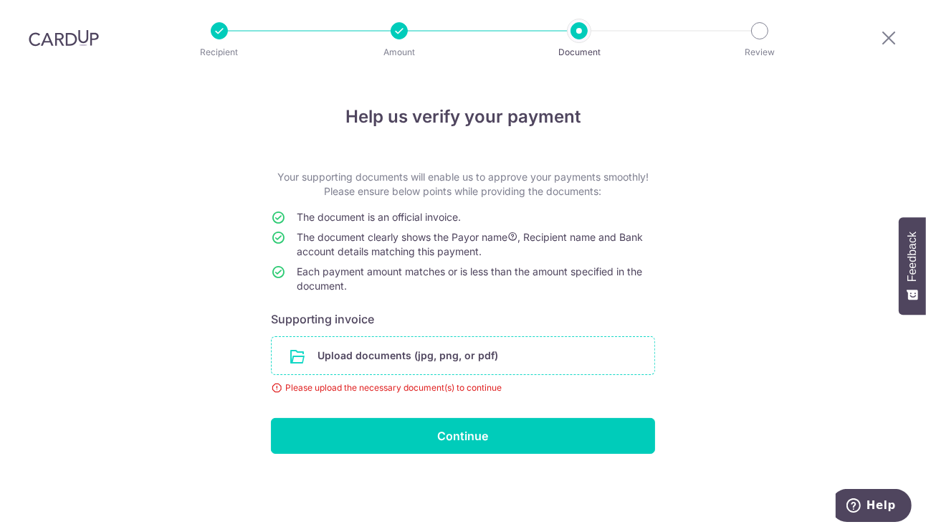
click at [457, 337] on input "file" at bounding box center [463, 355] width 383 height 37
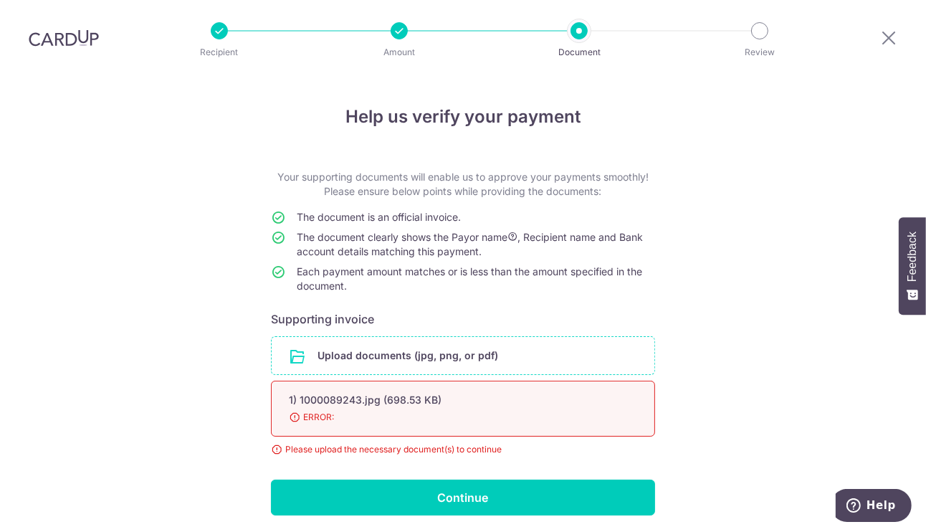
click at [227, 156] on div "Help us verify your payment Your supporting documents will enable us to approve…" at bounding box center [463, 329] width 926 height 508
click at [102, 156] on div "Help us verify your payment Your supporting documents will enable us to approve…" at bounding box center [463, 329] width 926 height 508
click at [468, 337] on input "file" at bounding box center [463, 355] width 383 height 37
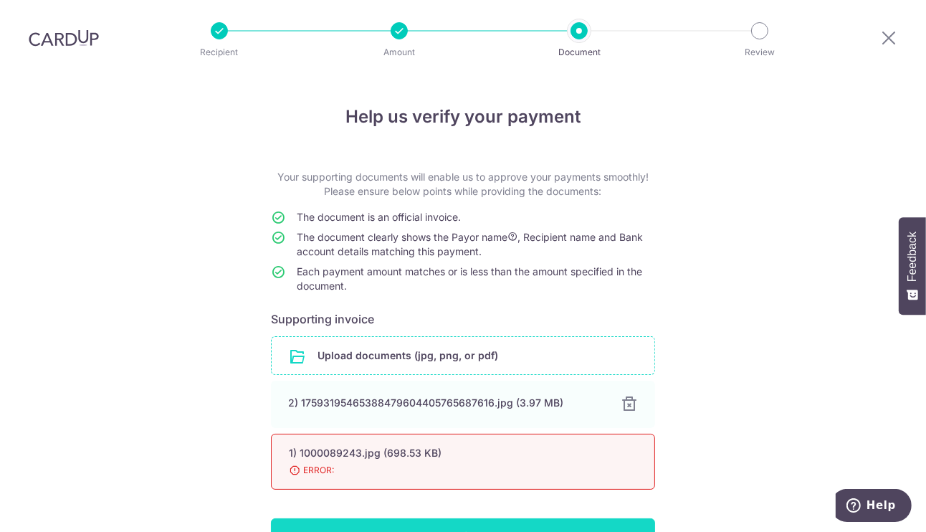
click at [584, 518] on input "Continue" at bounding box center [463, 536] width 384 height 36
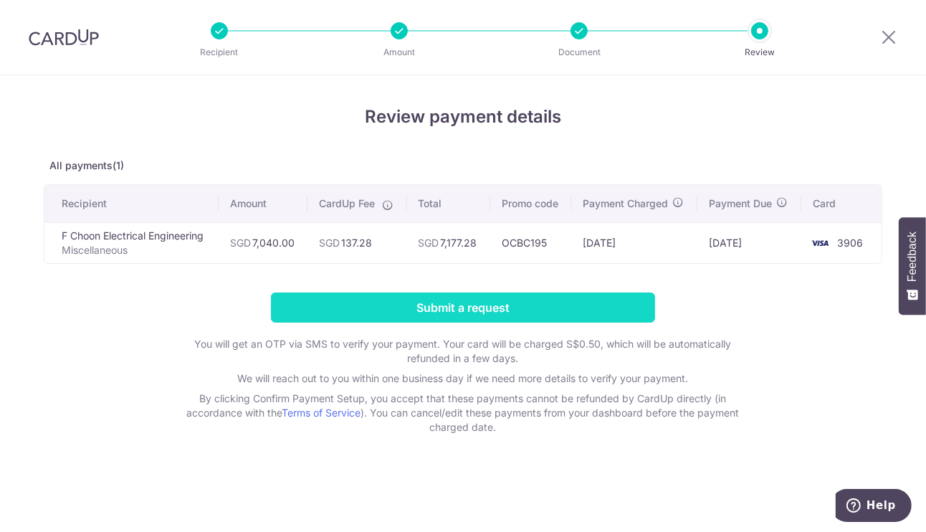
click at [582, 305] on input "Submit a request" at bounding box center [463, 308] width 384 height 30
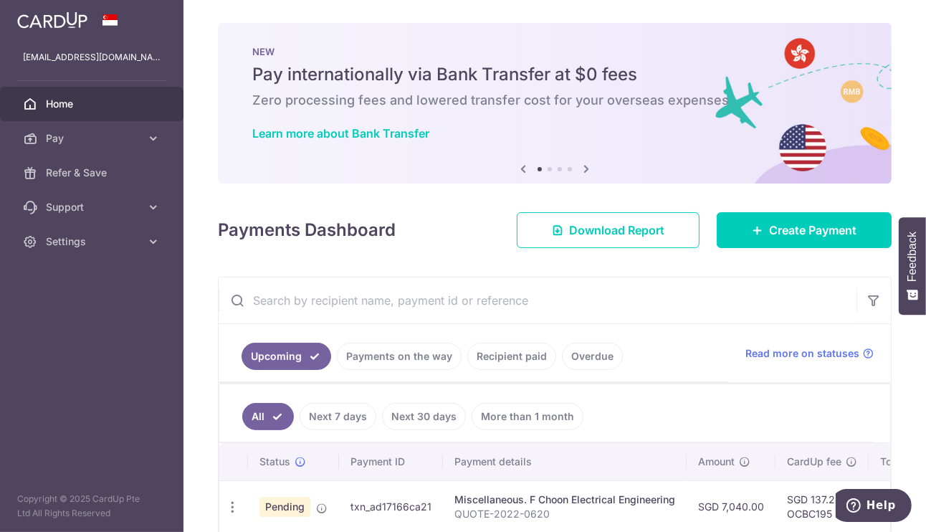
click at [556, 503] on div "Miscellaneous. F Choon Electrical Engineering" at bounding box center [565, 500] width 221 height 14
